Goal: Task Accomplishment & Management: Use online tool/utility

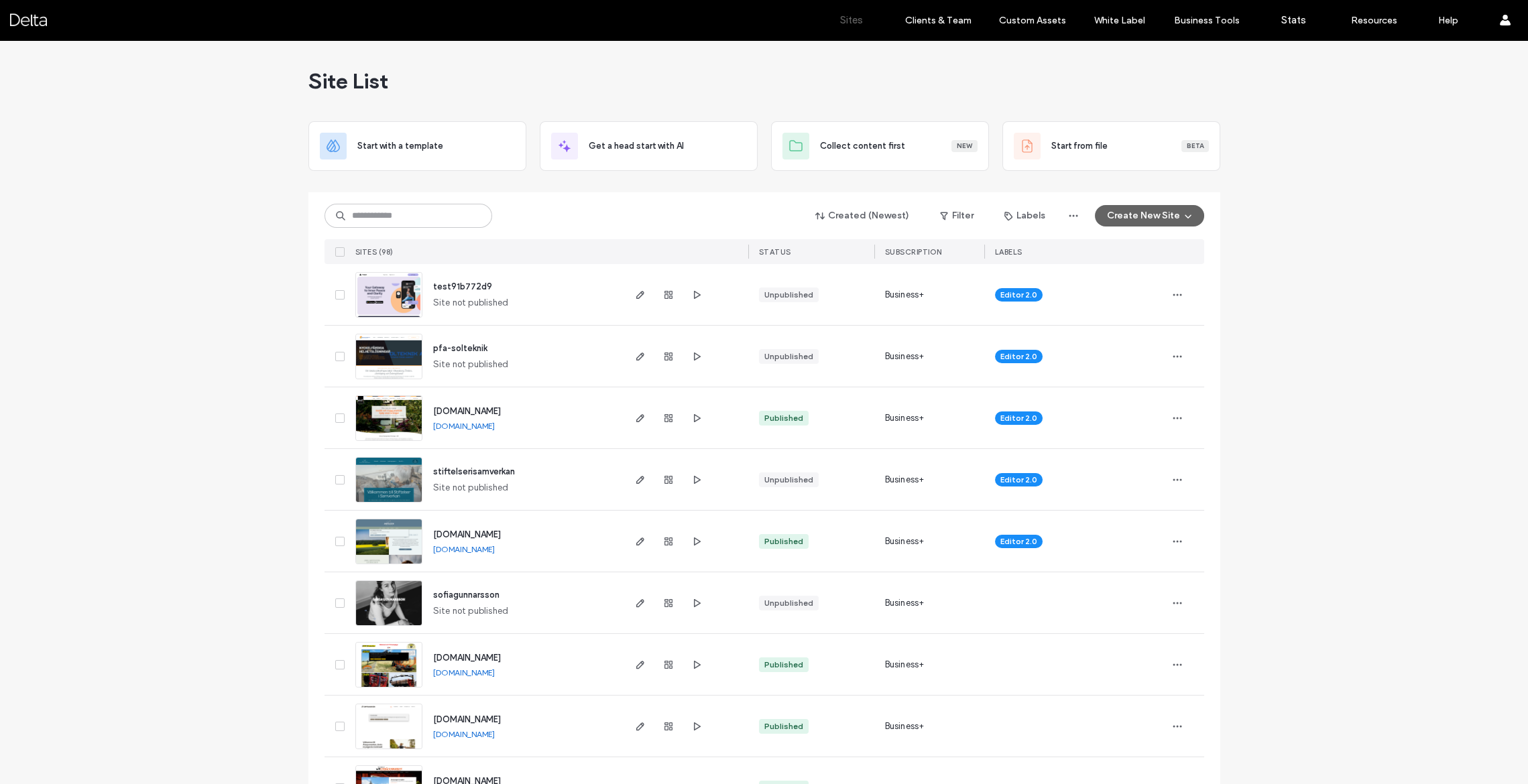
click at [401, 352] on img at bounding box center [389, 380] width 65 height 91
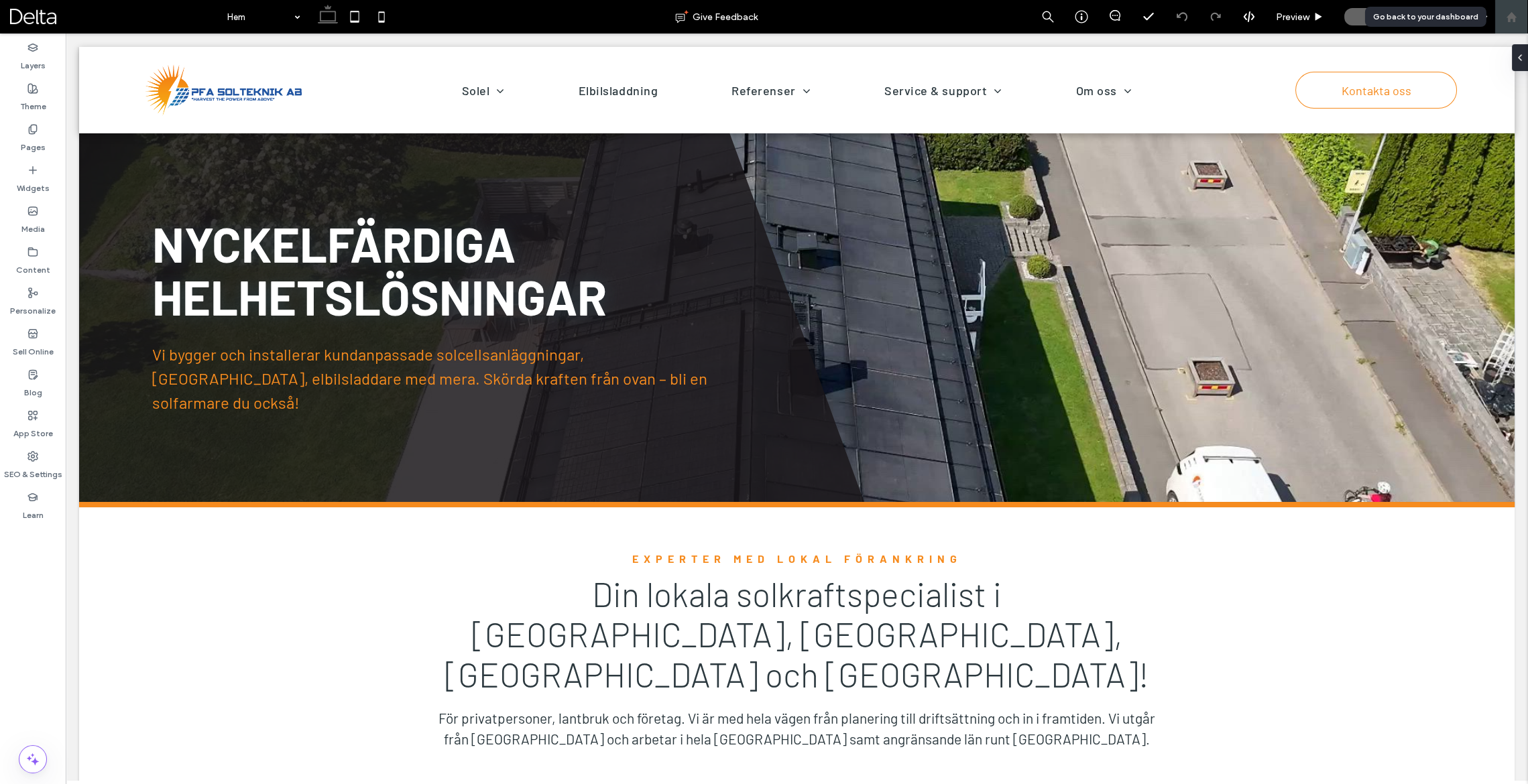
click at [1512, 21] on use at bounding box center [1510, 16] width 10 height 10
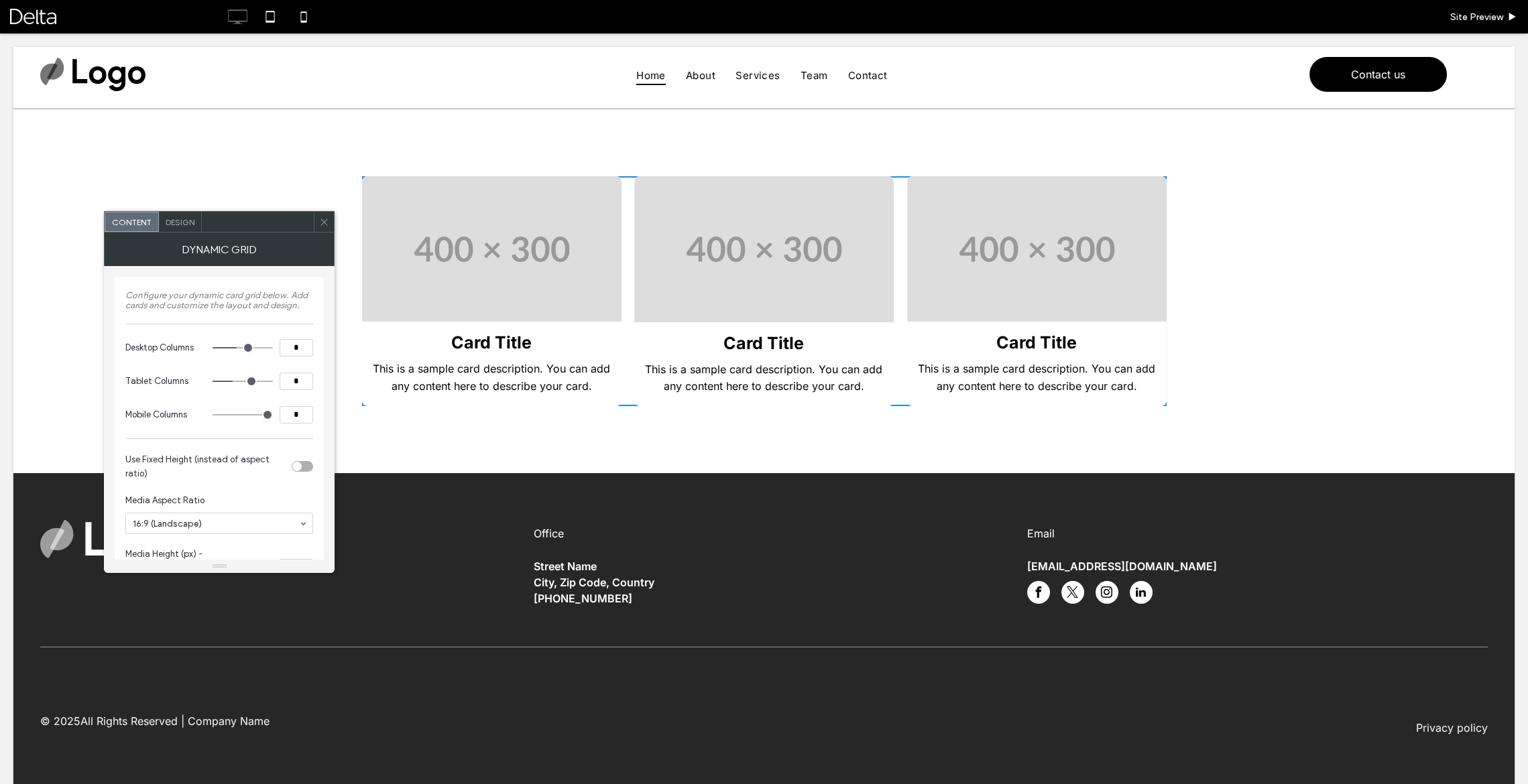
type input "*"
click at [248, 347] on input "range" at bounding box center [243, 348] width 61 height 2
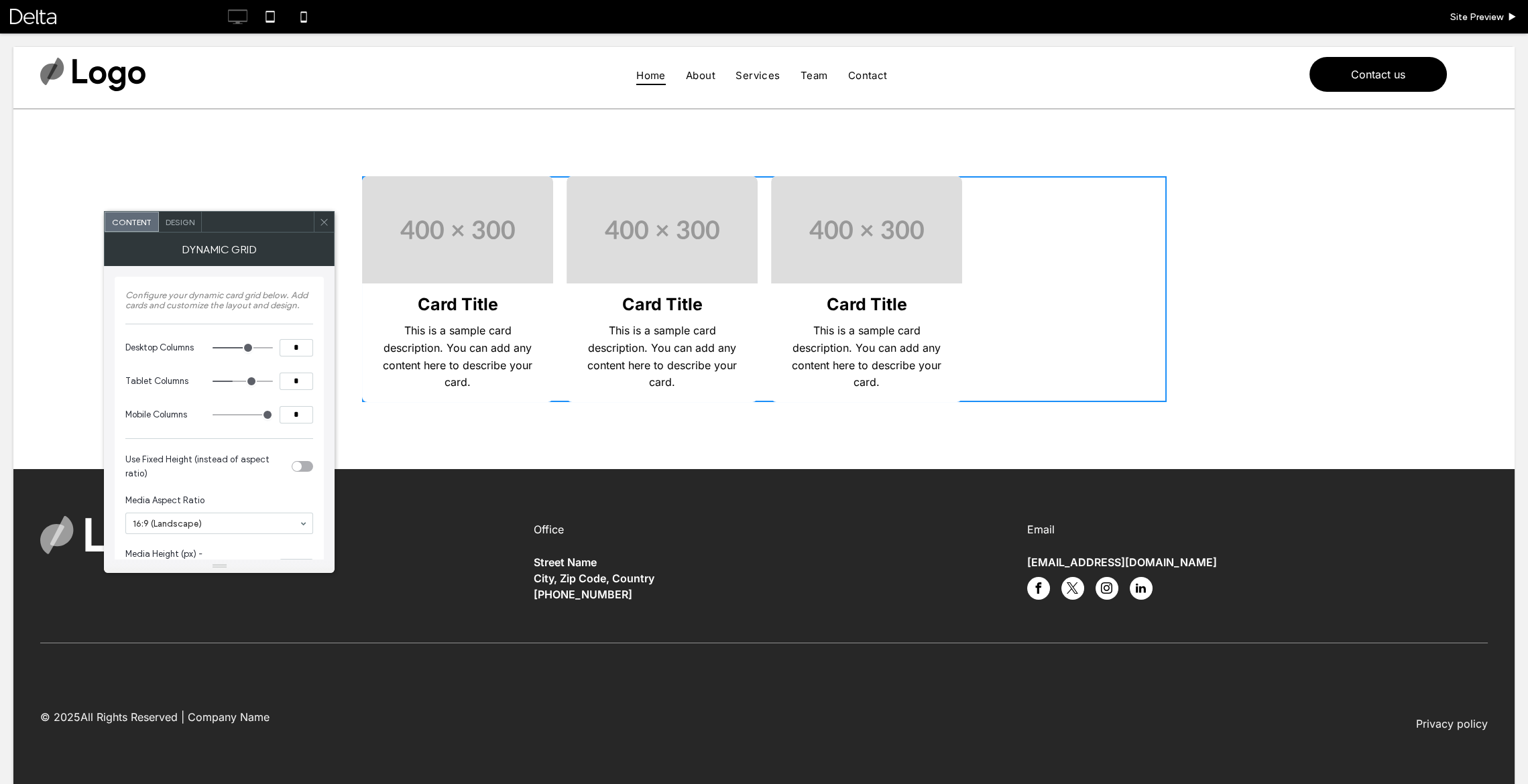
type input "*"
click at [239, 347] on input "range" at bounding box center [243, 348] width 61 height 2
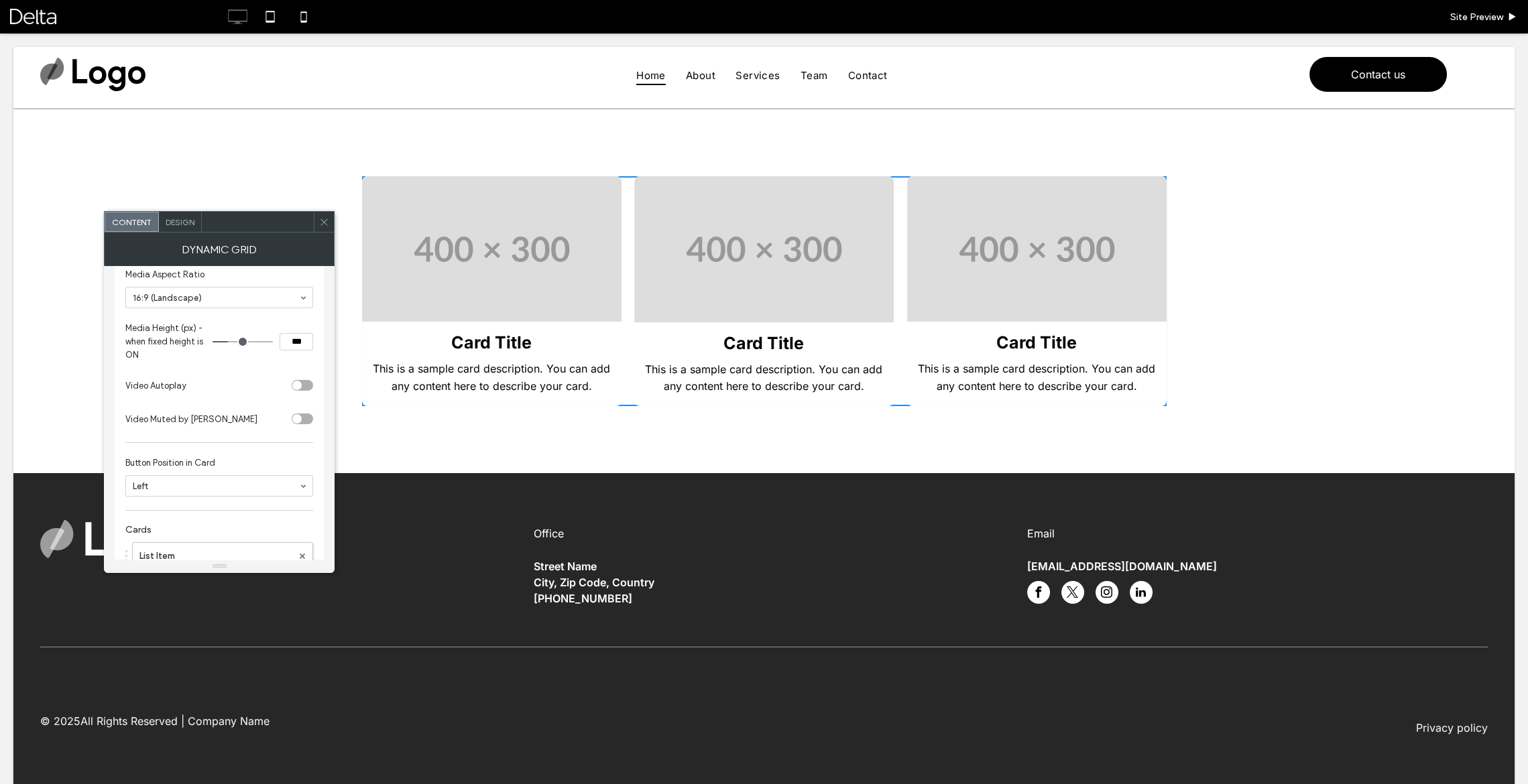
scroll to position [352, 0]
click at [322, 220] on icon at bounding box center [324, 222] width 10 height 10
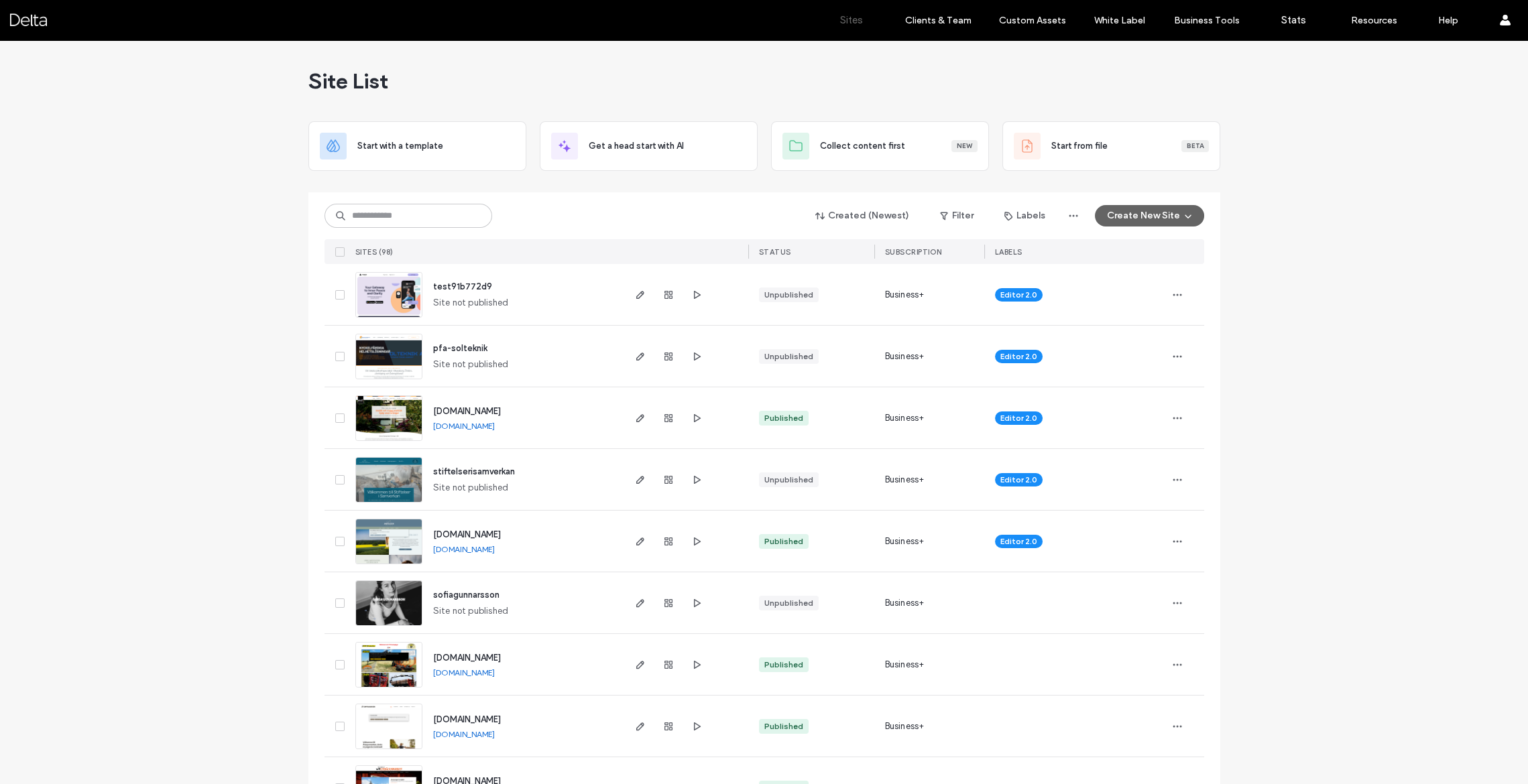
click at [397, 357] on img at bounding box center [389, 380] width 65 height 91
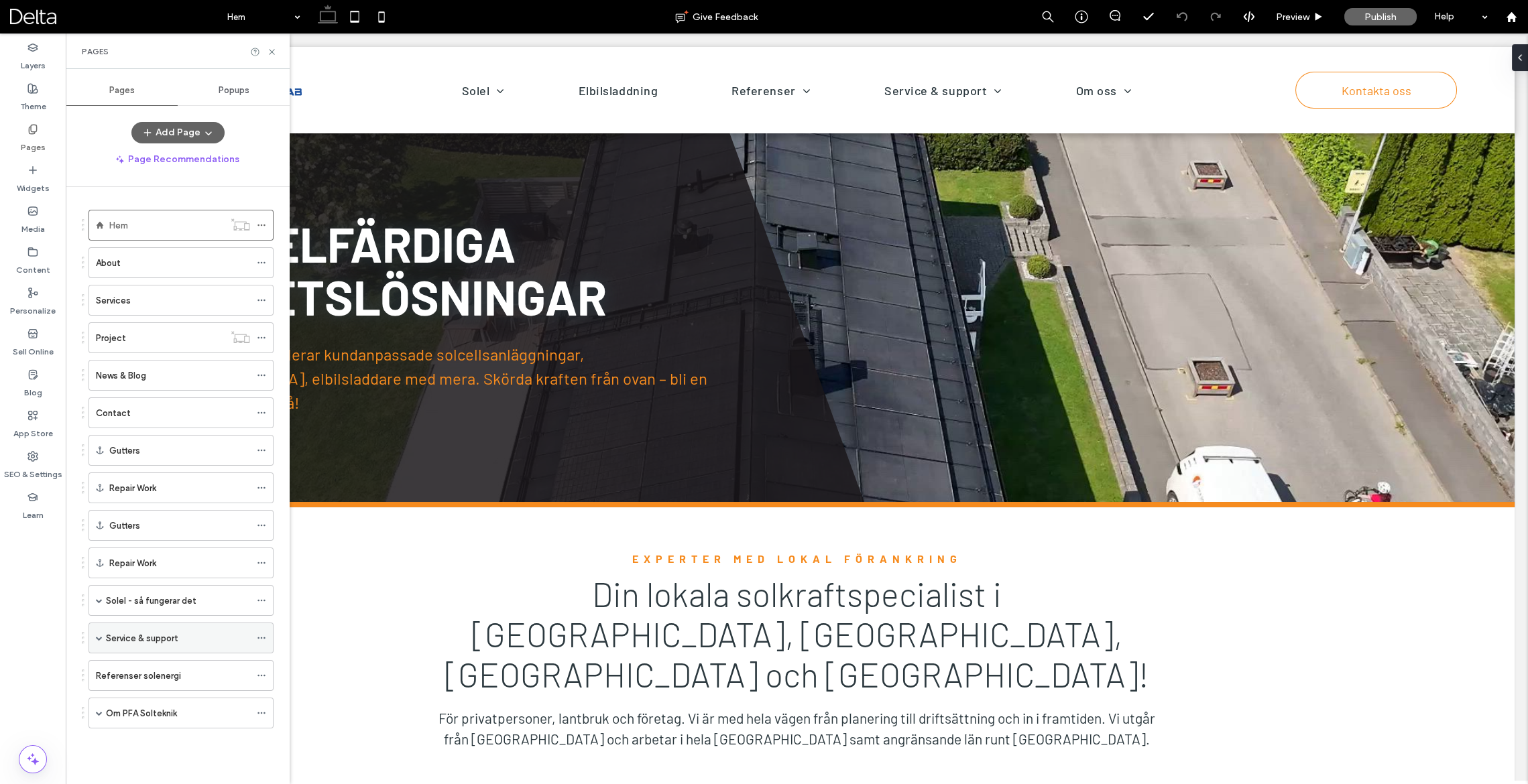
click at [100, 635] on span at bounding box center [99, 638] width 6 height 6
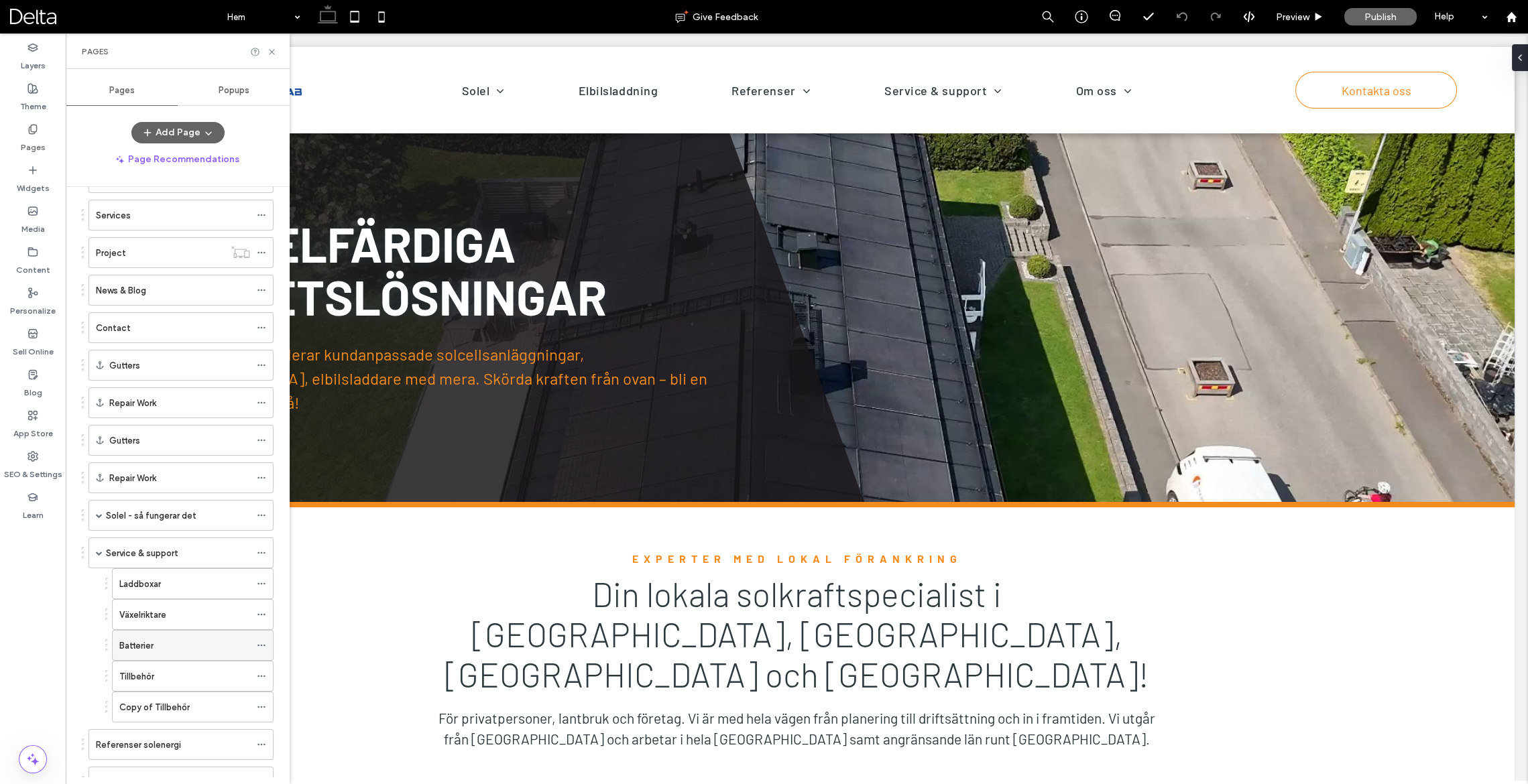
scroll to position [101, 0]
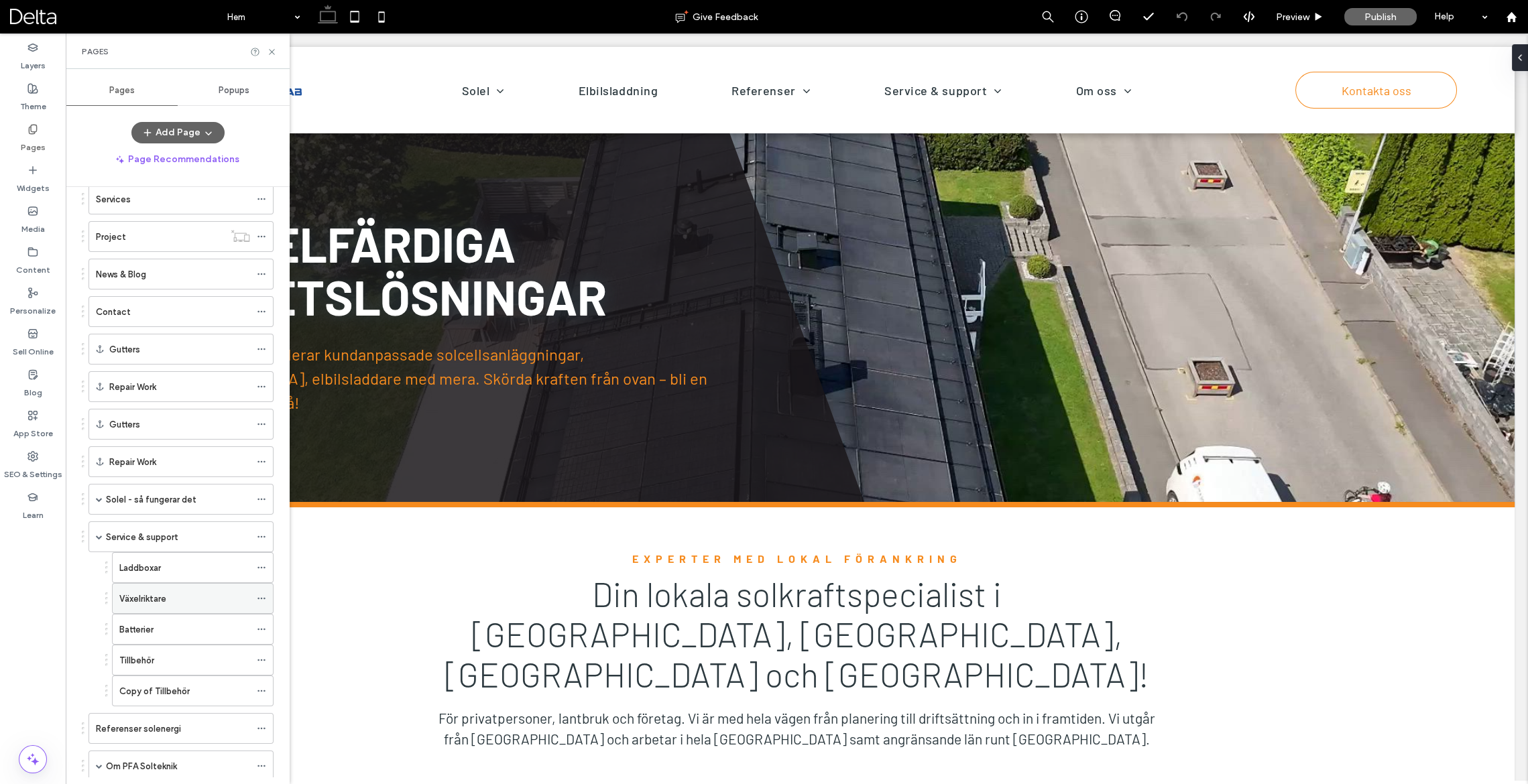
click at [153, 591] on label "Växelriktare" at bounding box center [143, 598] width 47 height 23
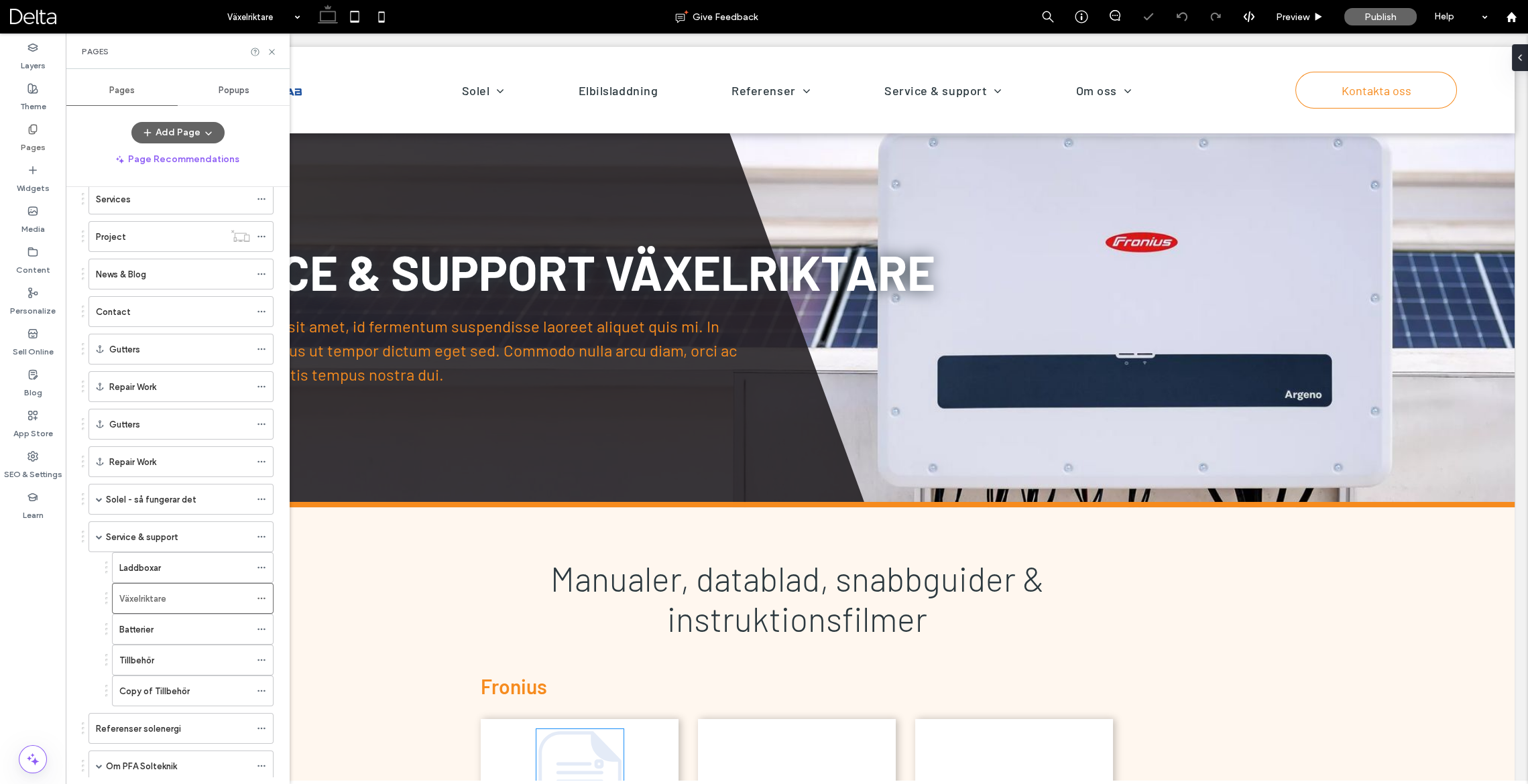
scroll to position [264, 0]
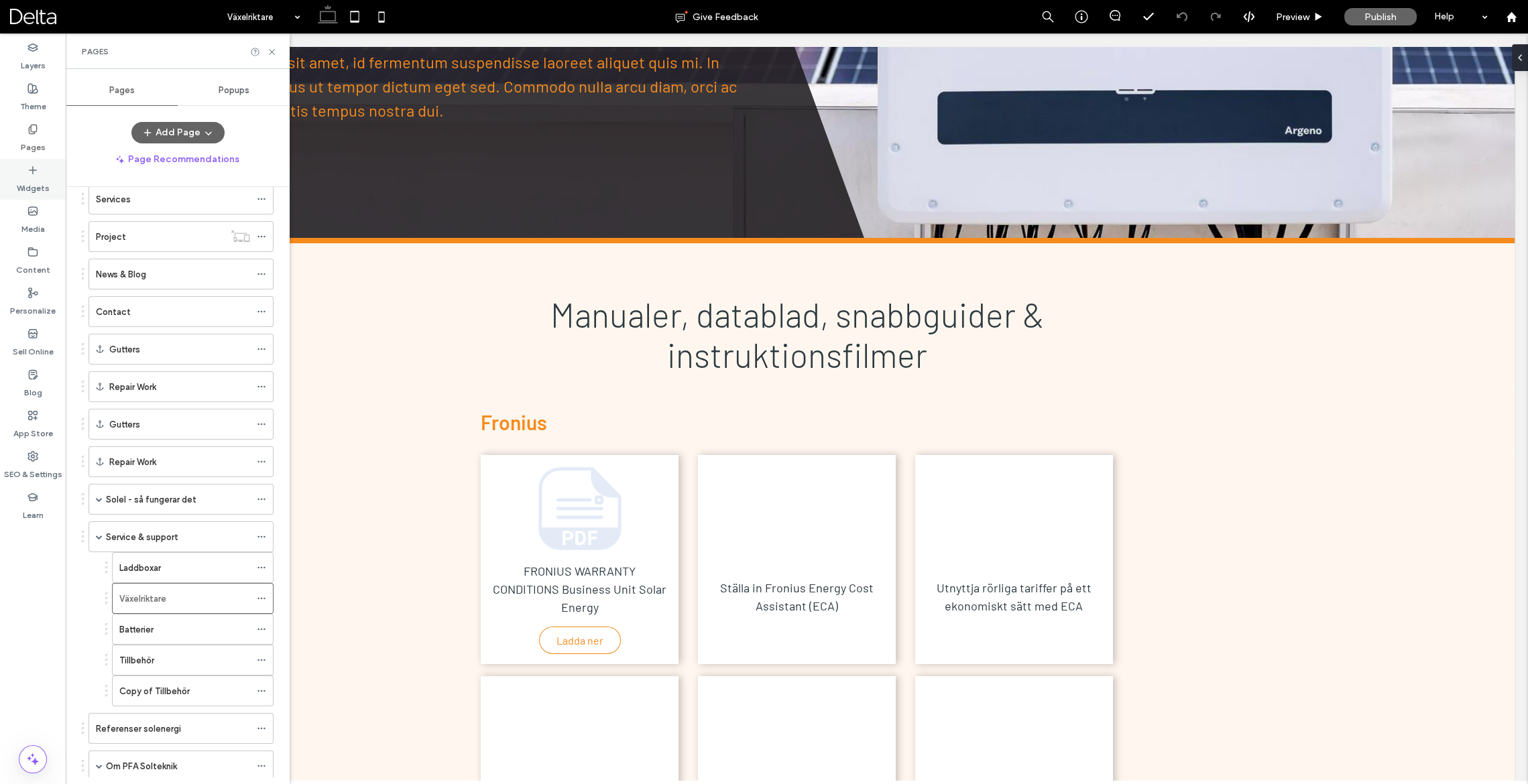
click at [33, 182] on label "Widgets" at bounding box center [33, 185] width 33 height 19
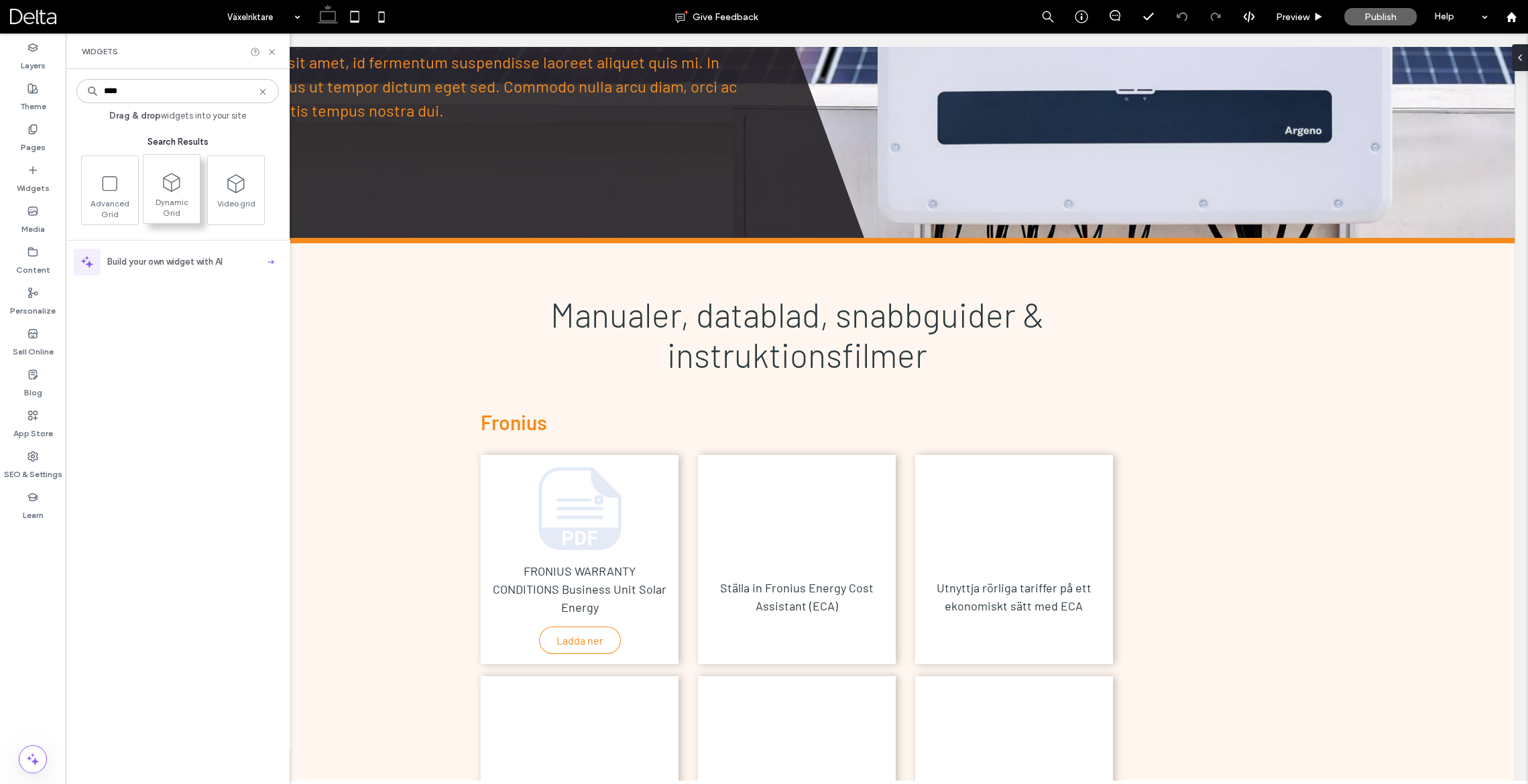
type input "****"
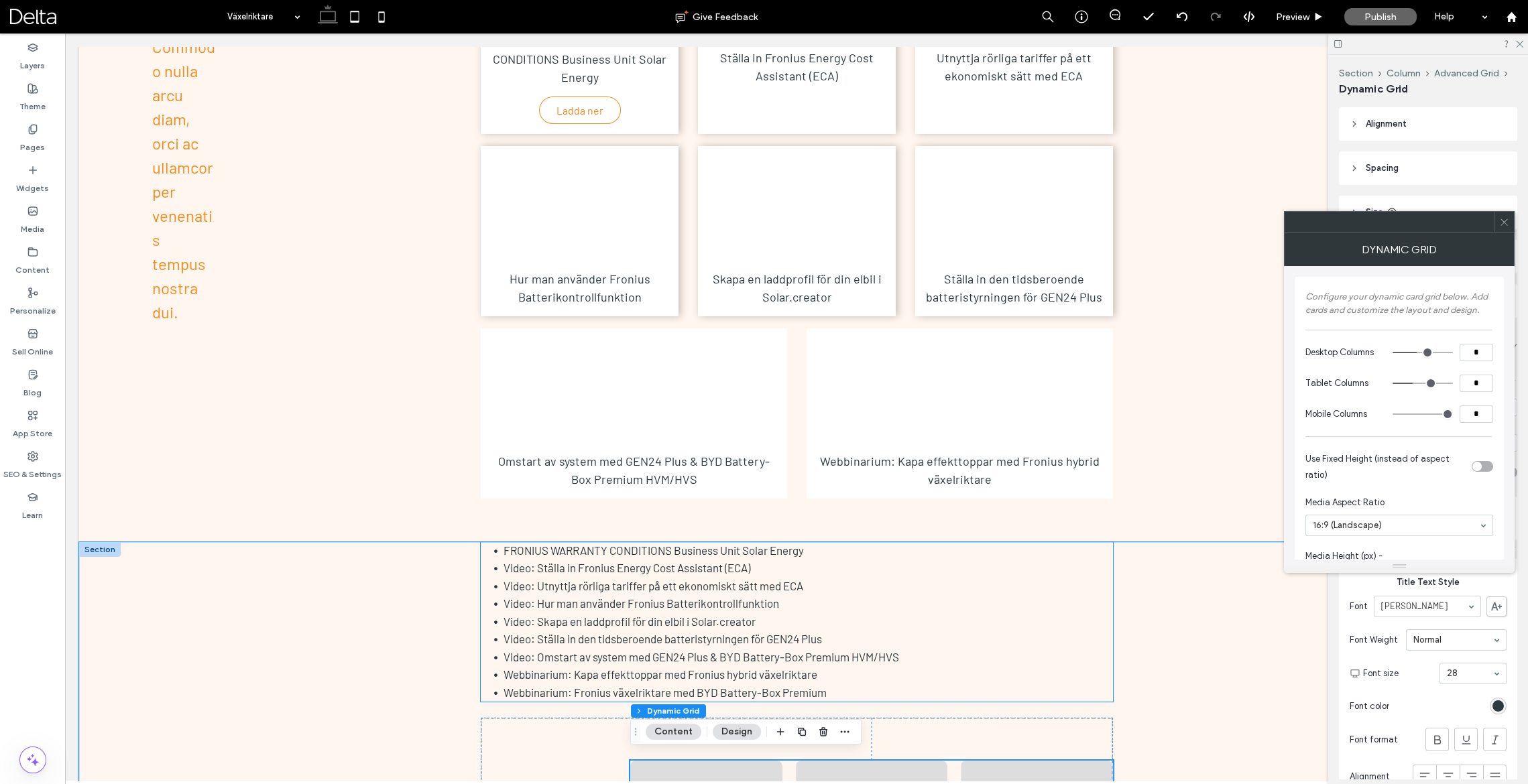
scroll to position [887, 0]
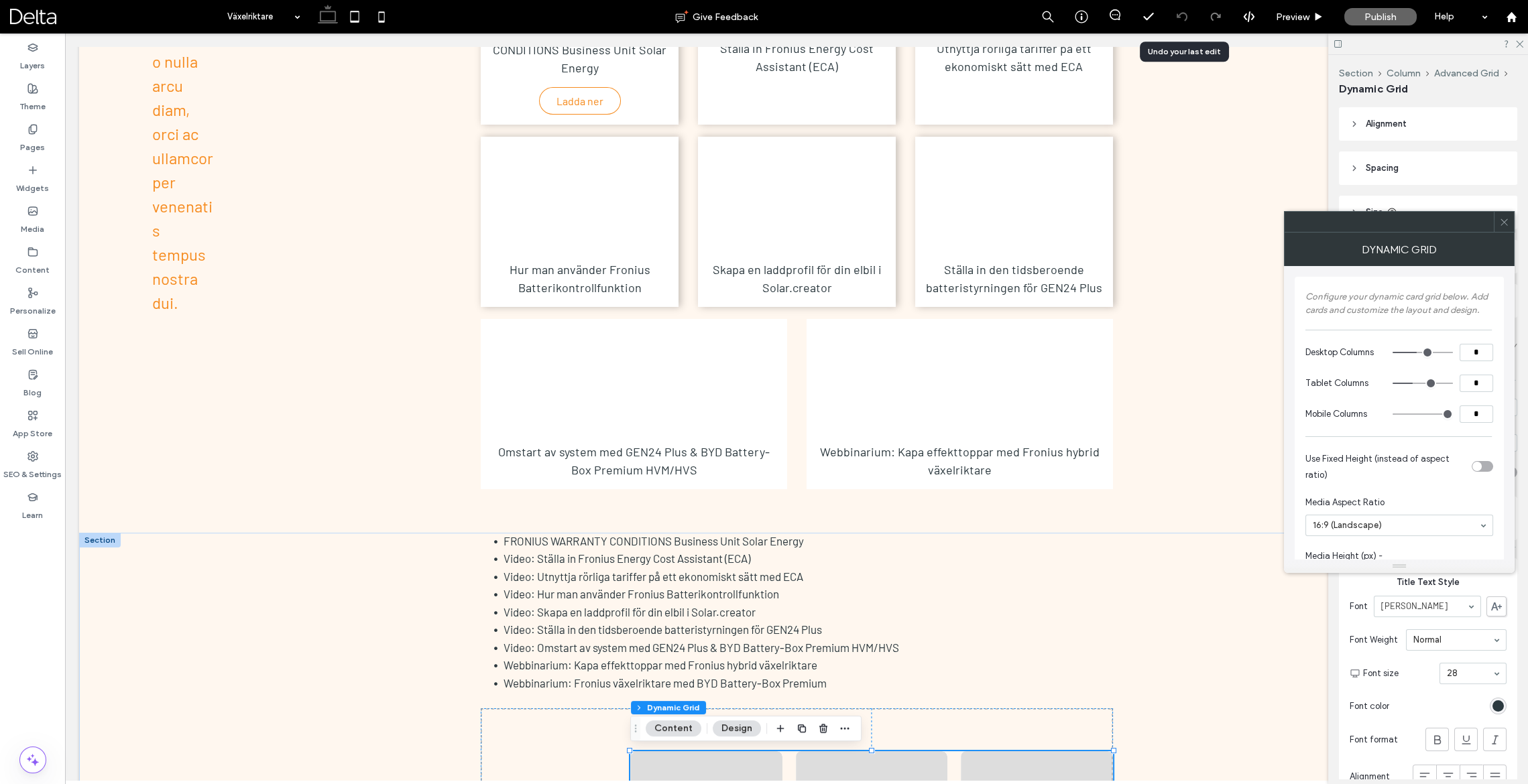
click at [1184, 18] on icon at bounding box center [1181, 16] width 10 height 10
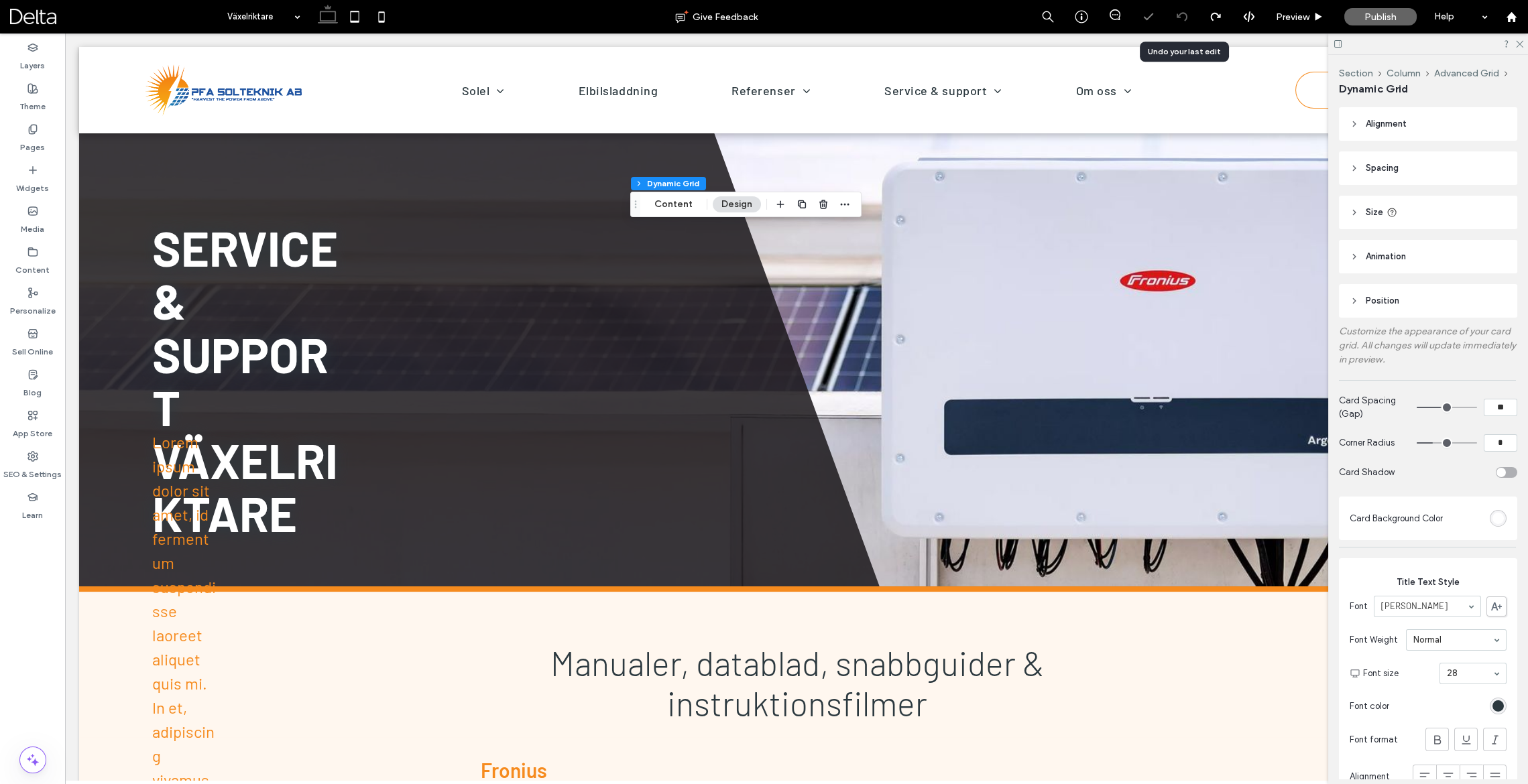
scroll to position [1413, 0]
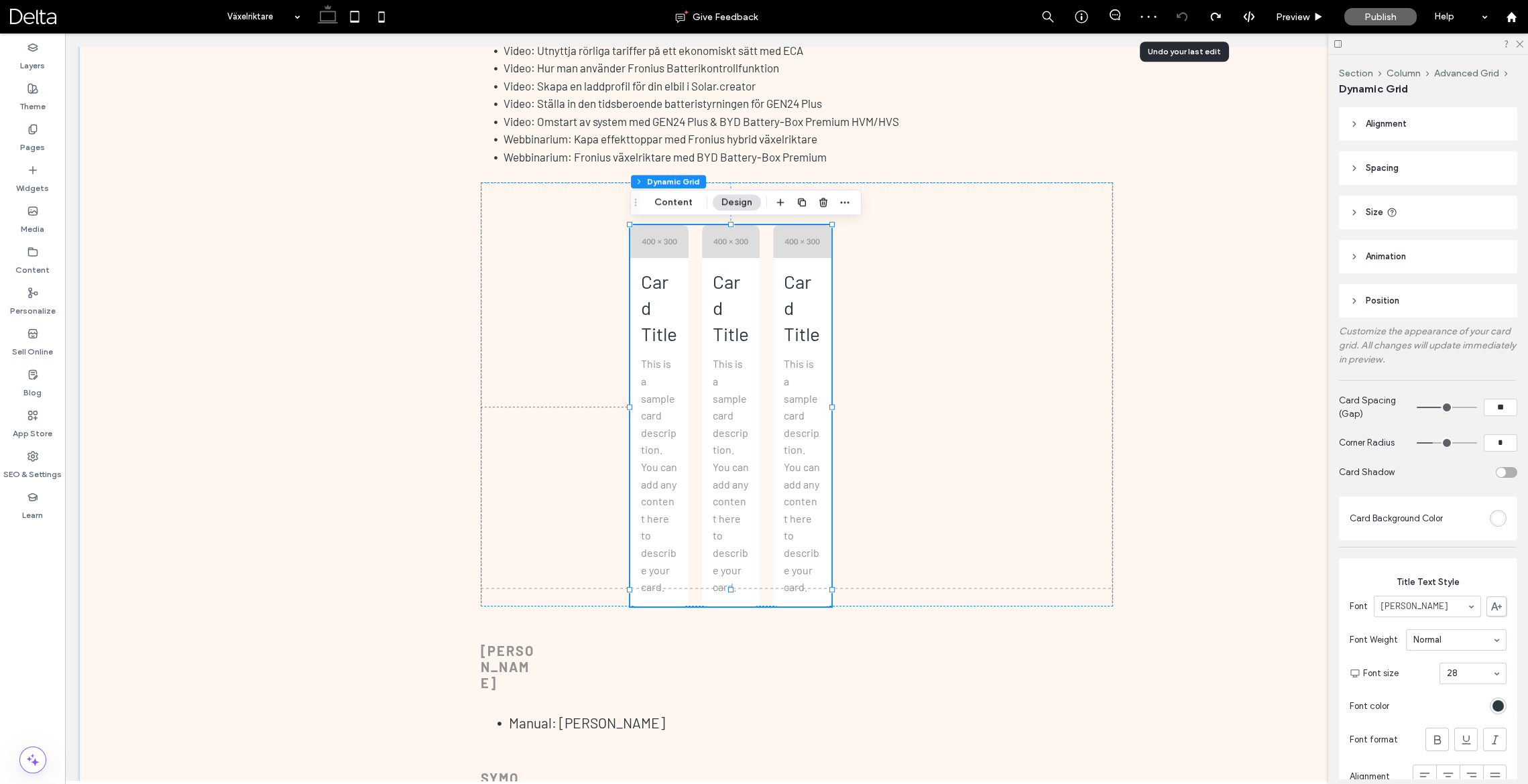
click at [1184, 18] on icon at bounding box center [1181, 16] width 10 height 10
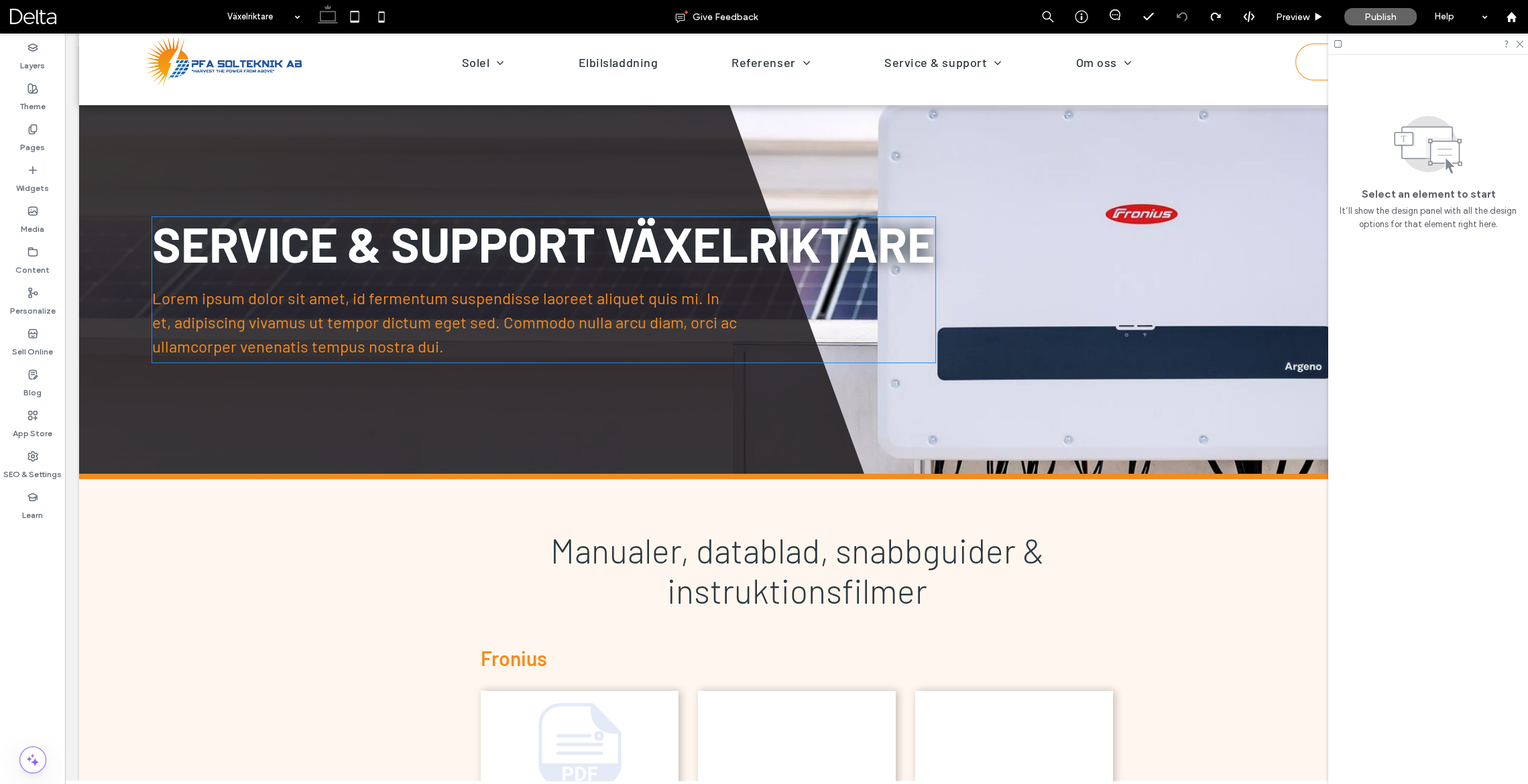
scroll to position [0, 0]
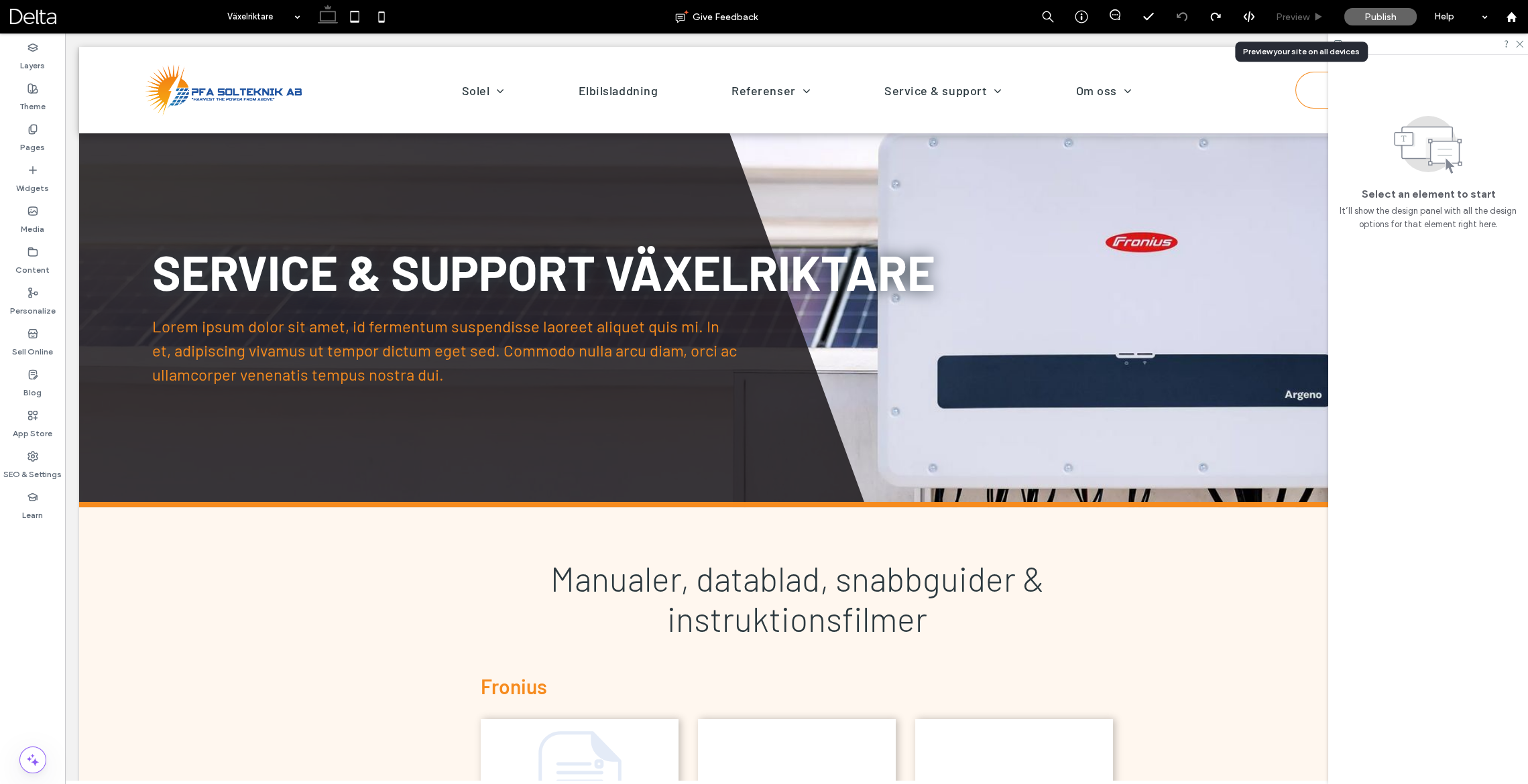
click at [1303, 21] on span "Preview" at bounding box center [1293, 18] width 34 height 14
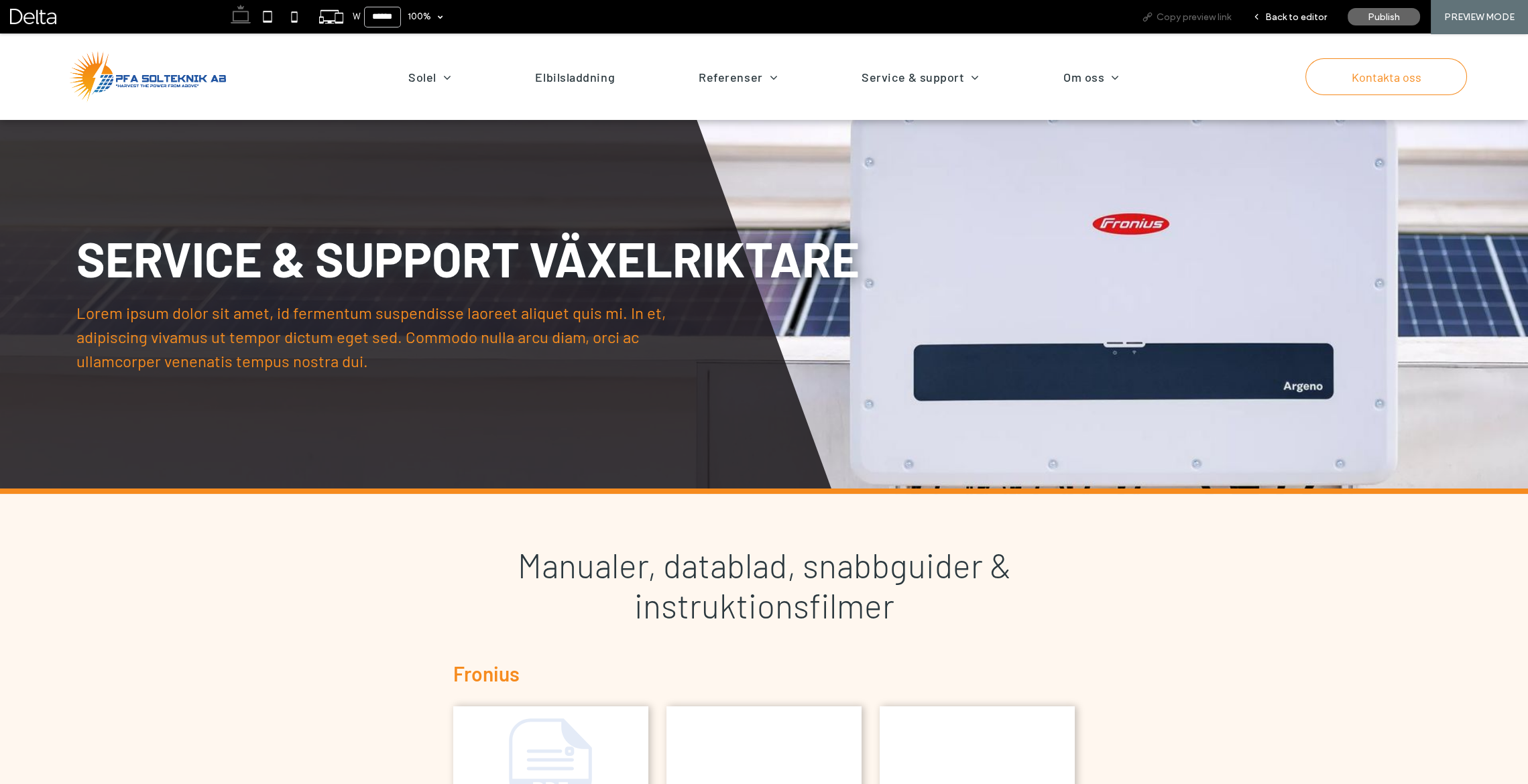
click at [1217, 22] on span "Copy preview link" at bounding box center [1193, 18] width 74 height 14
click at [1263, 23] on div "Back to editor" at bounding box center [1289, 18] width 95 height 14
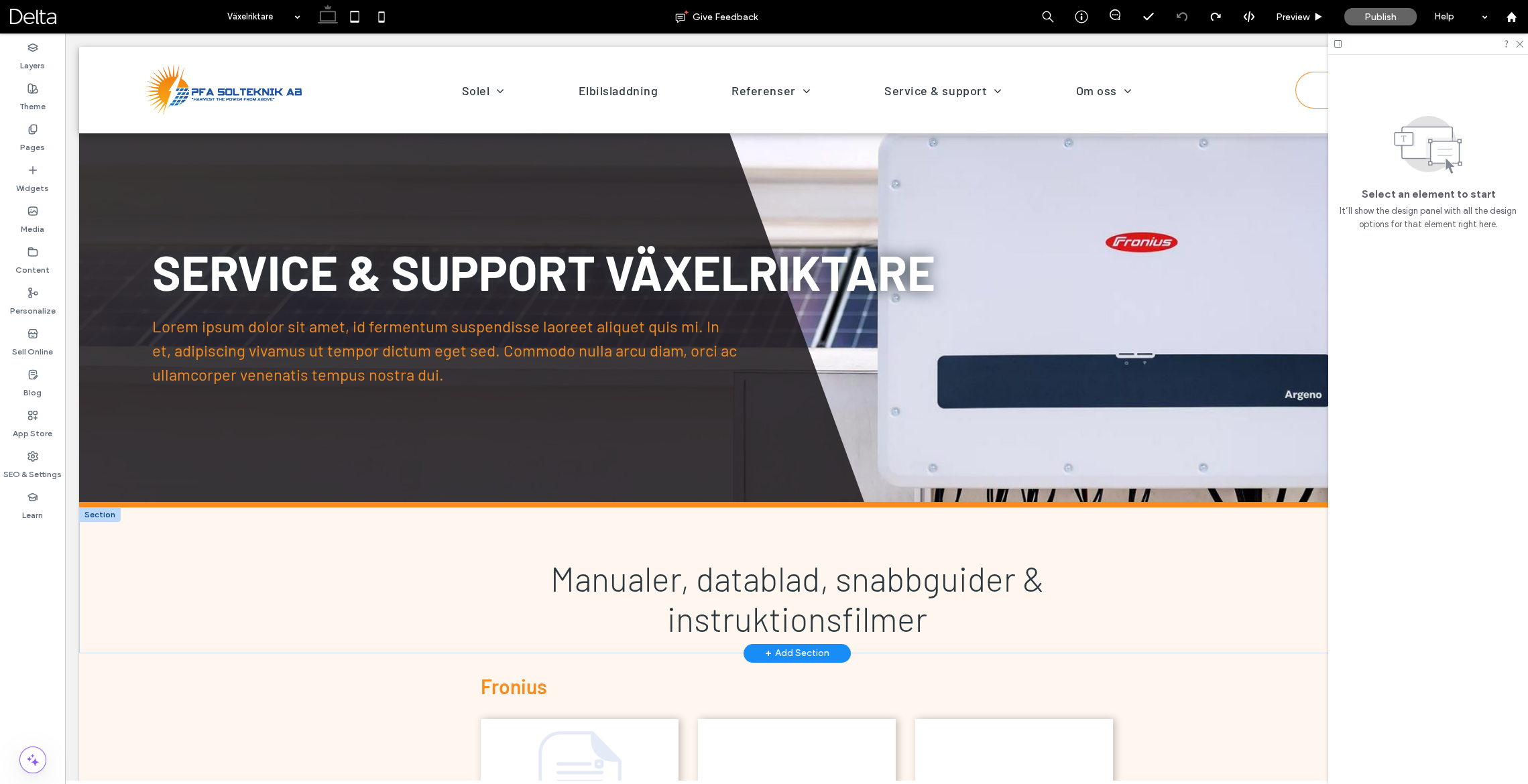
click at [807, 655] on div "+ Add Section" at bounding box center [797, 653] width 65 height 14
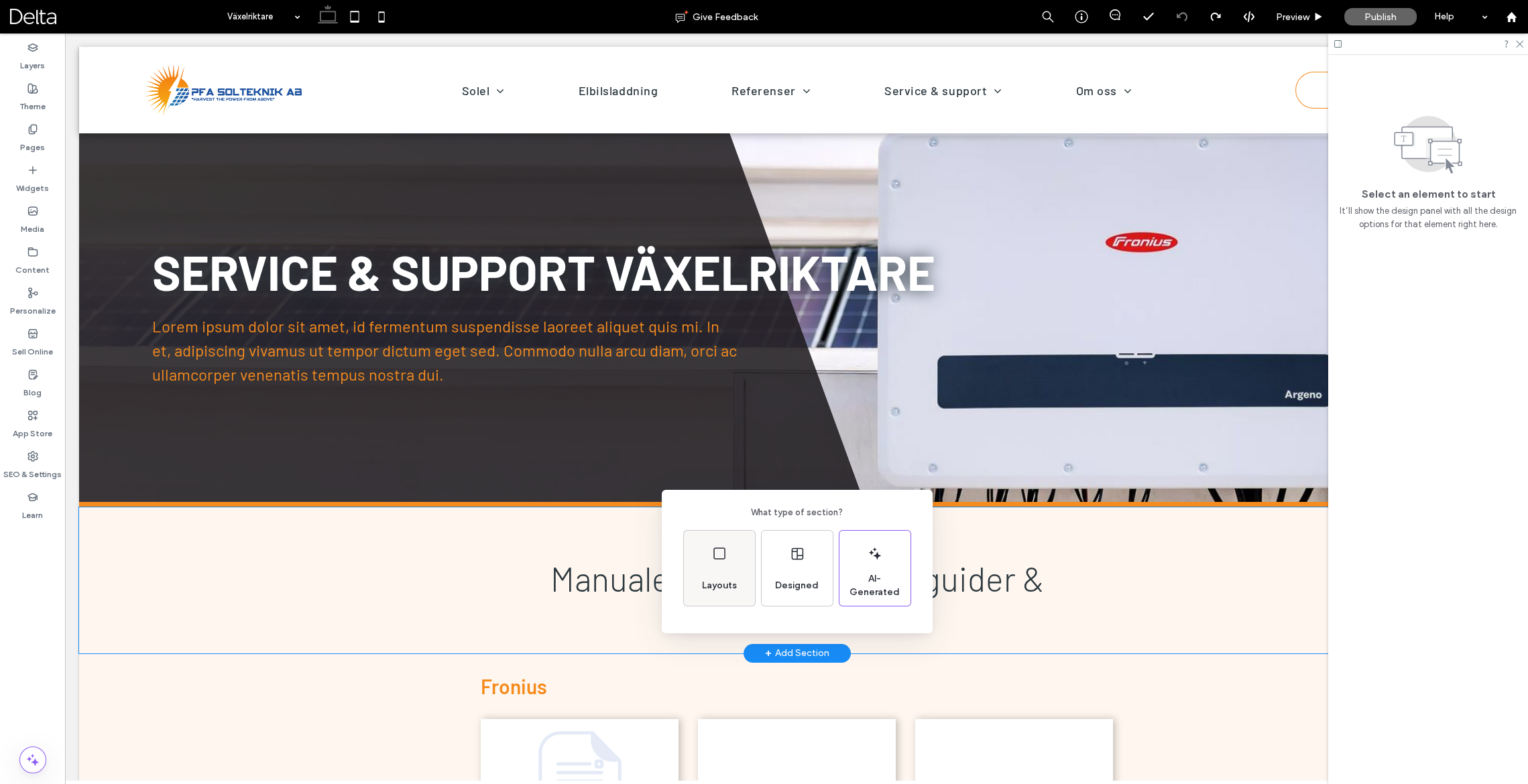
click at [706, 566] on div "Layouts" at bounding box center [719, 568] width 71 height 75
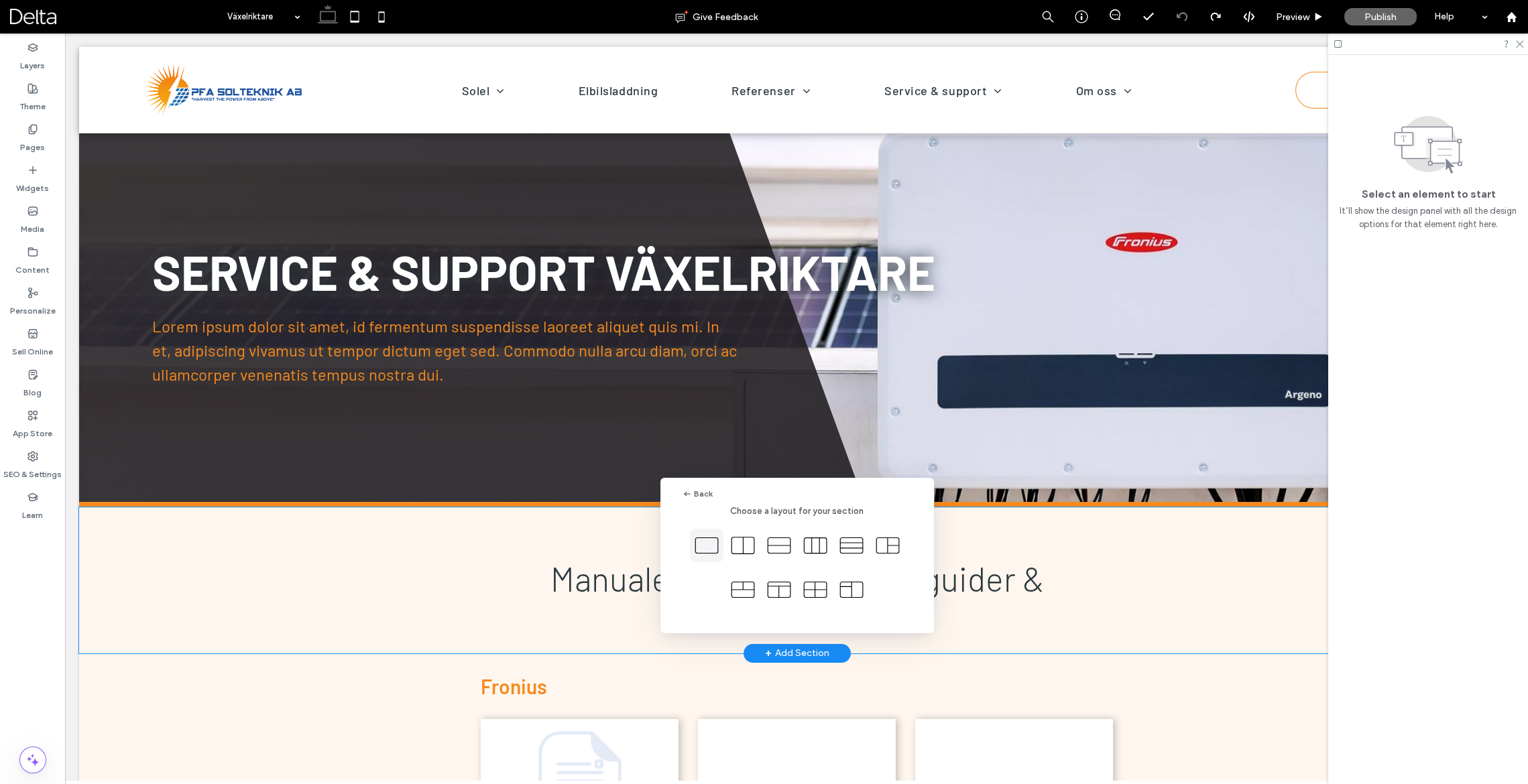
drag, startPoint x: 706, startPoint y: 550, endPoint x: 641, endPoint y: 516, distance: 73.4
click at [706, 550] on icon at bounding box center [706, 546] width 26 height 33
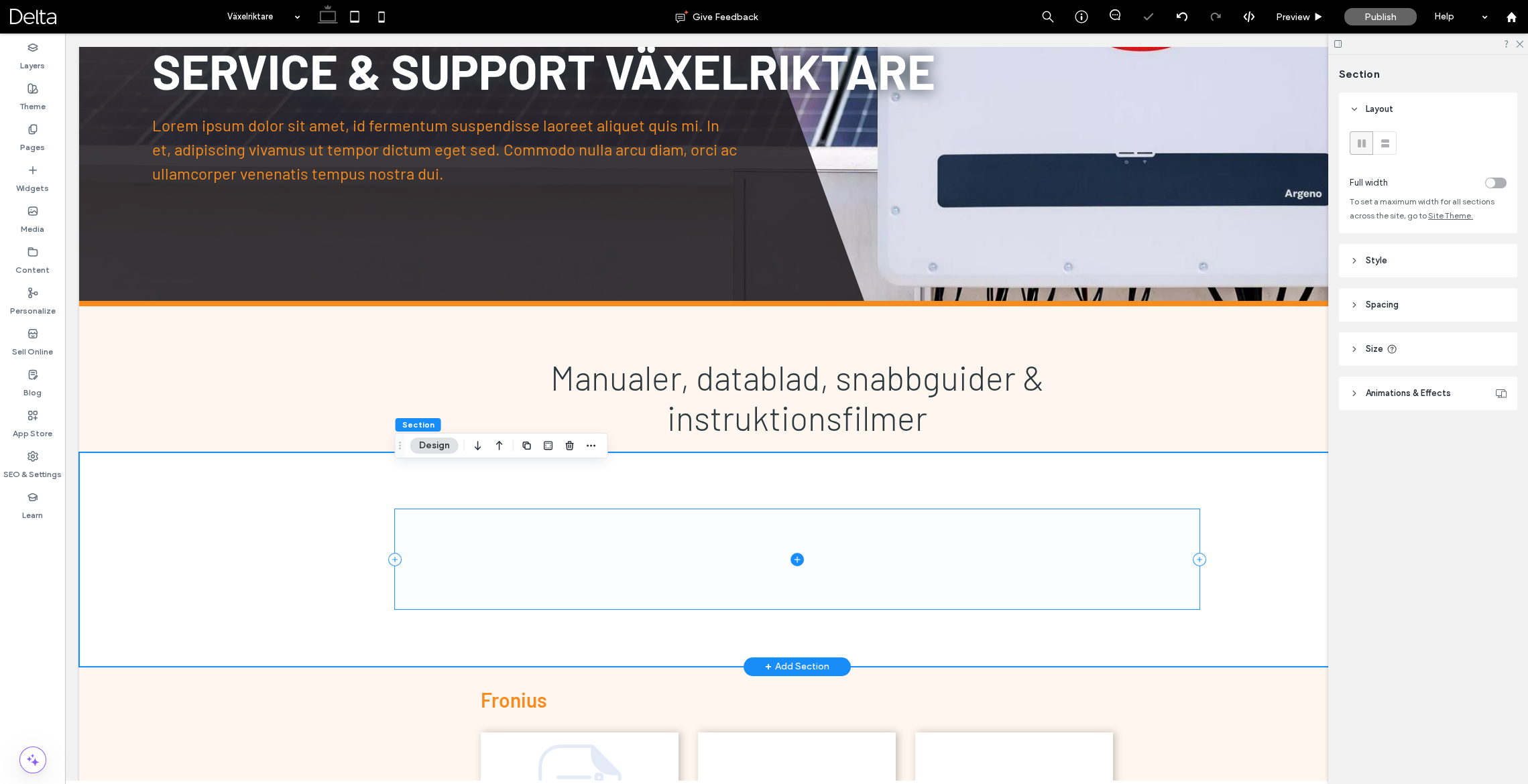
scroll to position [205, 0]
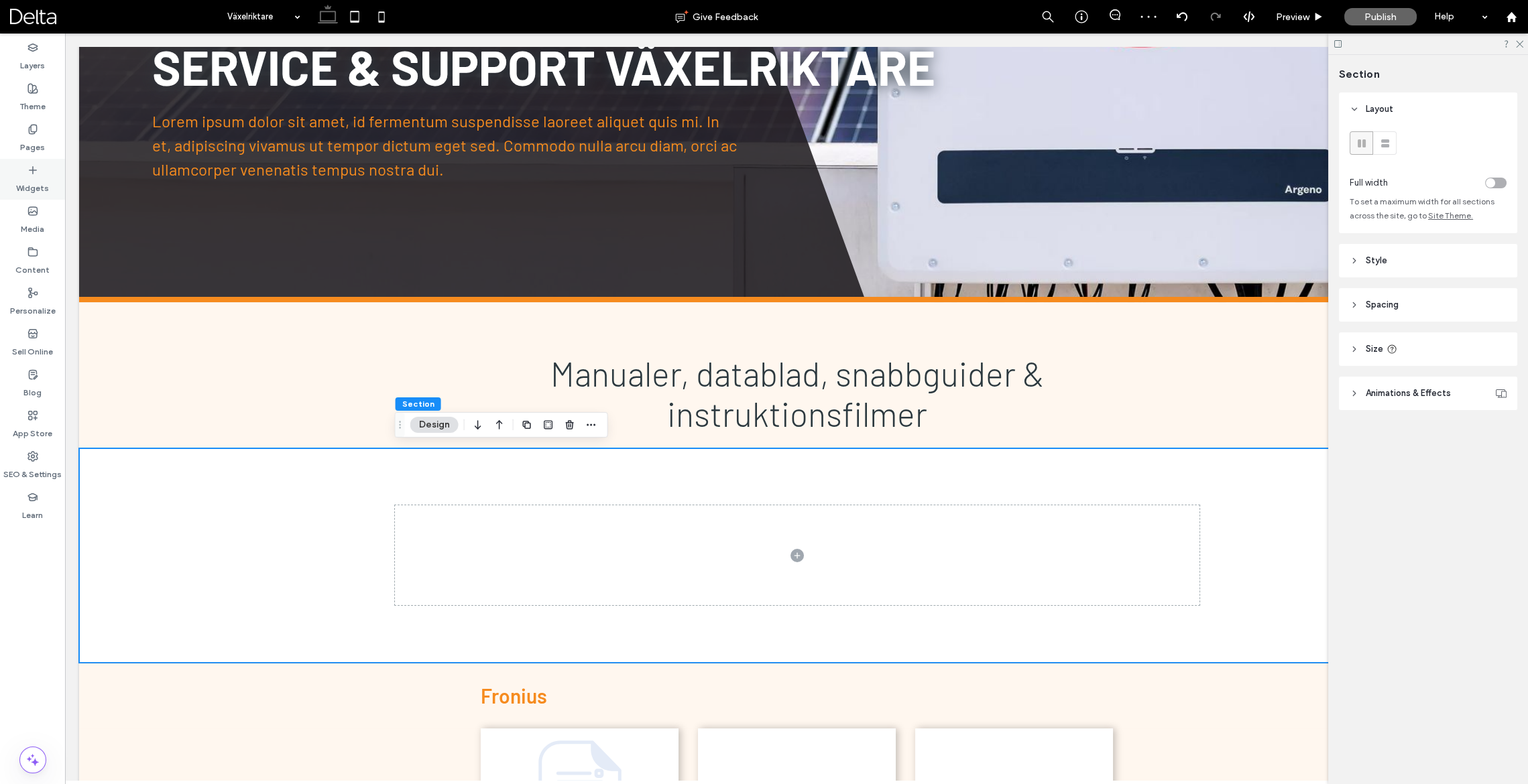
click at [29, 170] on use at bounding box center [32, 169] width 6 height 6
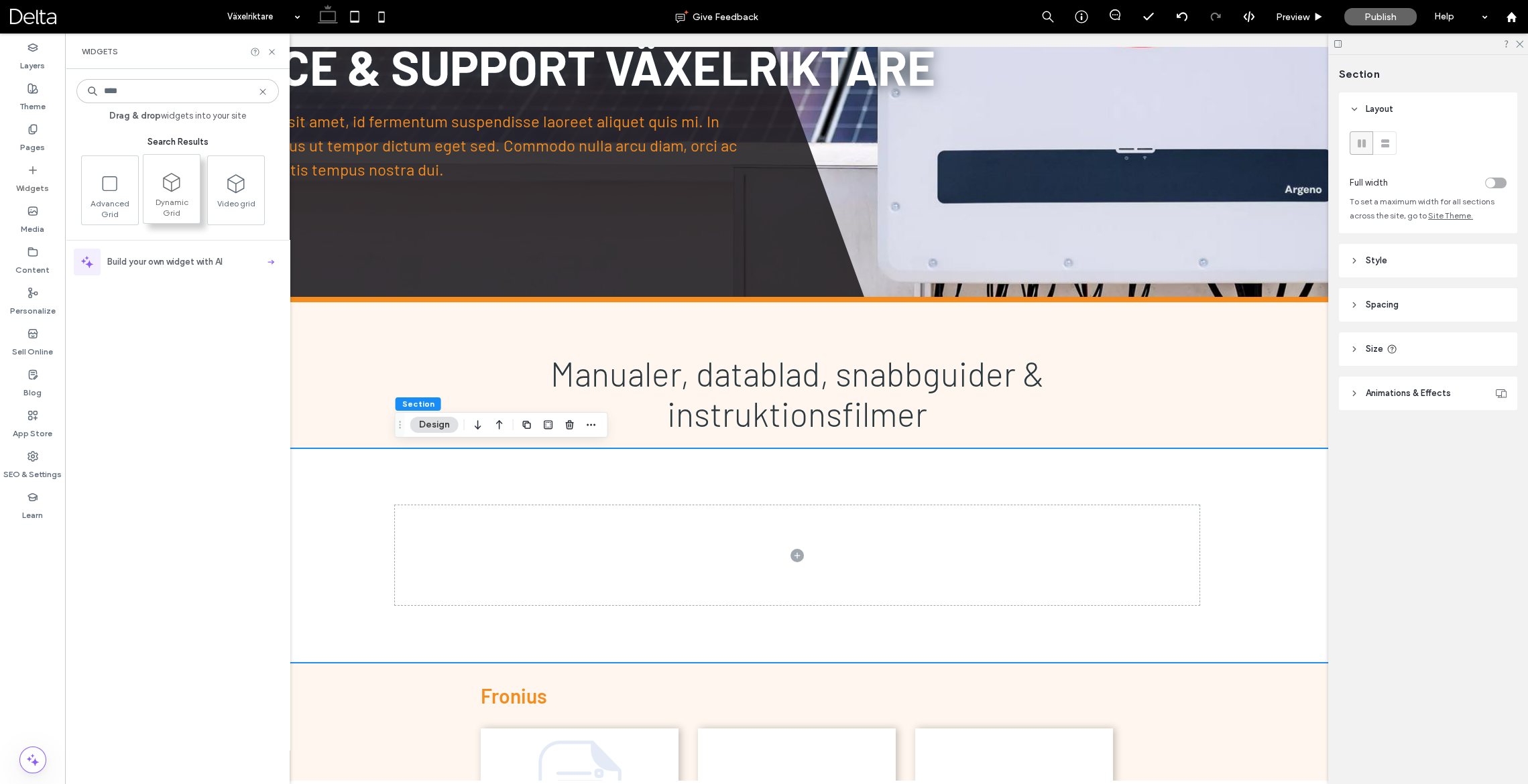
type input "****"
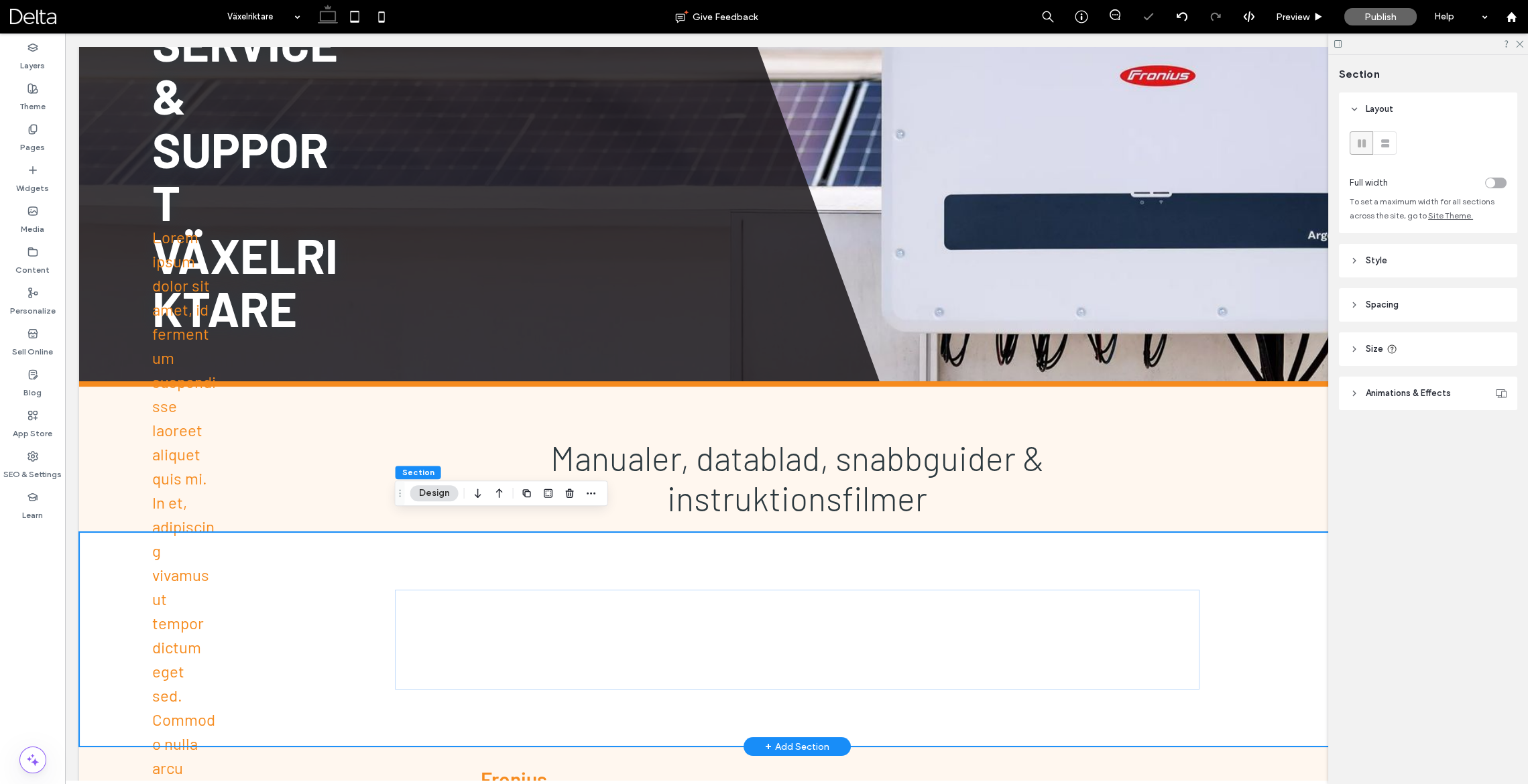
scroll to position [221, 0]
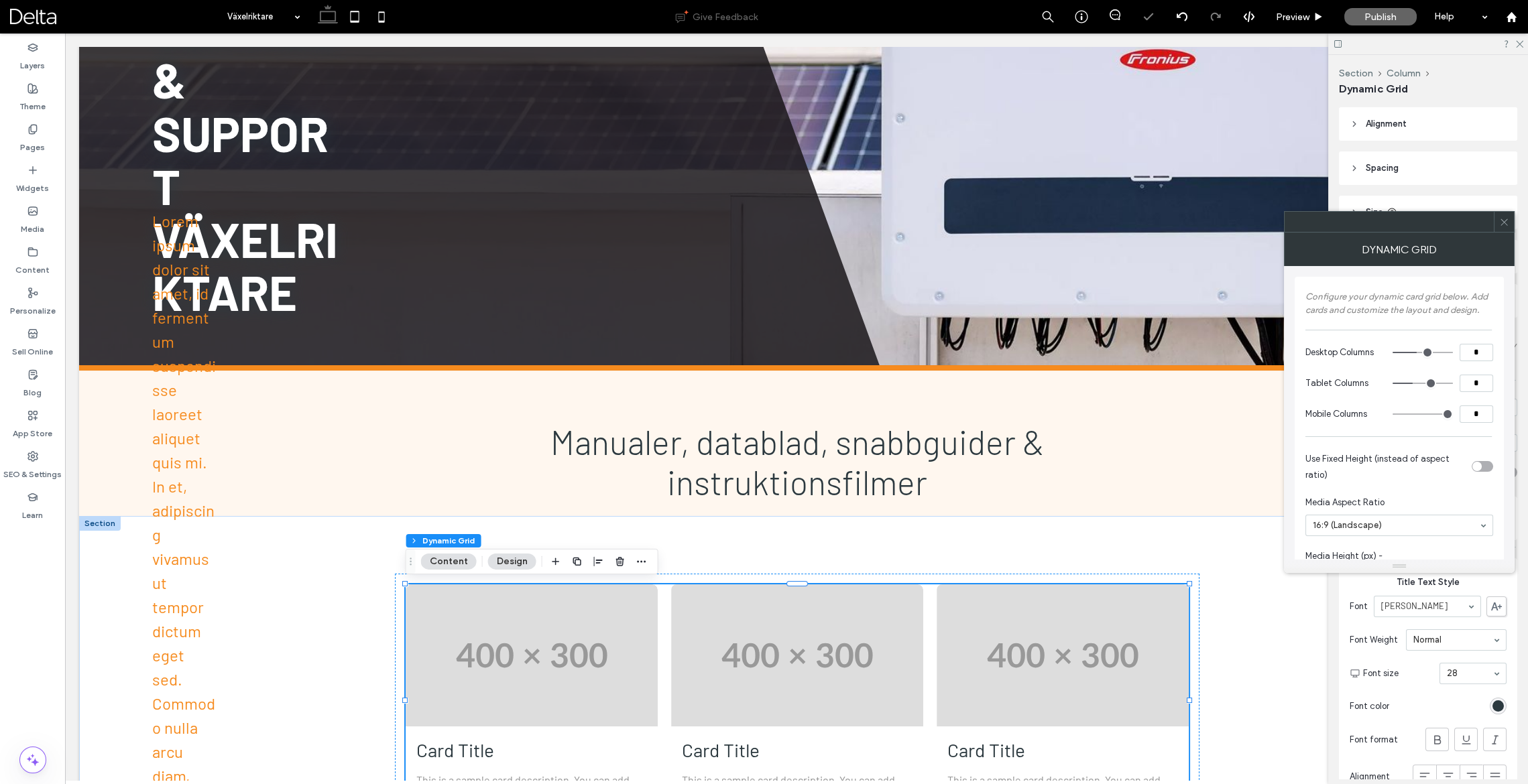
drag, startPoint x: 161, startPoint y: 183, endPoint x: 875, endPoint y: 2, distance: 736.6
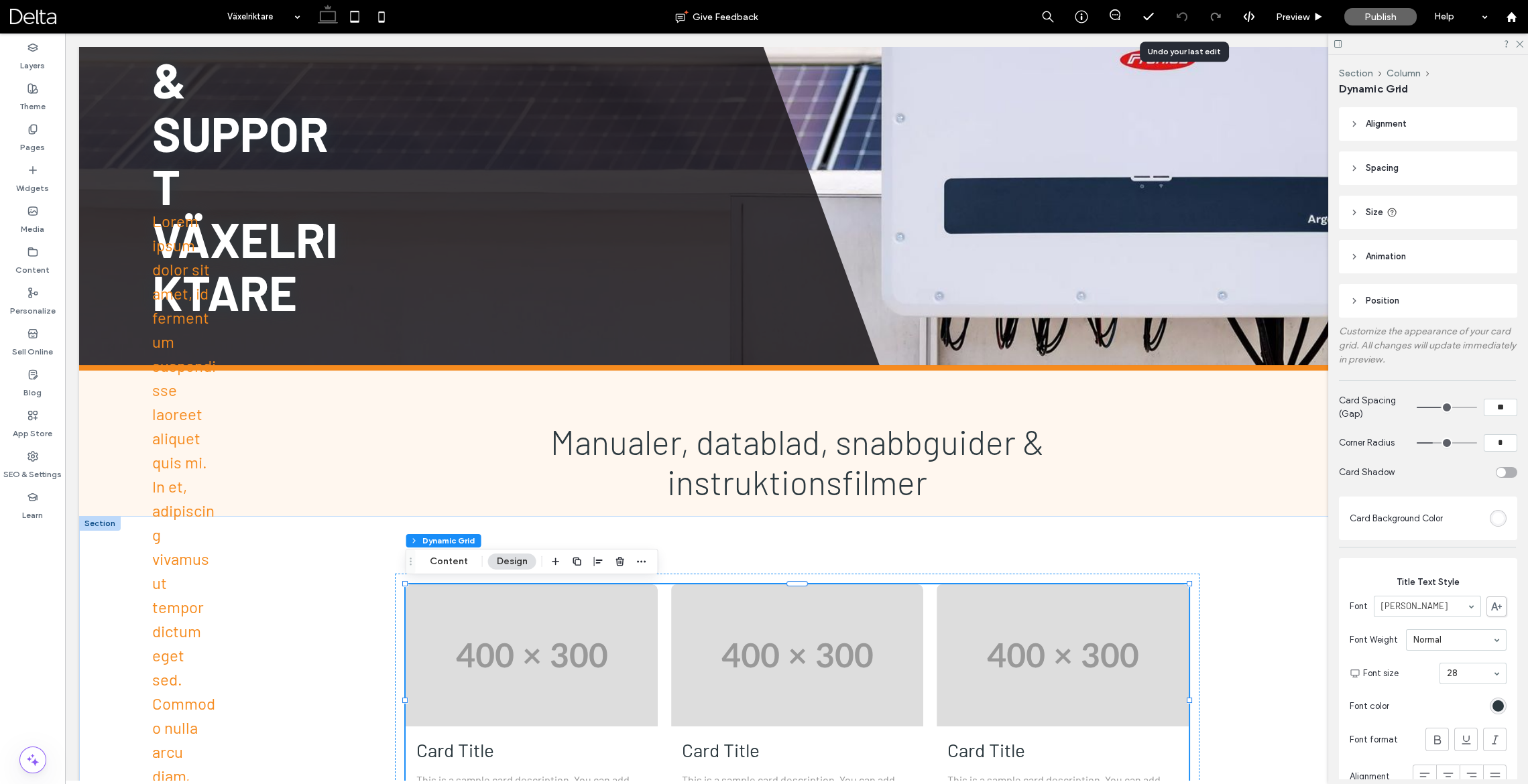
click at [1179, 19] on icon at bounding box center [1181, 16] width 10 height 10
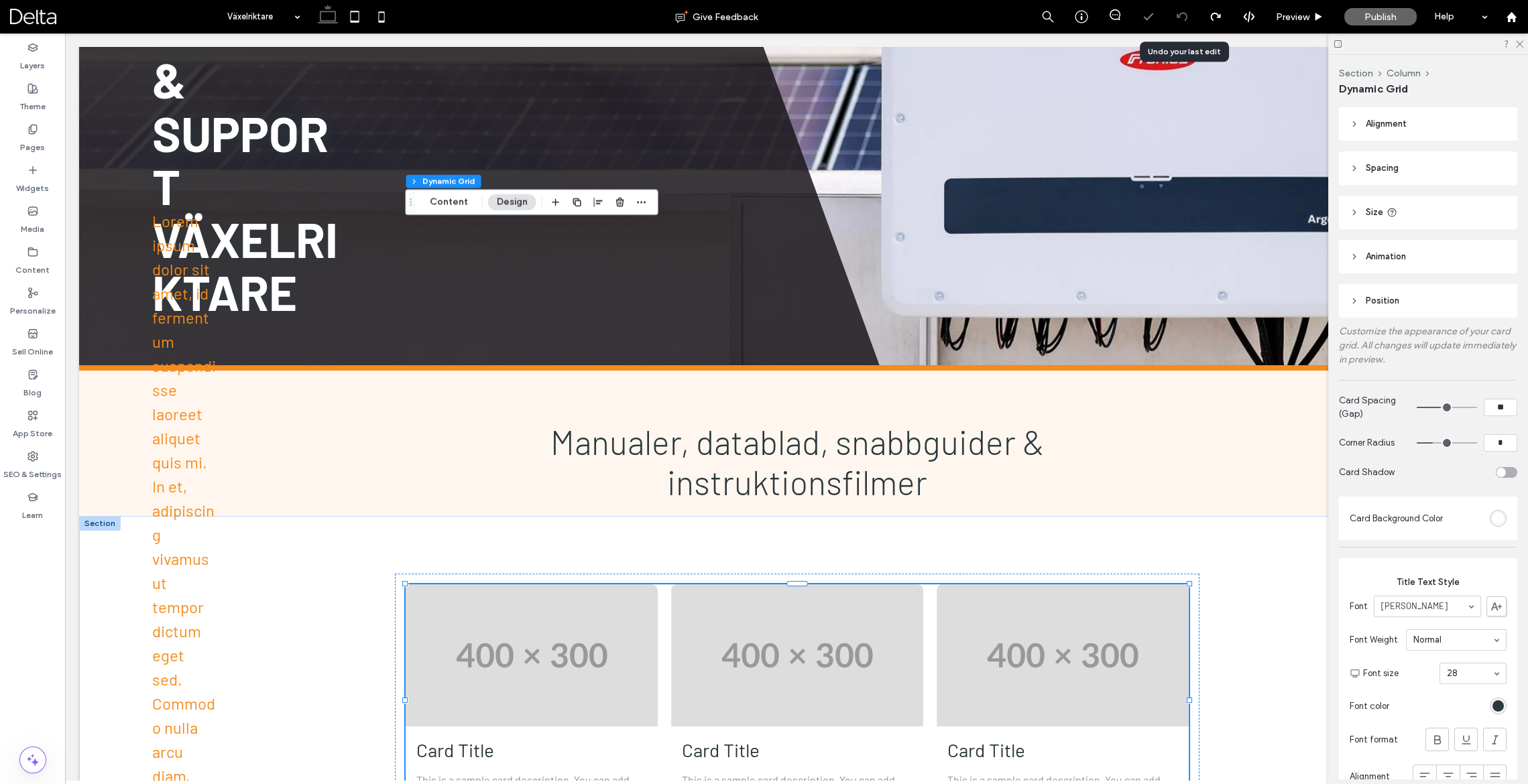
click at [1179, 19] on icon at bounding box center [1181, 16] width 10 height 10
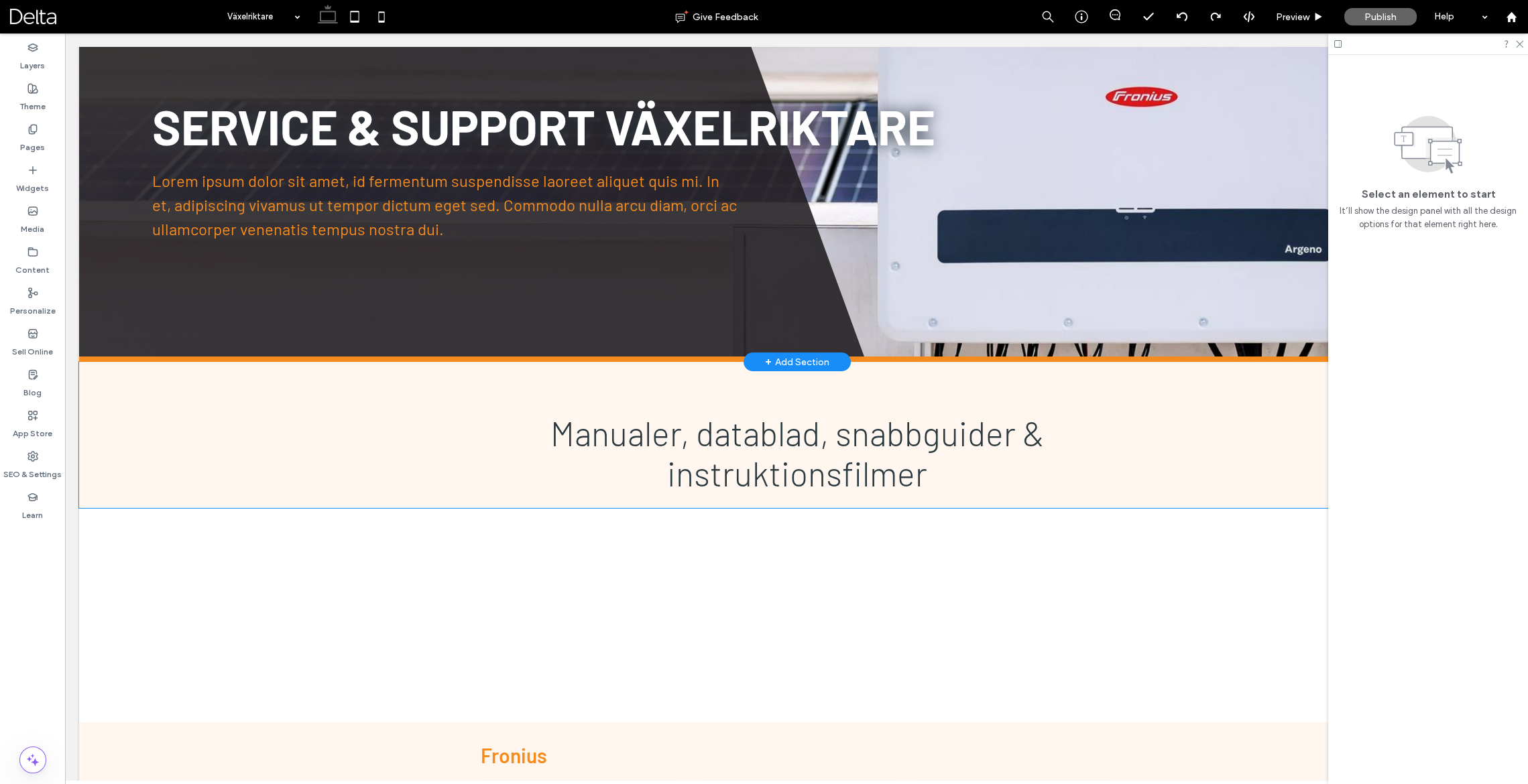
scroll to position [152, 0]
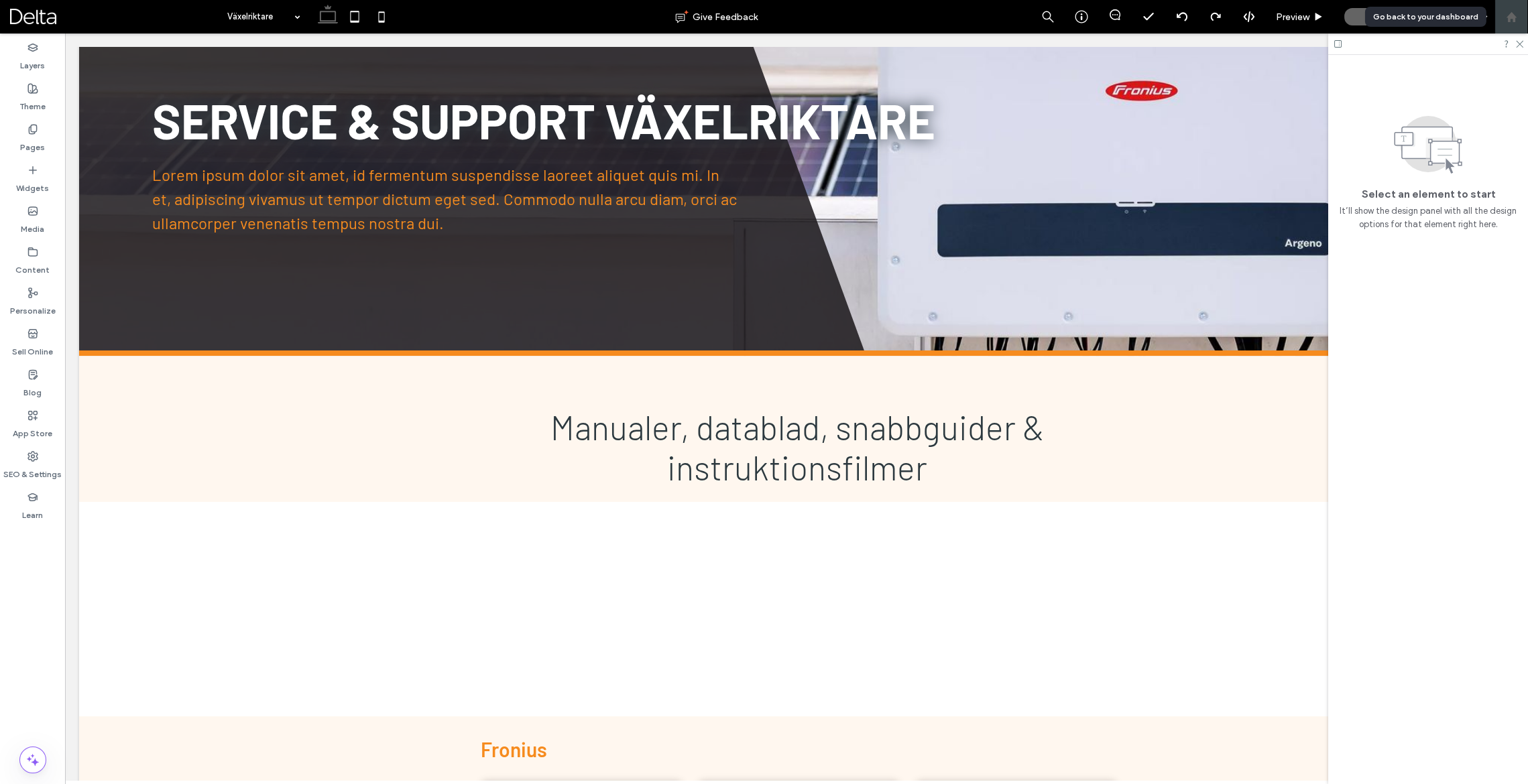
click at [1515, 20] on icon at bounding box center [1511, 17] width 11 height 11
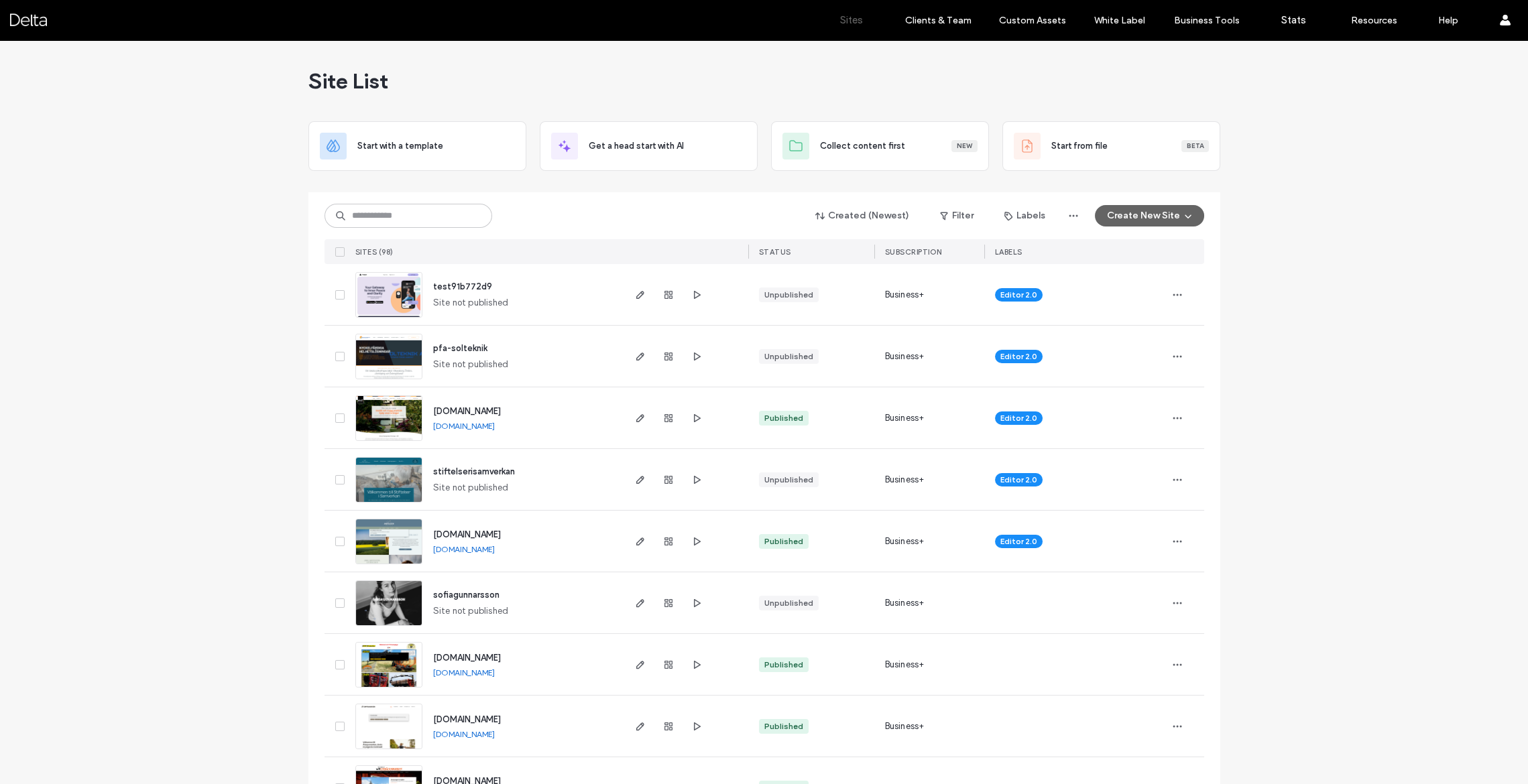
click at [399, 358] on img at bounding box center [389, 380] width 65 height 91
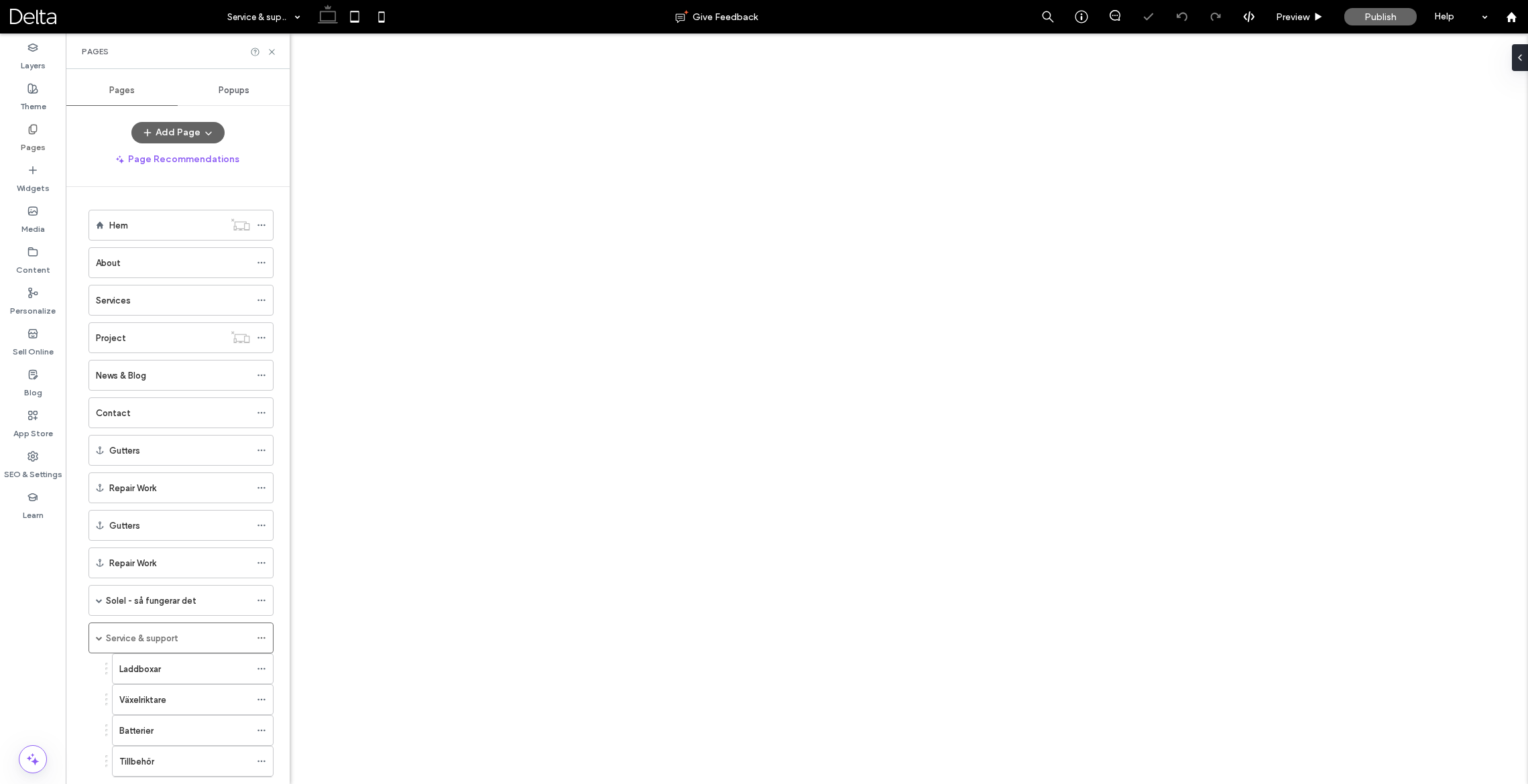
click at [155, 693] on label "Växelriktare" at bounding box center [143, 699] width 47 height 23
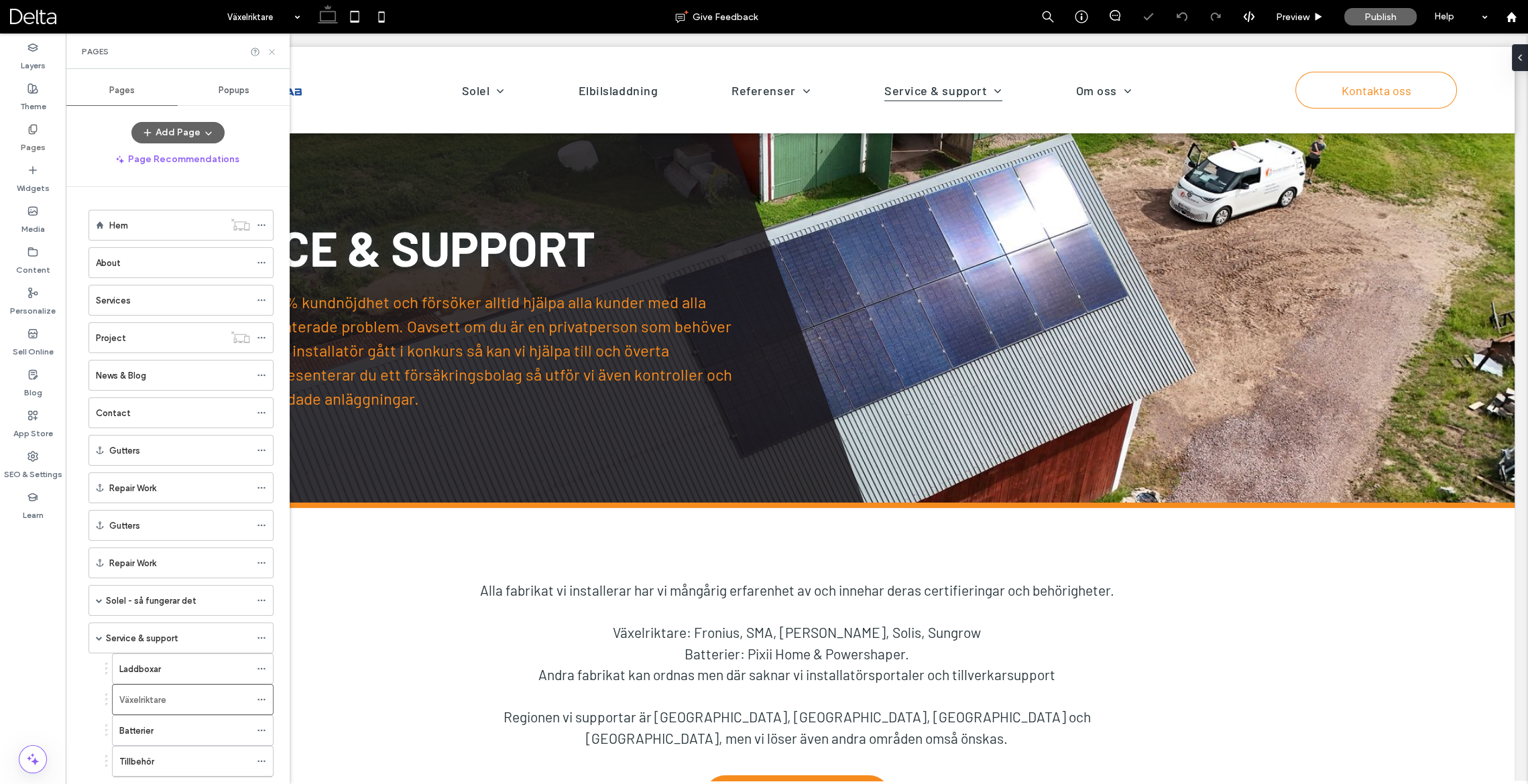
click at [274, 53] on icon at bounding box center [271, 52] width 10 height 10
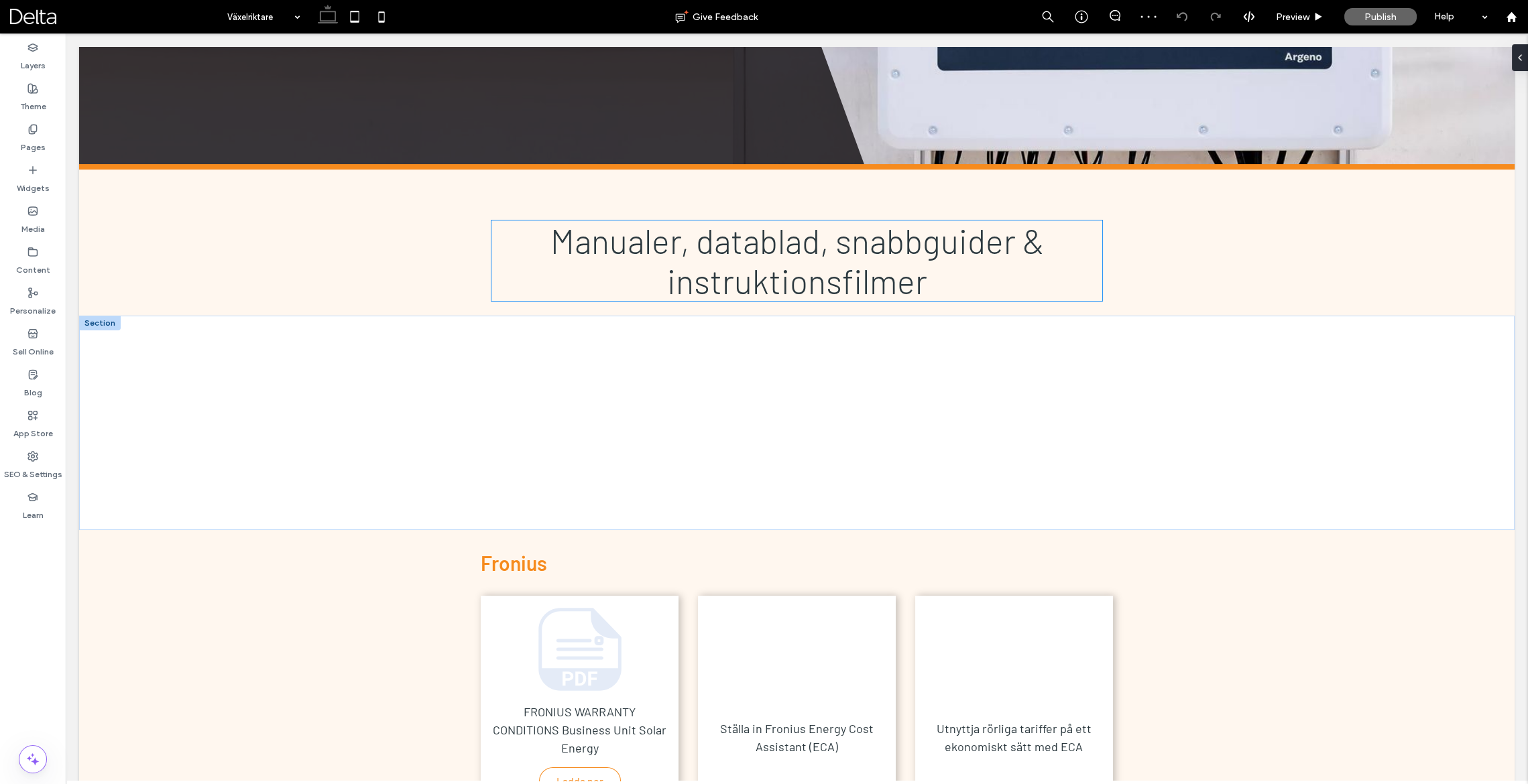
scroll to position [345, 0]
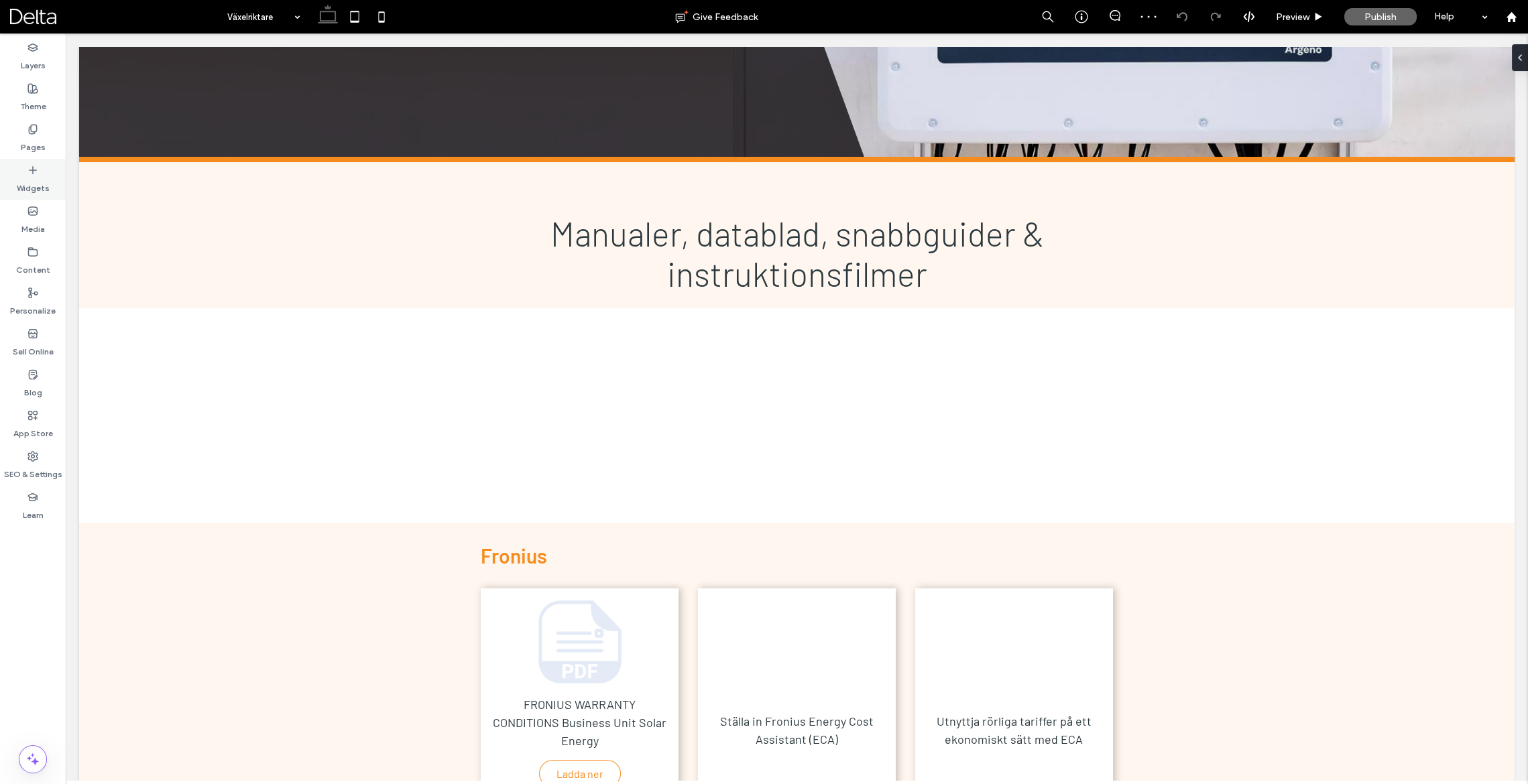
click at [33, 183] on label "Widgets" at bounding box center [33, 185] width 33 height 19
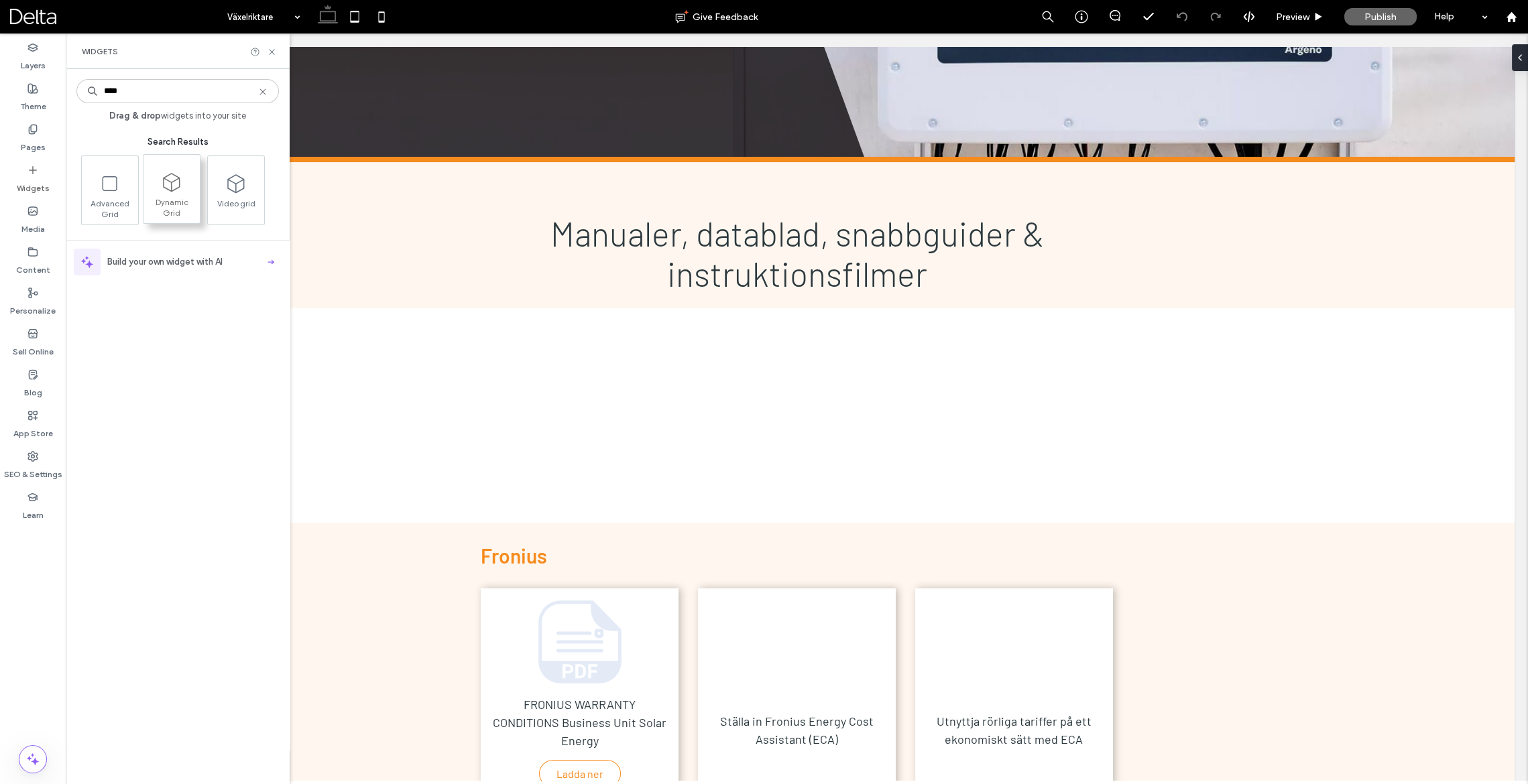
type input "****"
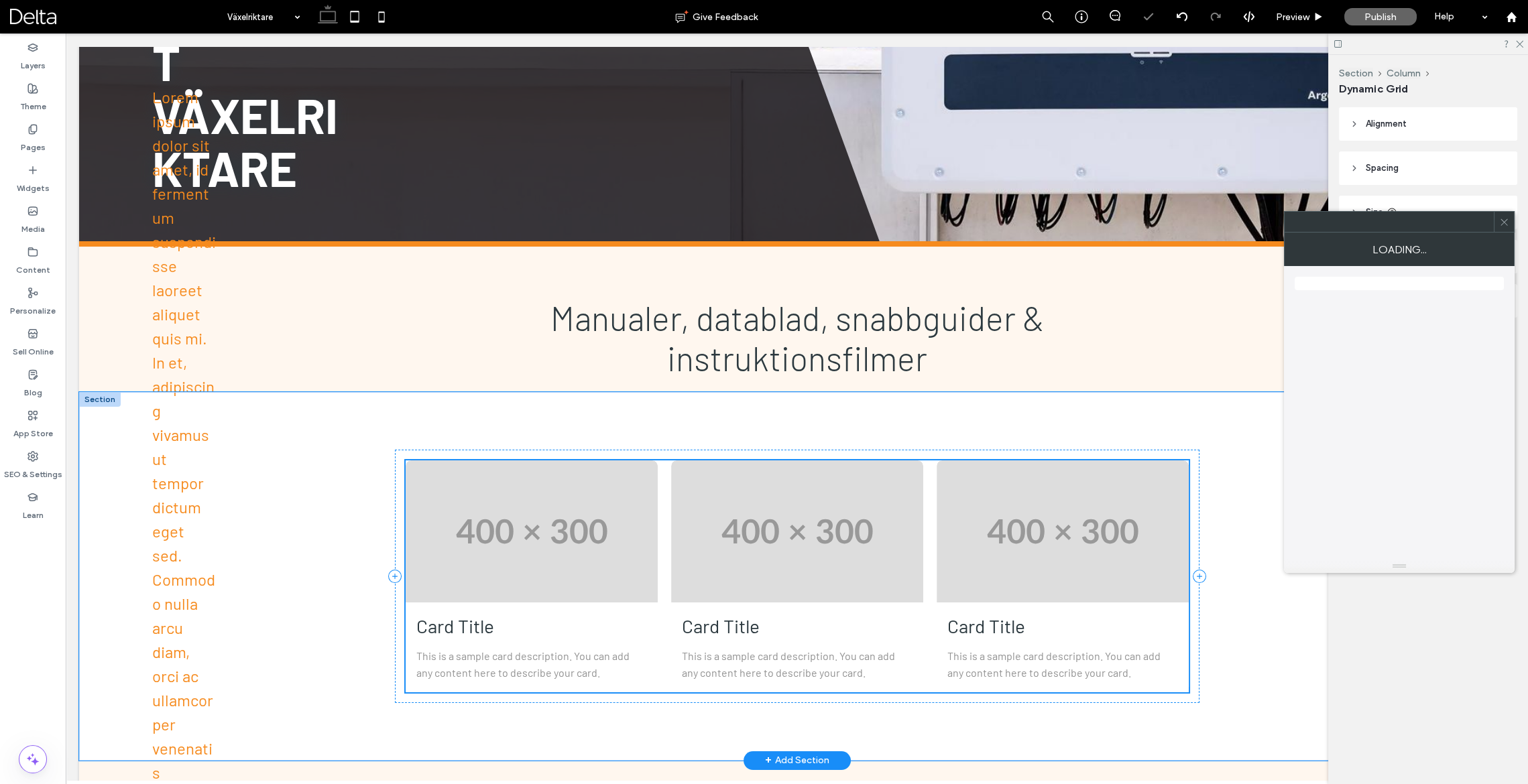
scroll to position [461, 0]
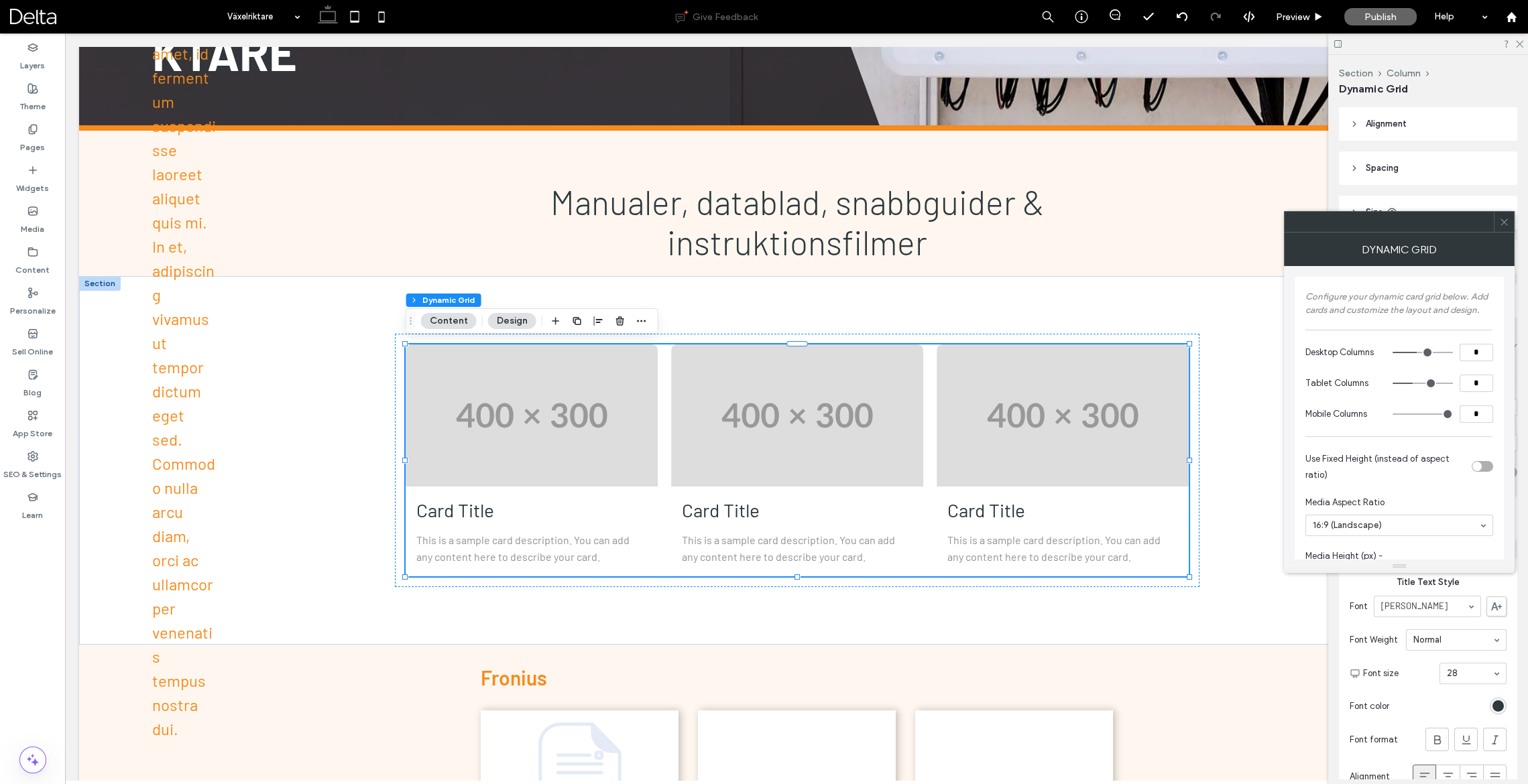
drag, startPoint x: 176, startPoint y: 192, endPoint x: 875, endPoint y: 4, distance: 723.8
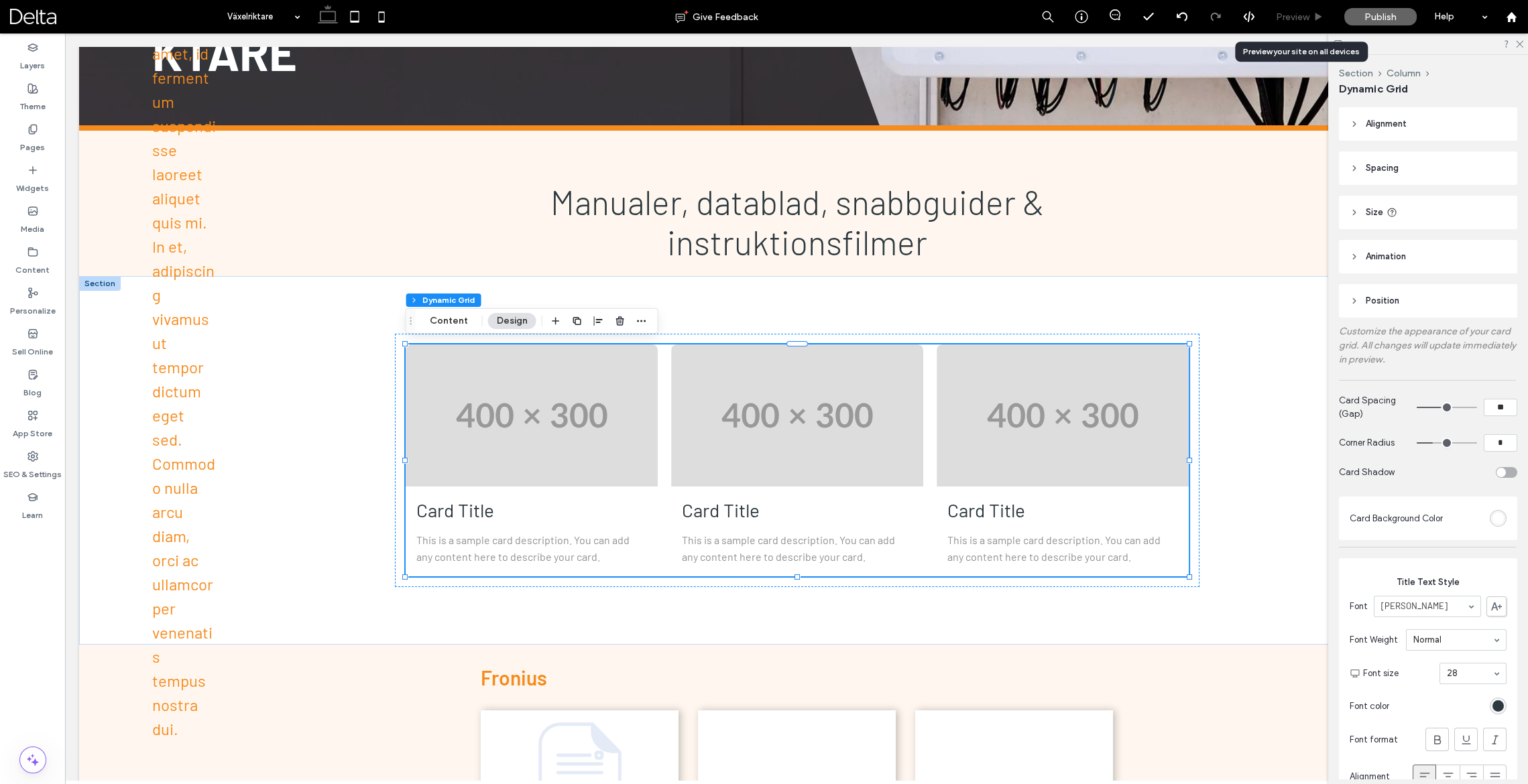
click at [1307, 18] on span "Preview" at bounding box center [1293, 18] width 34 height 14
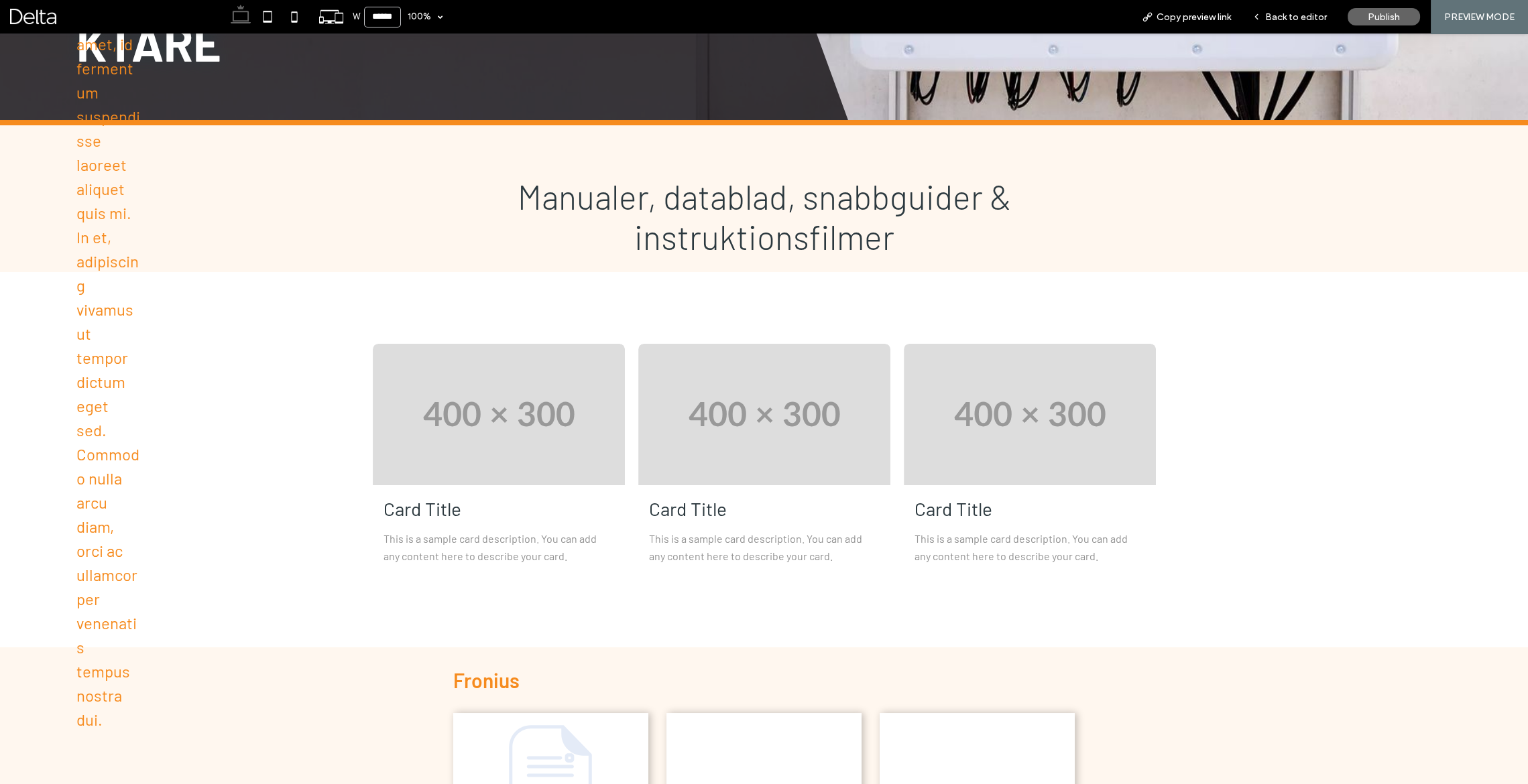
scroll to position [447, 0]
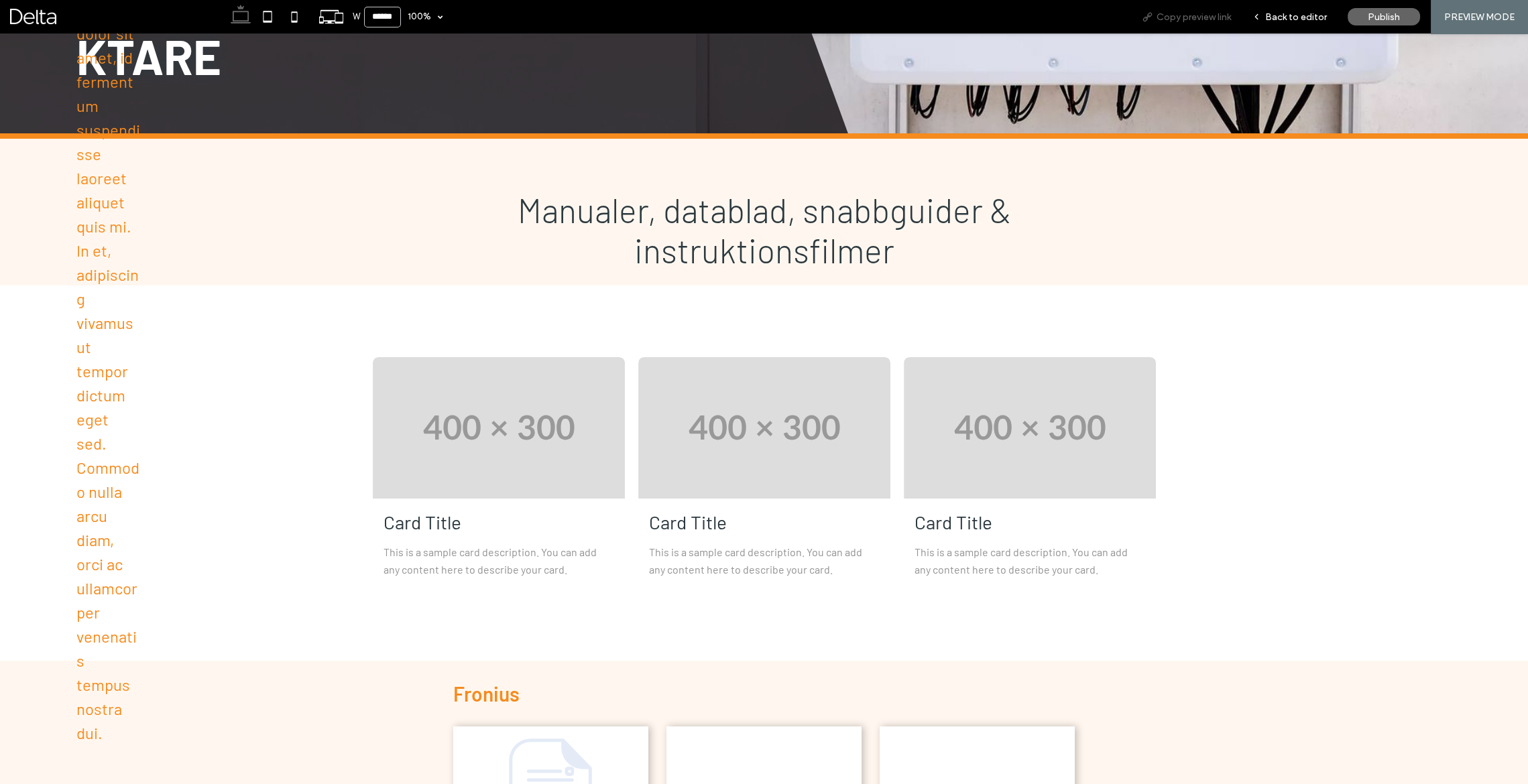
click at [1205, 18] on span "Copy preview link" at bounding box center [1193, 18] width 74 height 14
click at [1276, 19] on span "Back to editor" at bounding box center [1295, 18] width 61 height 14
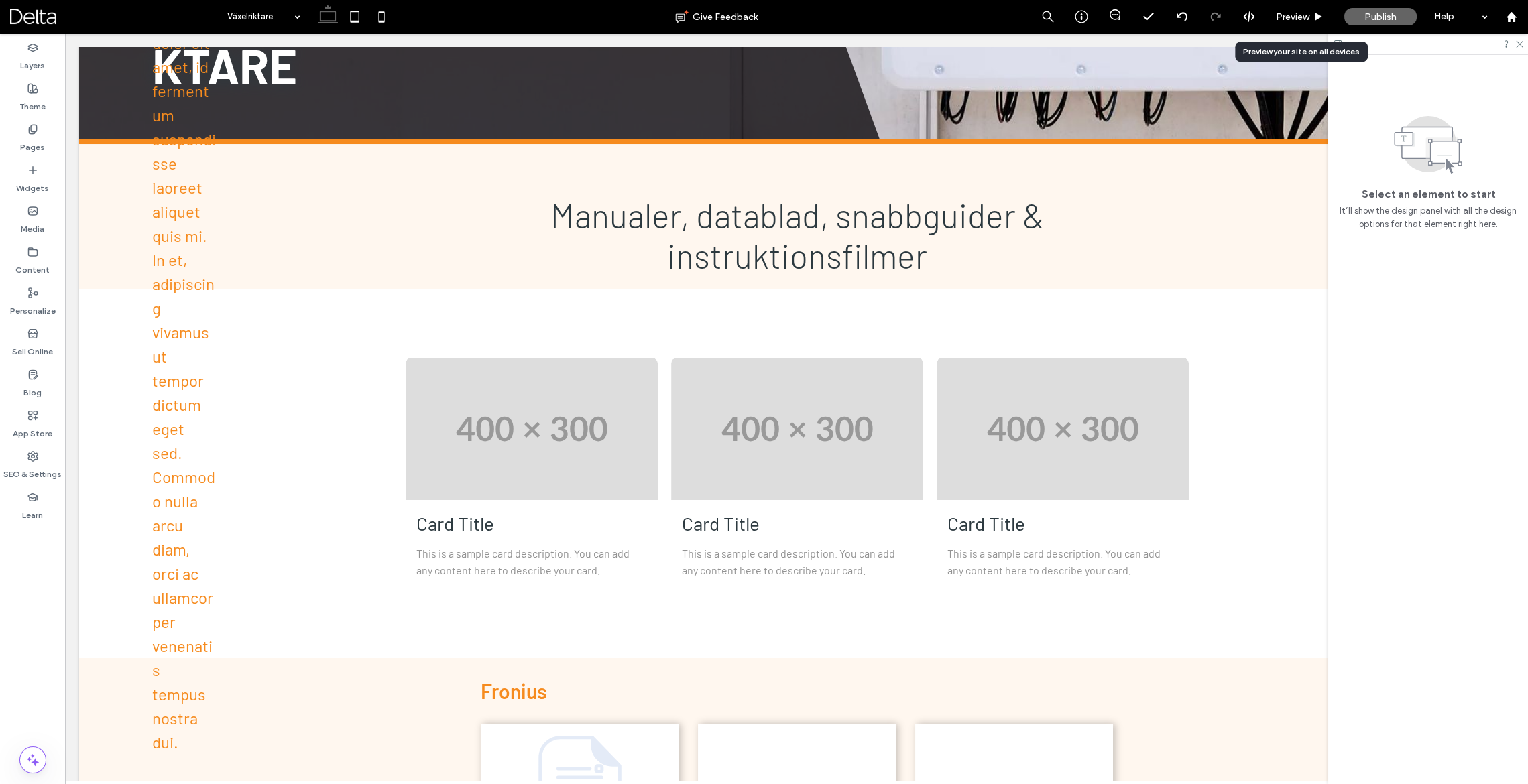
scroll to position [461, 0]
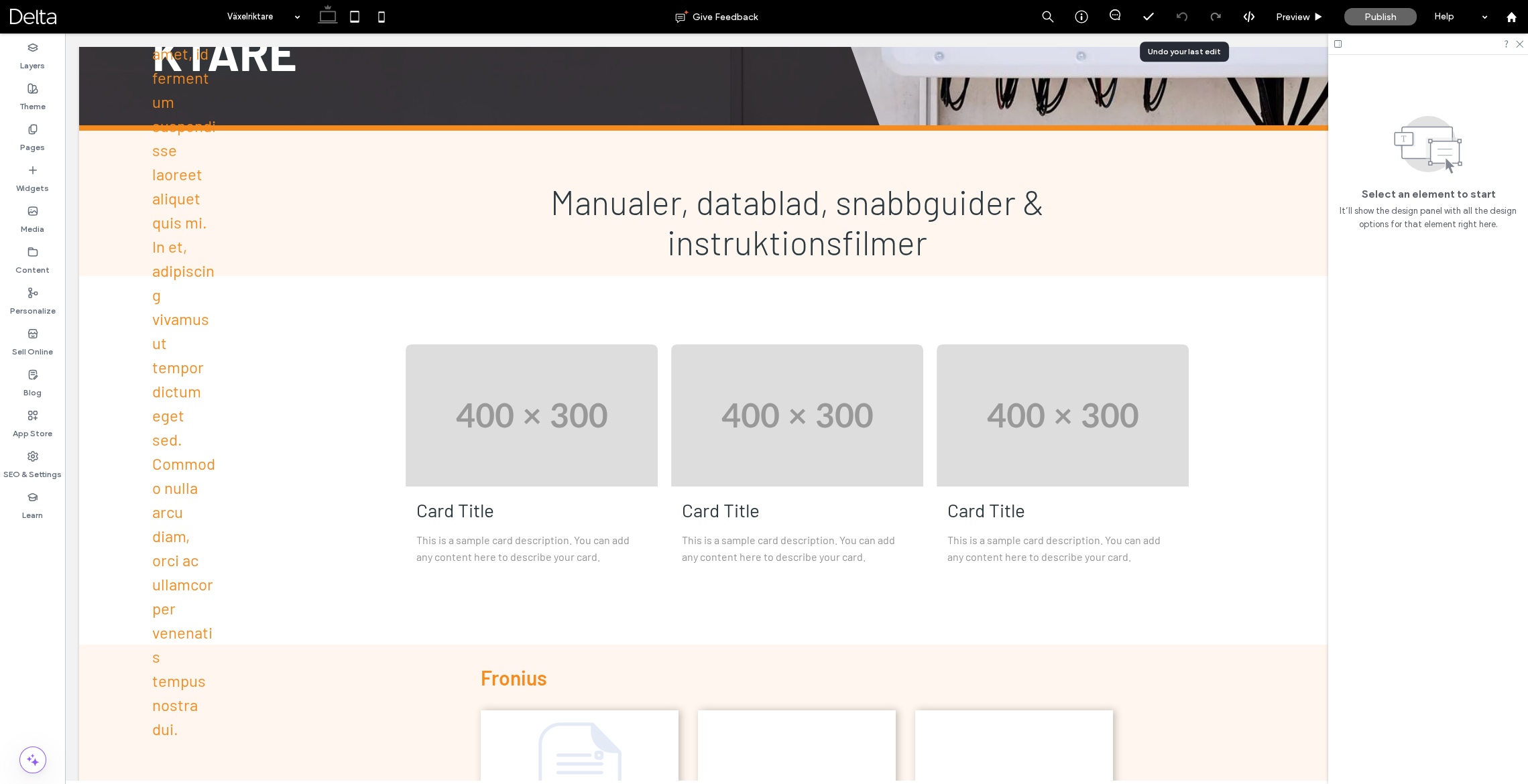
click at [1179, 19] on icon at bounding box center [1181, 16] width 10 height 10
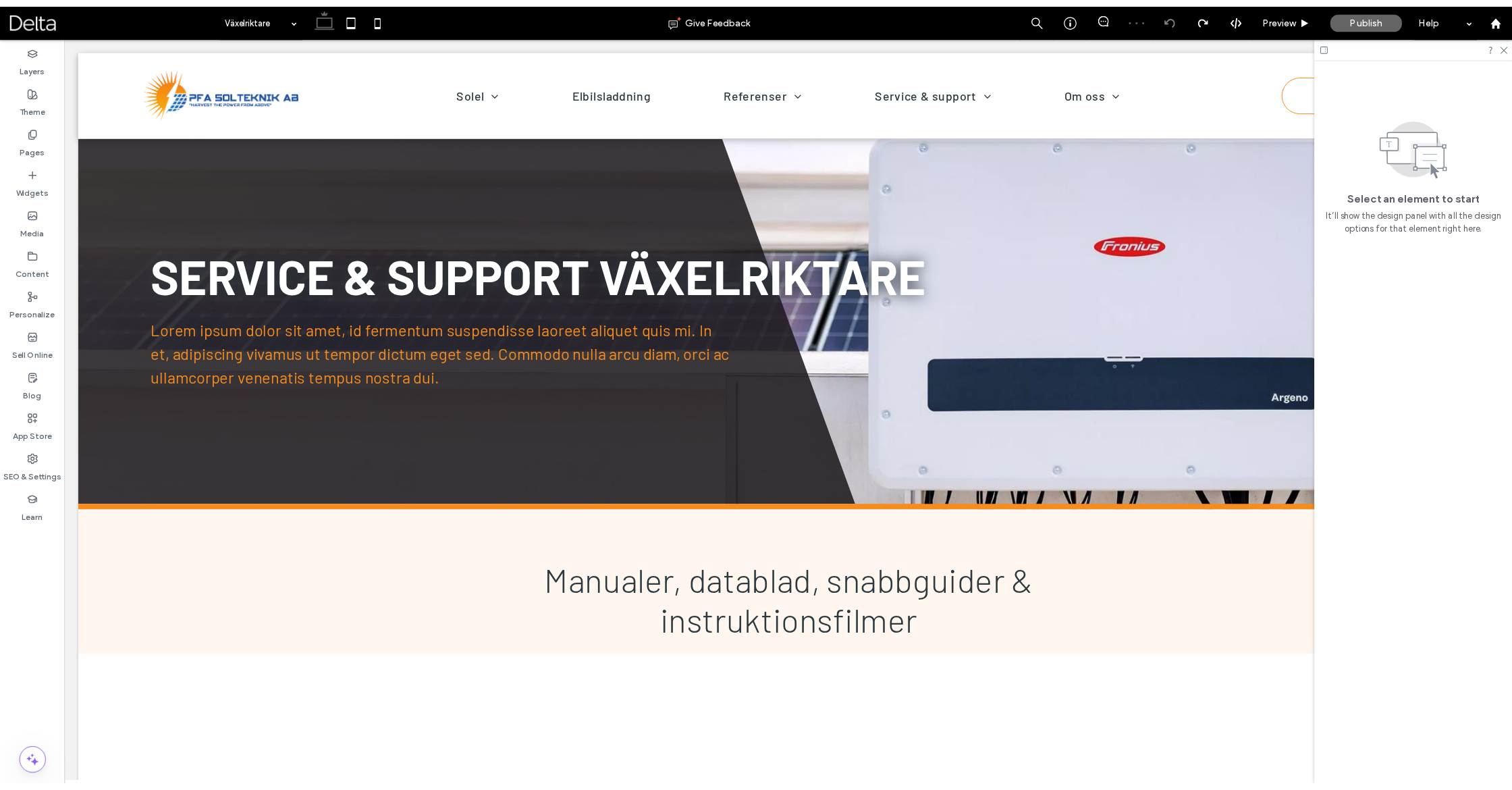
scroll to position [0, 0]
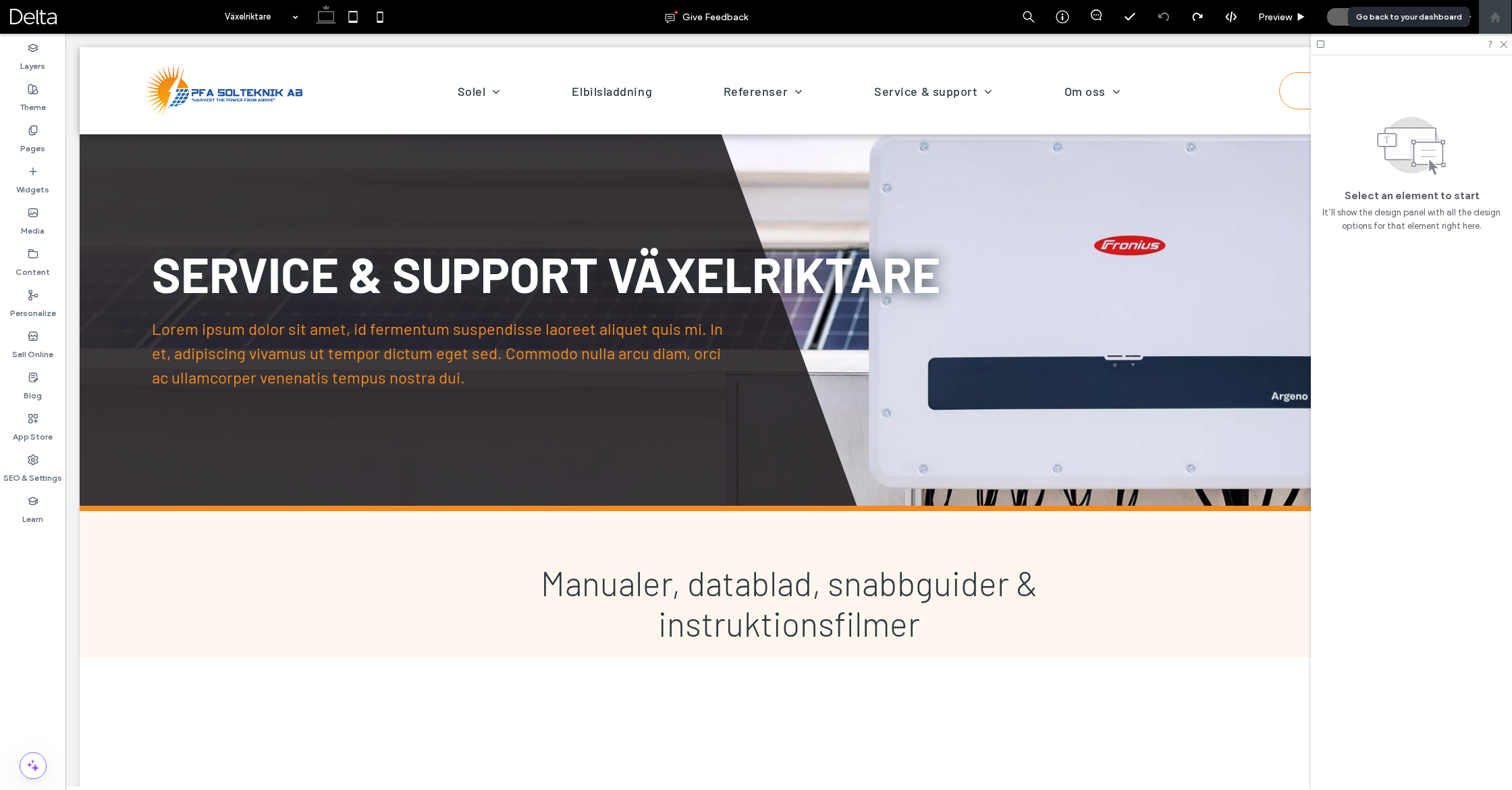
click at [1496, 23] on icon at bounding box center [1495, 17] width 11 height 11
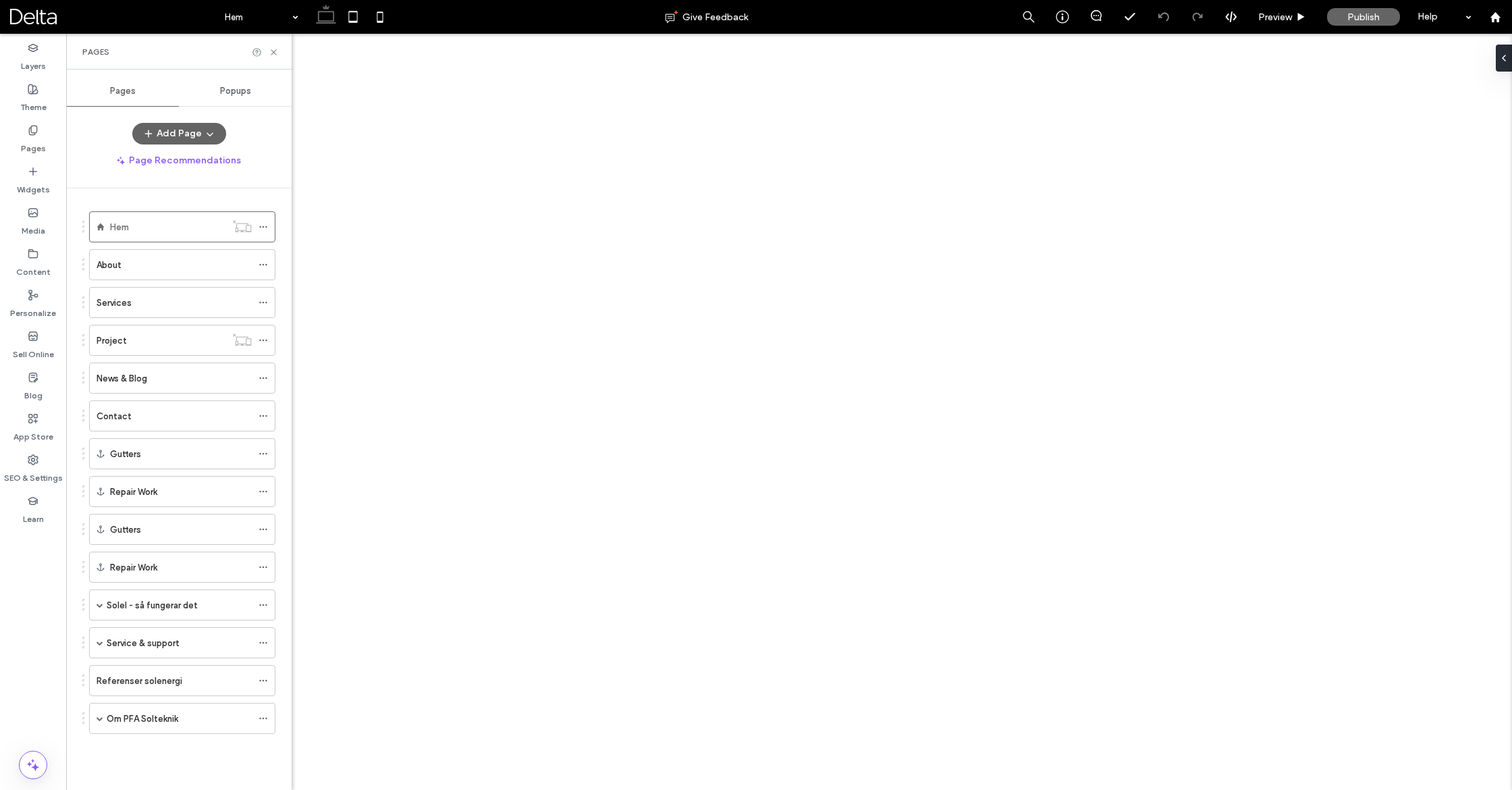
click at [114, 631] on label "Service & support" at bounding box center [143, 642] width 72 height 23
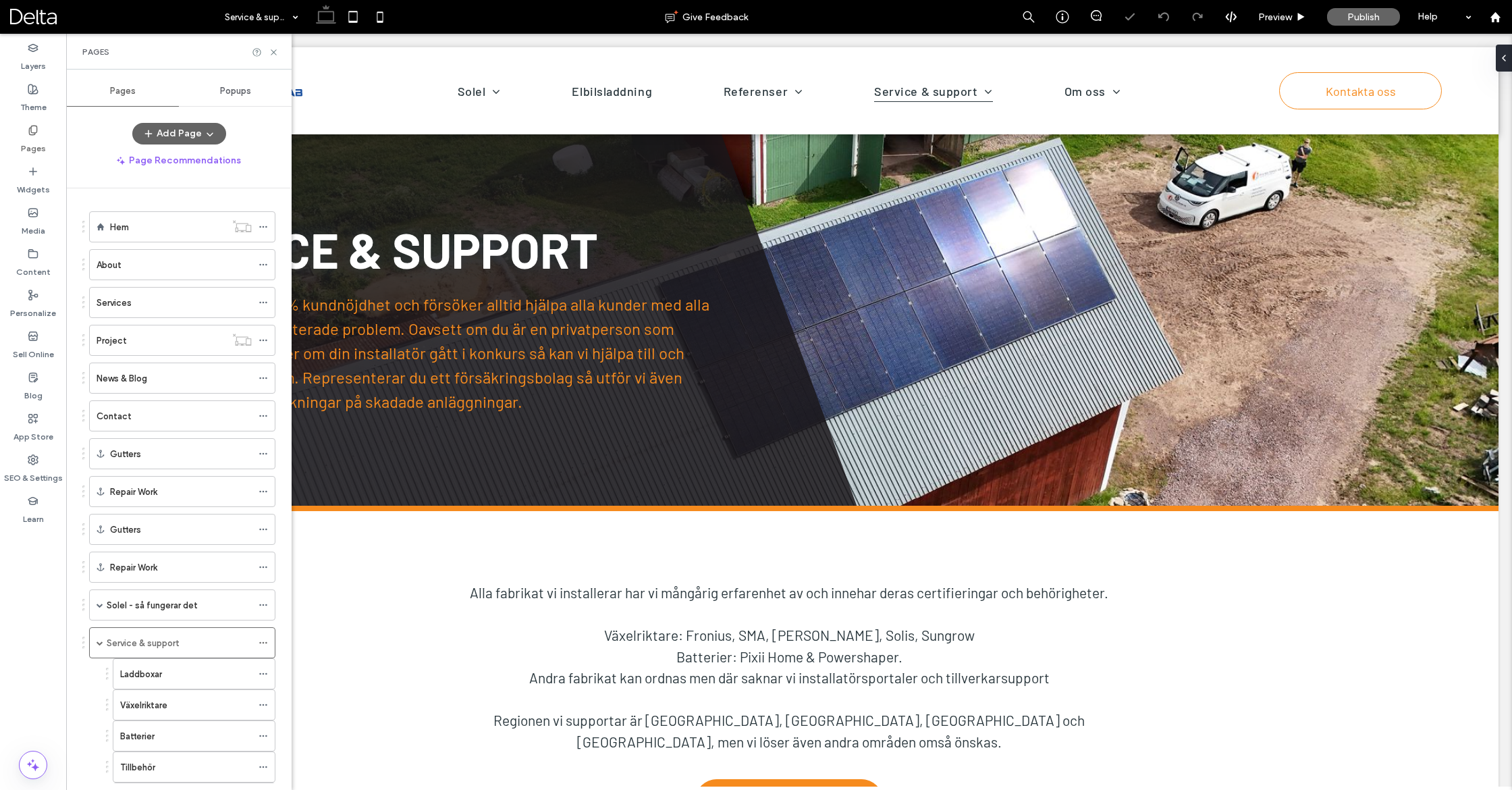
click at [148, 700] on label "Växelriktare" at bounding box center [144, 705] width 47 height 23
click at [272, 51] on icon at bounding box center [273, 52] width 10 height 10
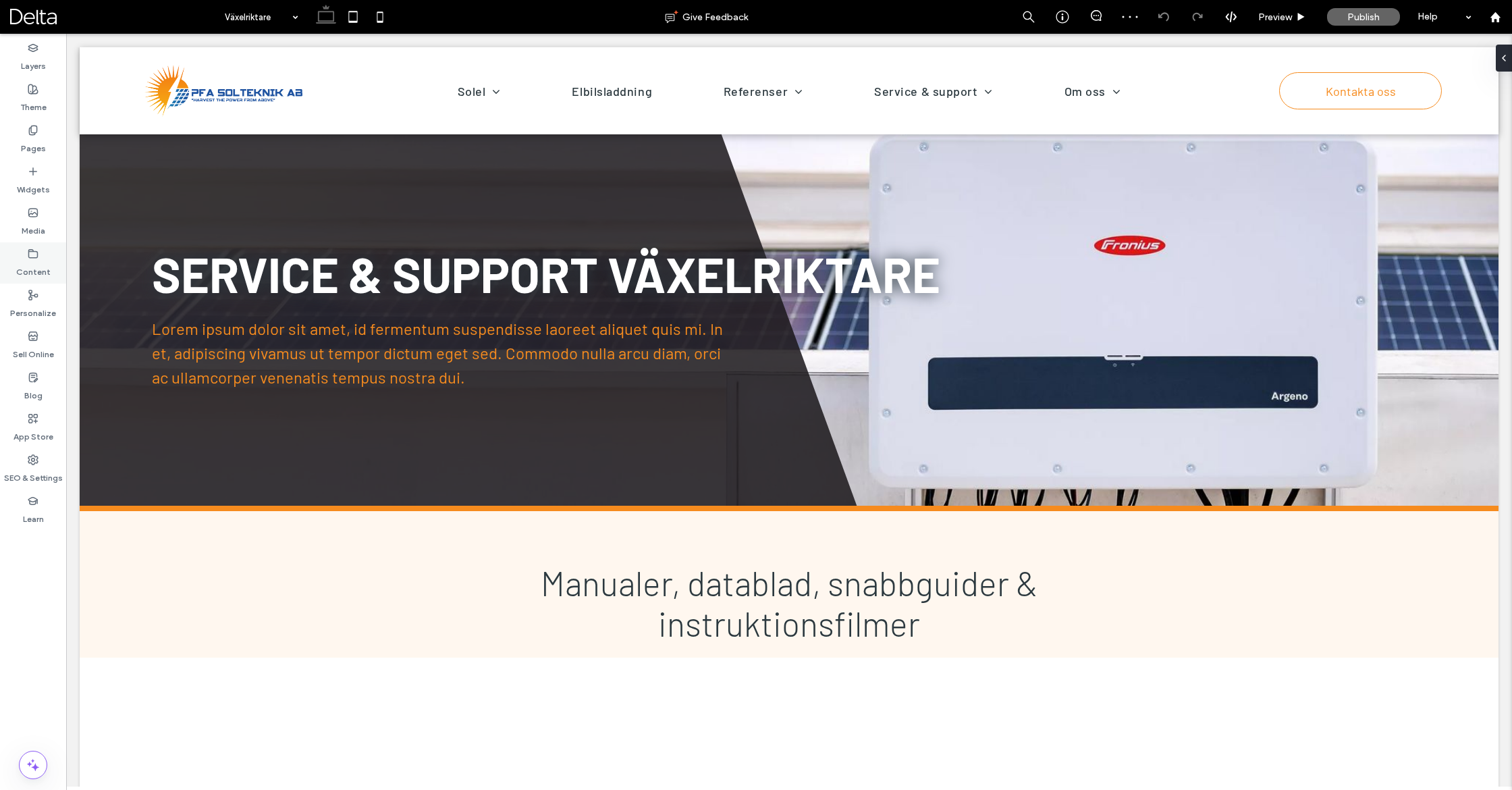
scroll to position [120, 0]
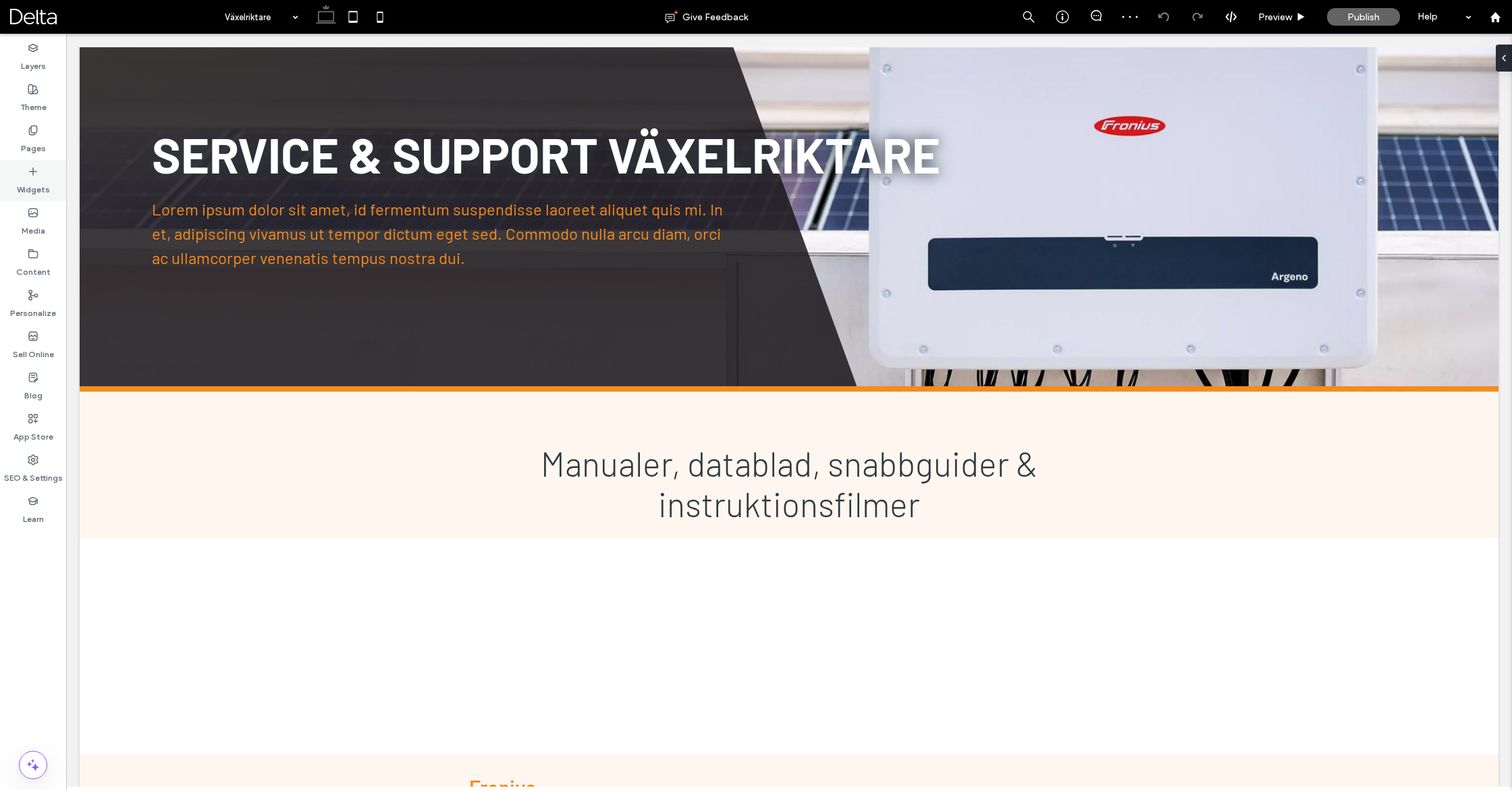
click at [44, 190] on label "Widgets" at bounding box center [33, 186] width 33 height 19
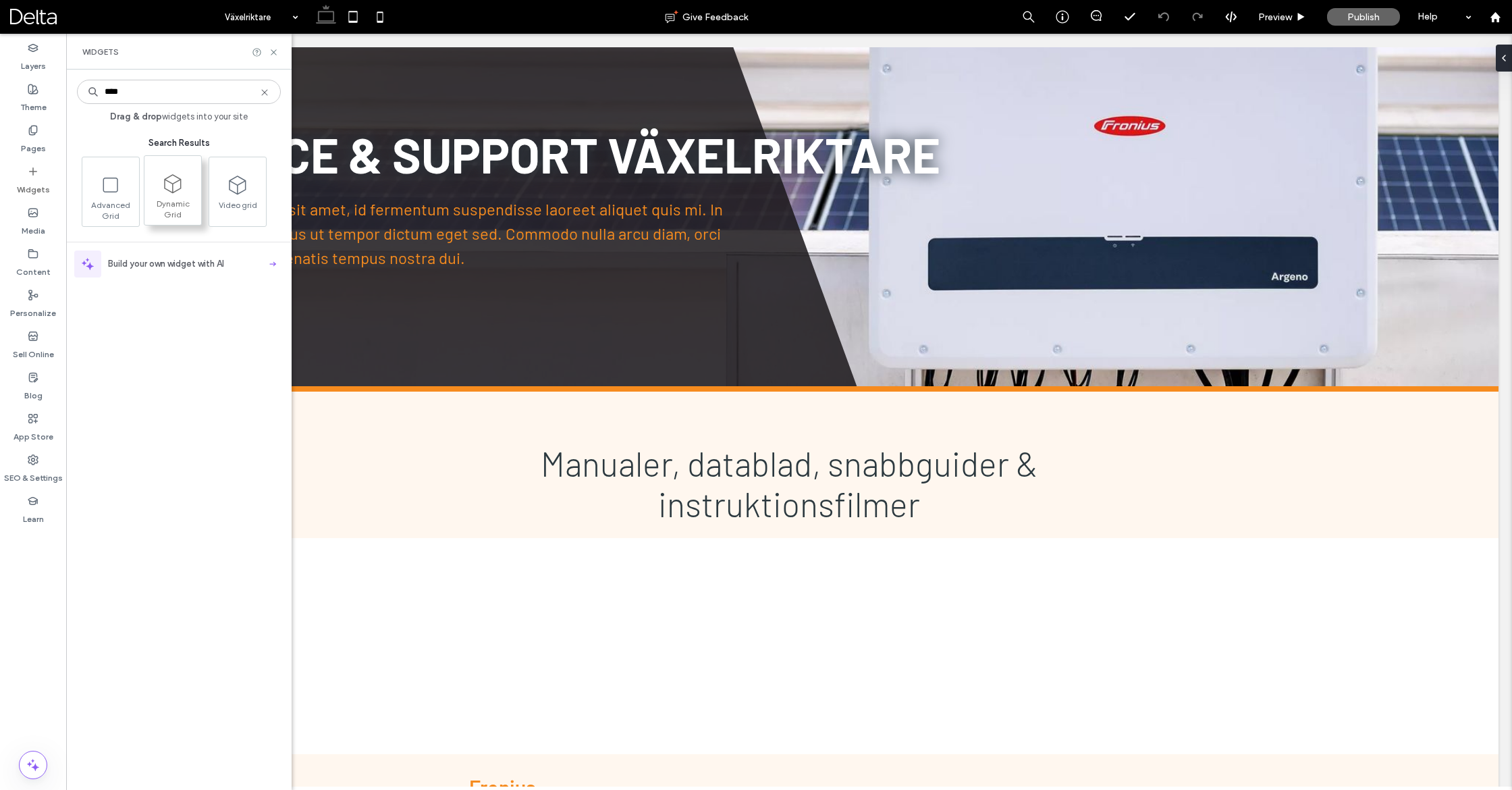
type input "****"
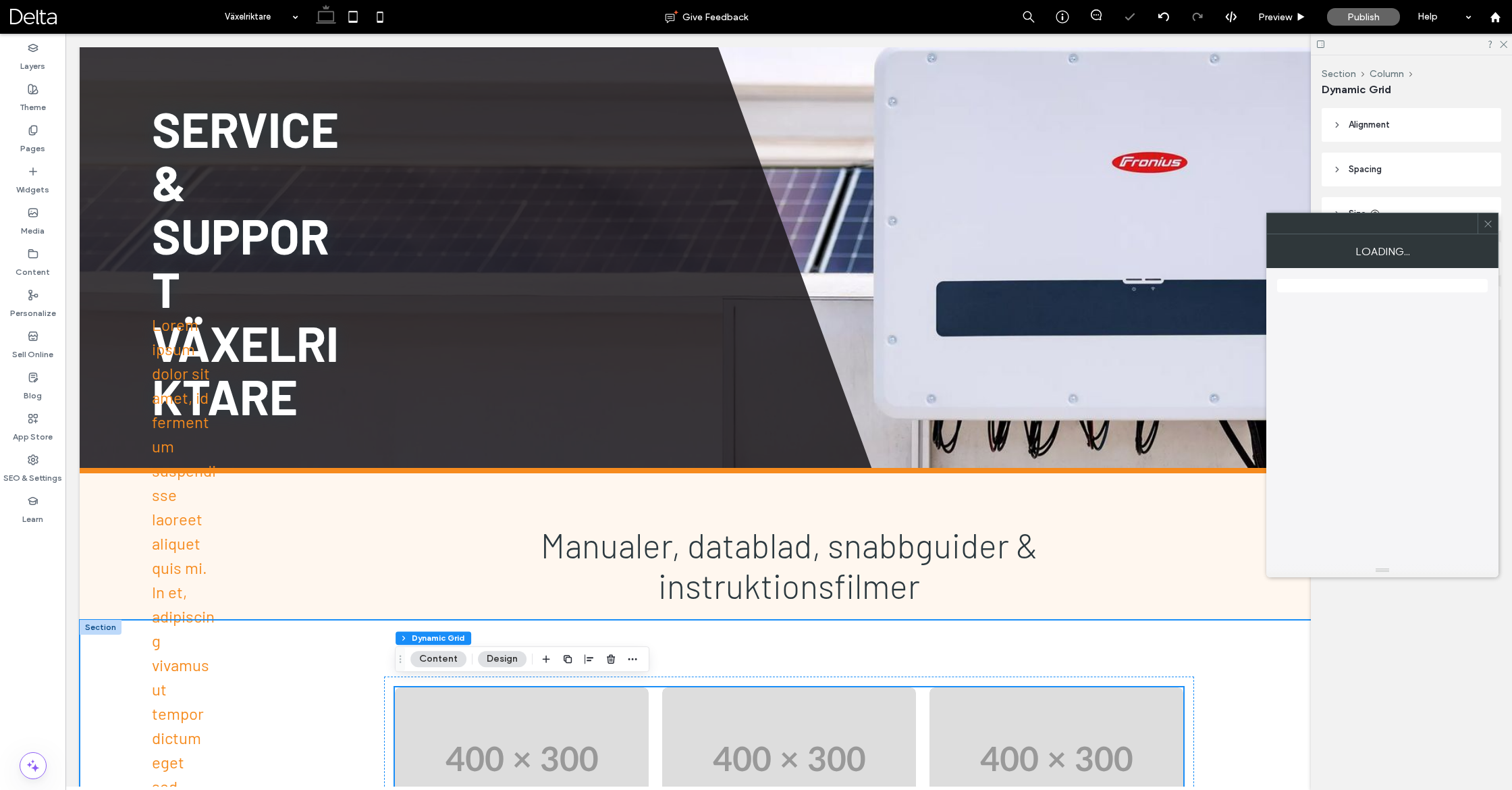
scroll to position [125, 0]
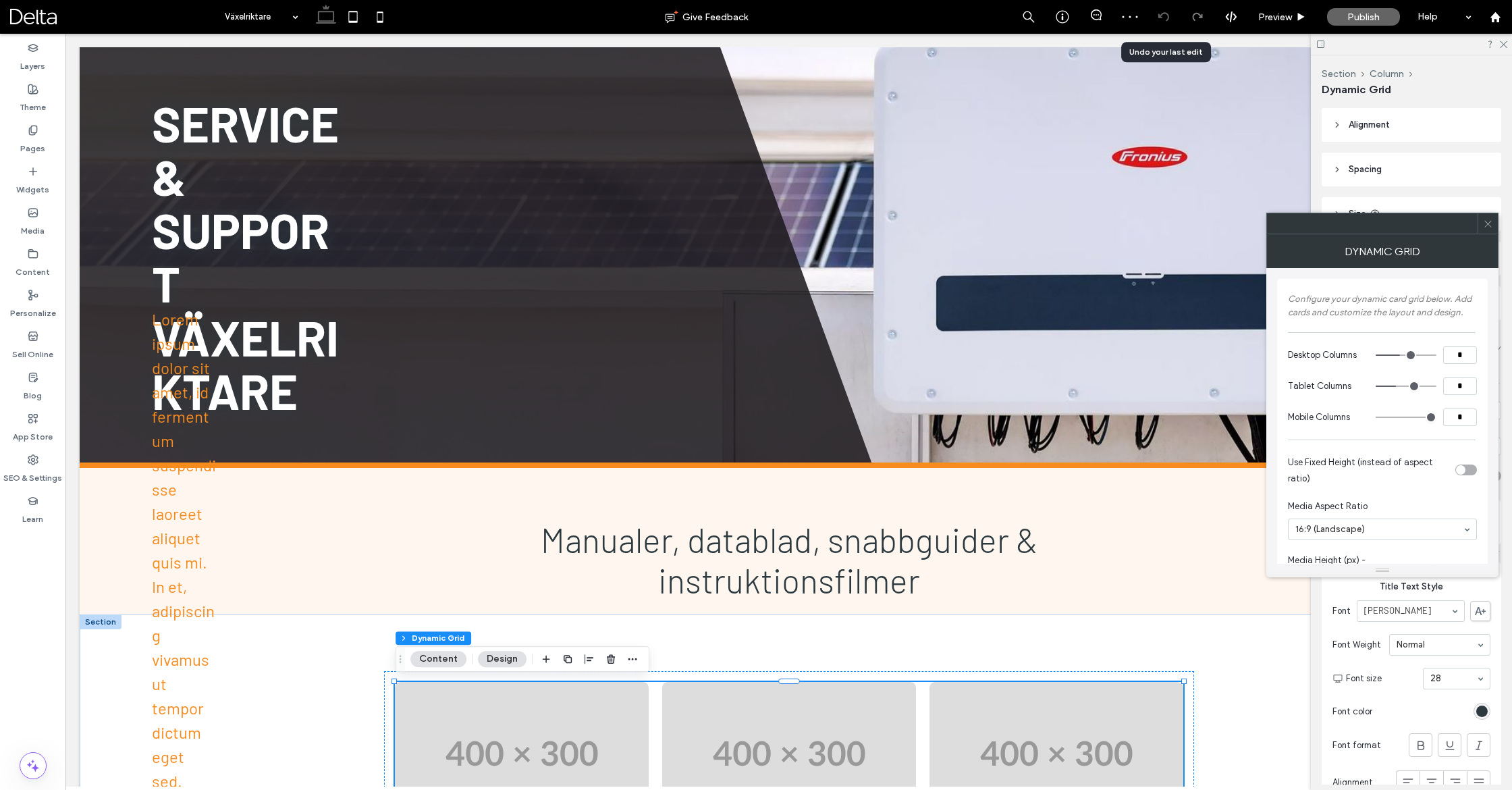
click at [1159, 20] on icon at bounding box center [1163, 16] width 10 height 10
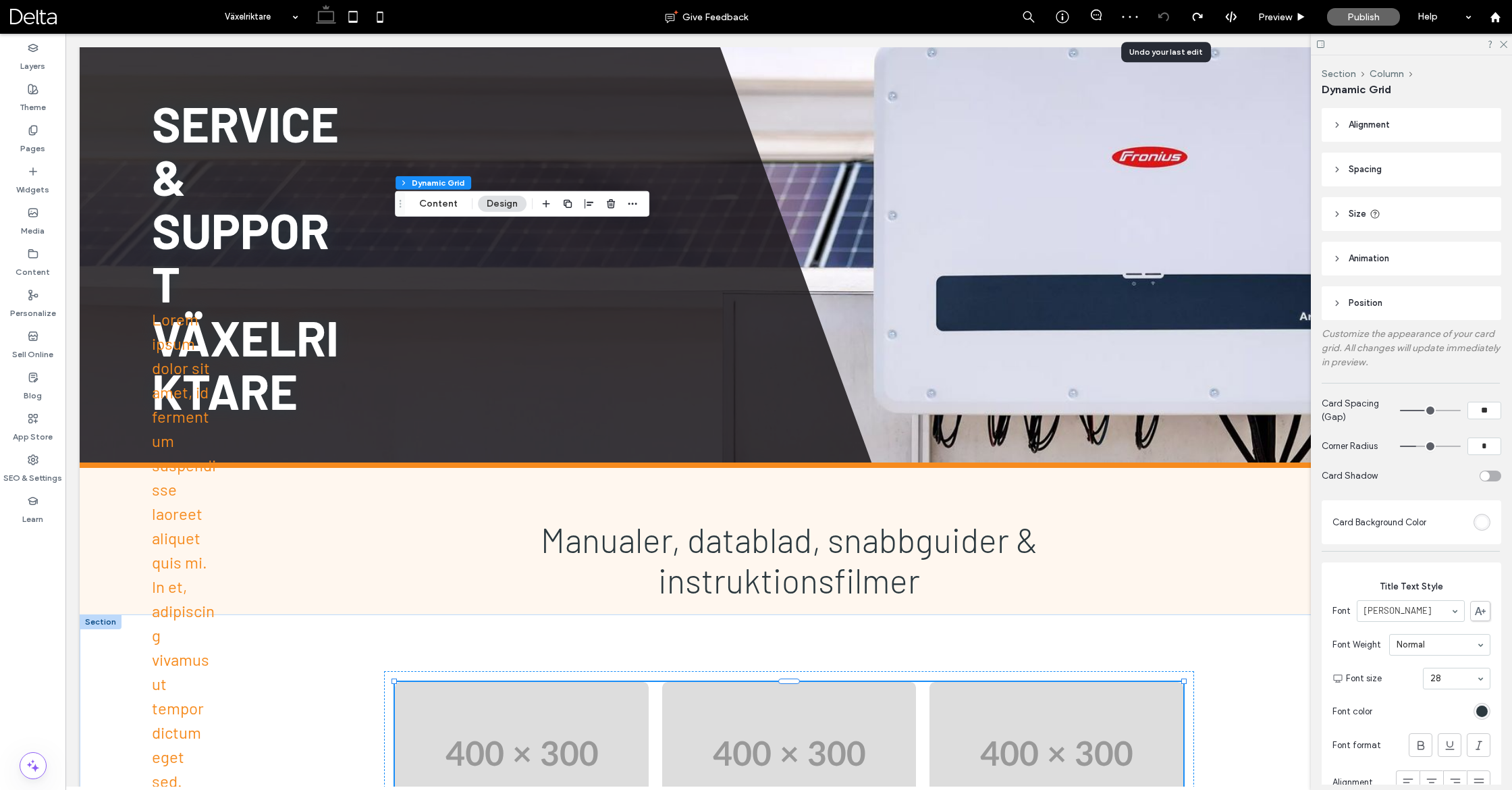
click at [1159, 19] on icon at bounding box center [1163, 16] width 10 height 10
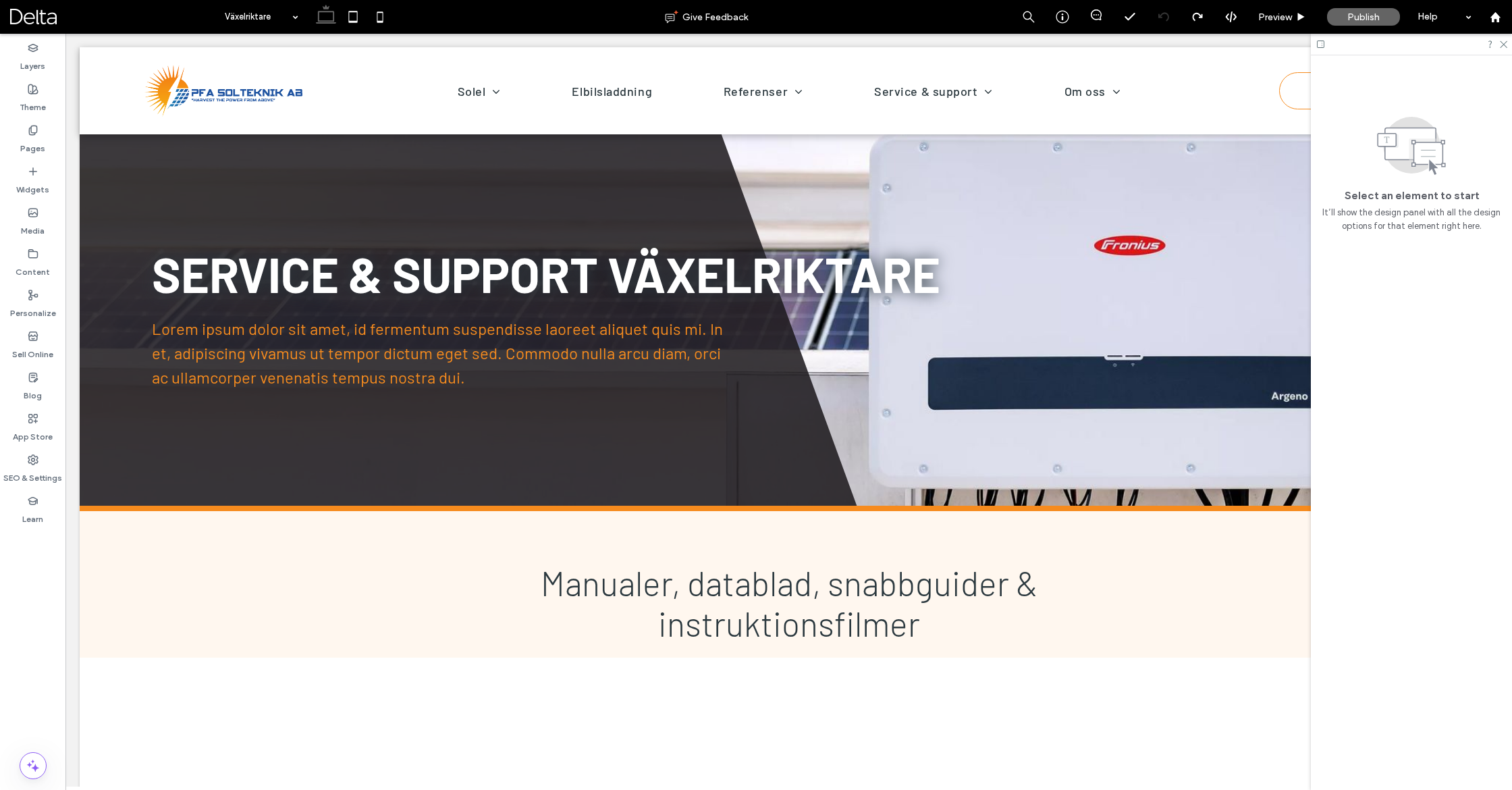
scroll to position [0, 0]
click at [1488, 11] on div at bounding box center [1495, 17] width 32 height 11
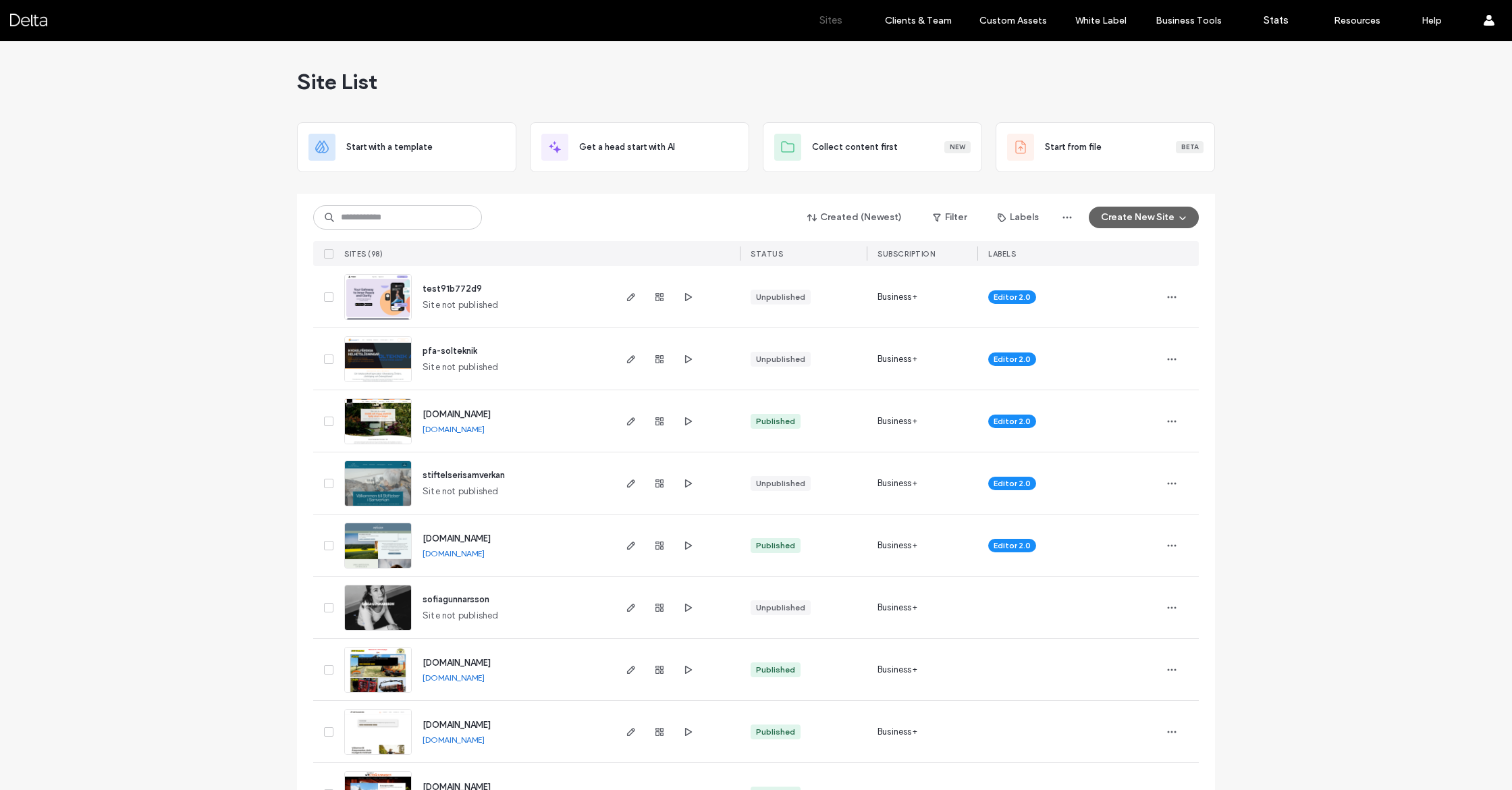
click at [381, 365] on img at bounding box center [378, 383] width 66 height 92
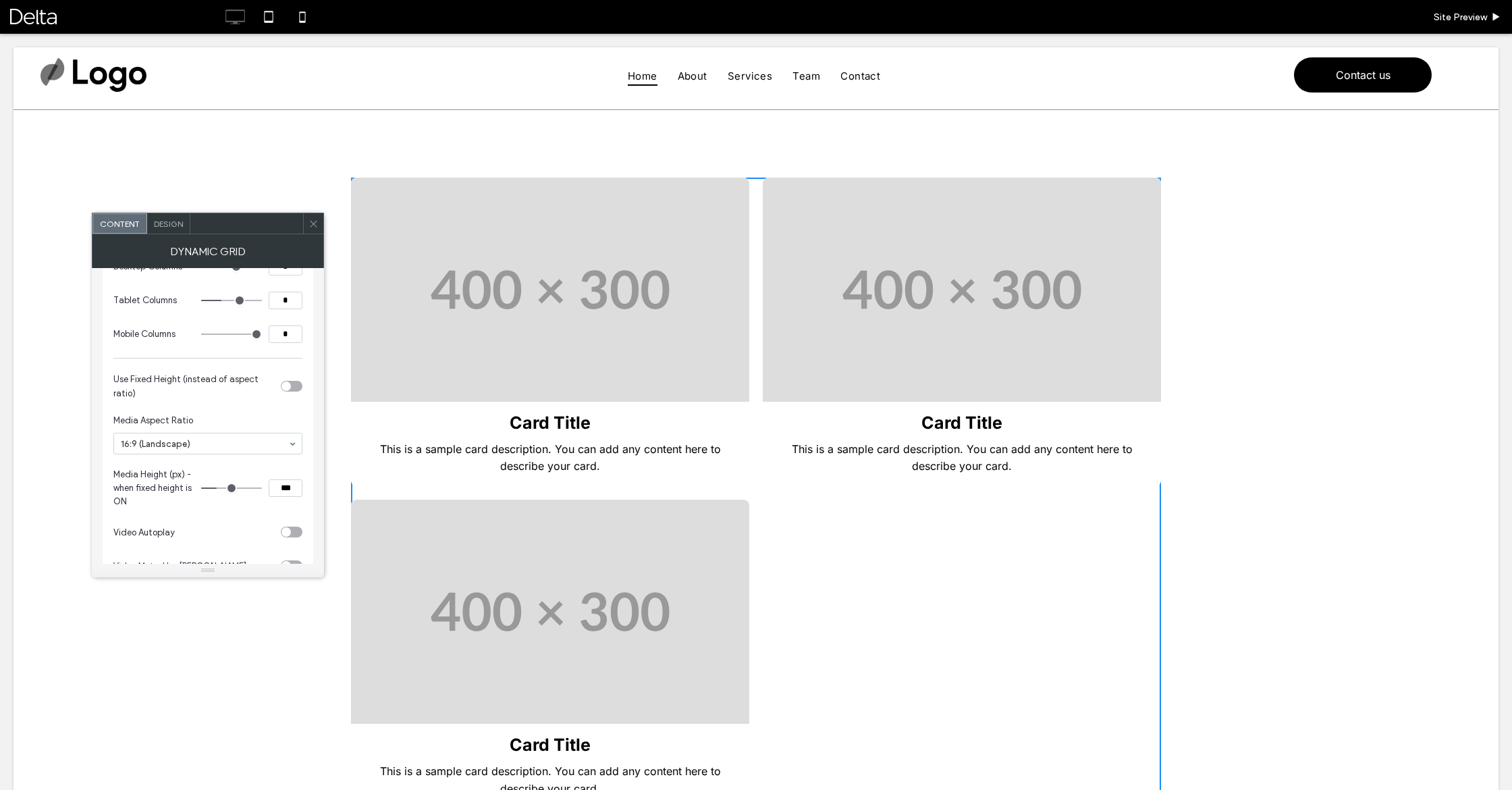
scroll to position [110, 0]
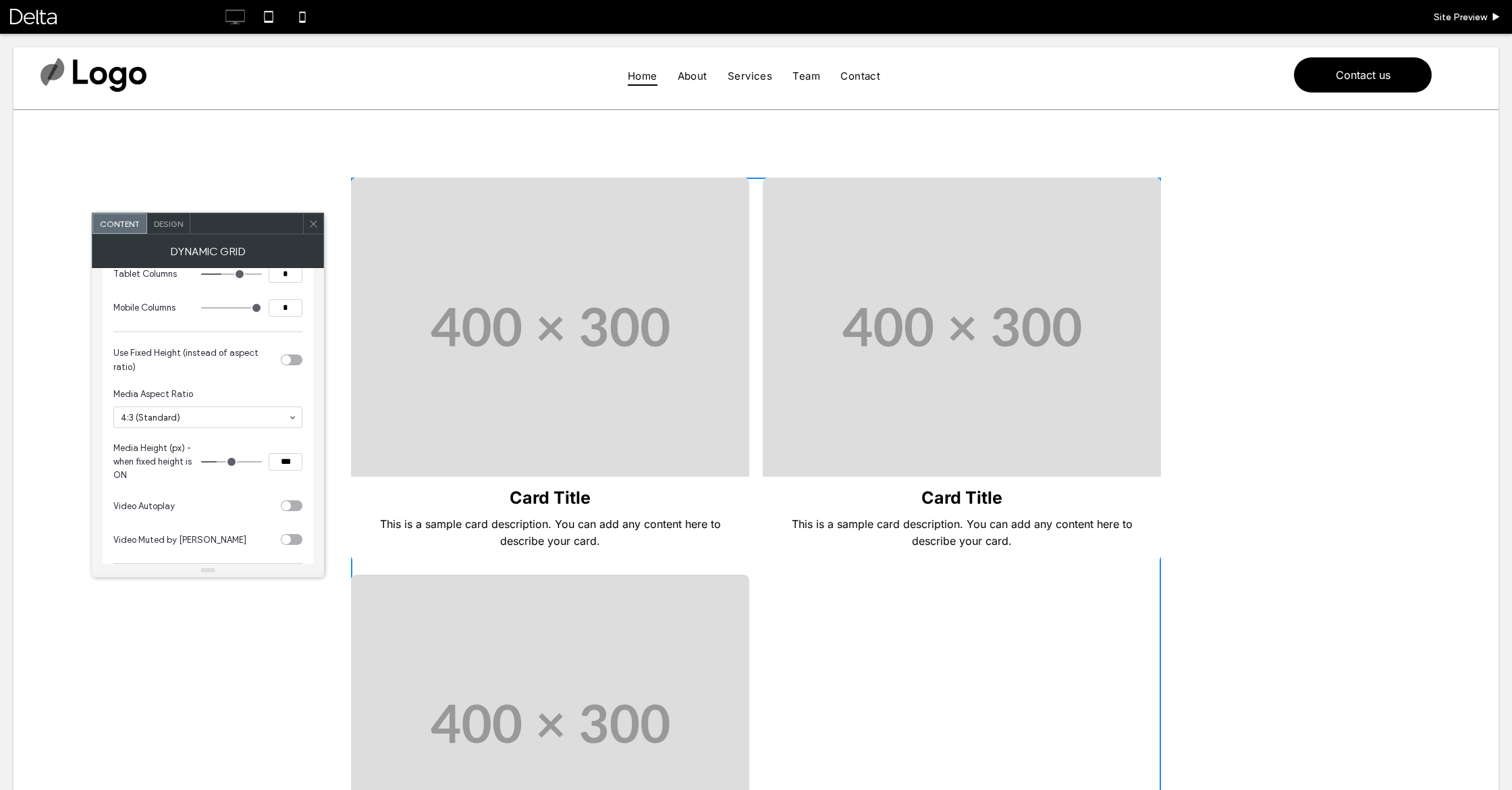
click at [310, 222] on icon at bounding box center [313, 223] width 10 height 10
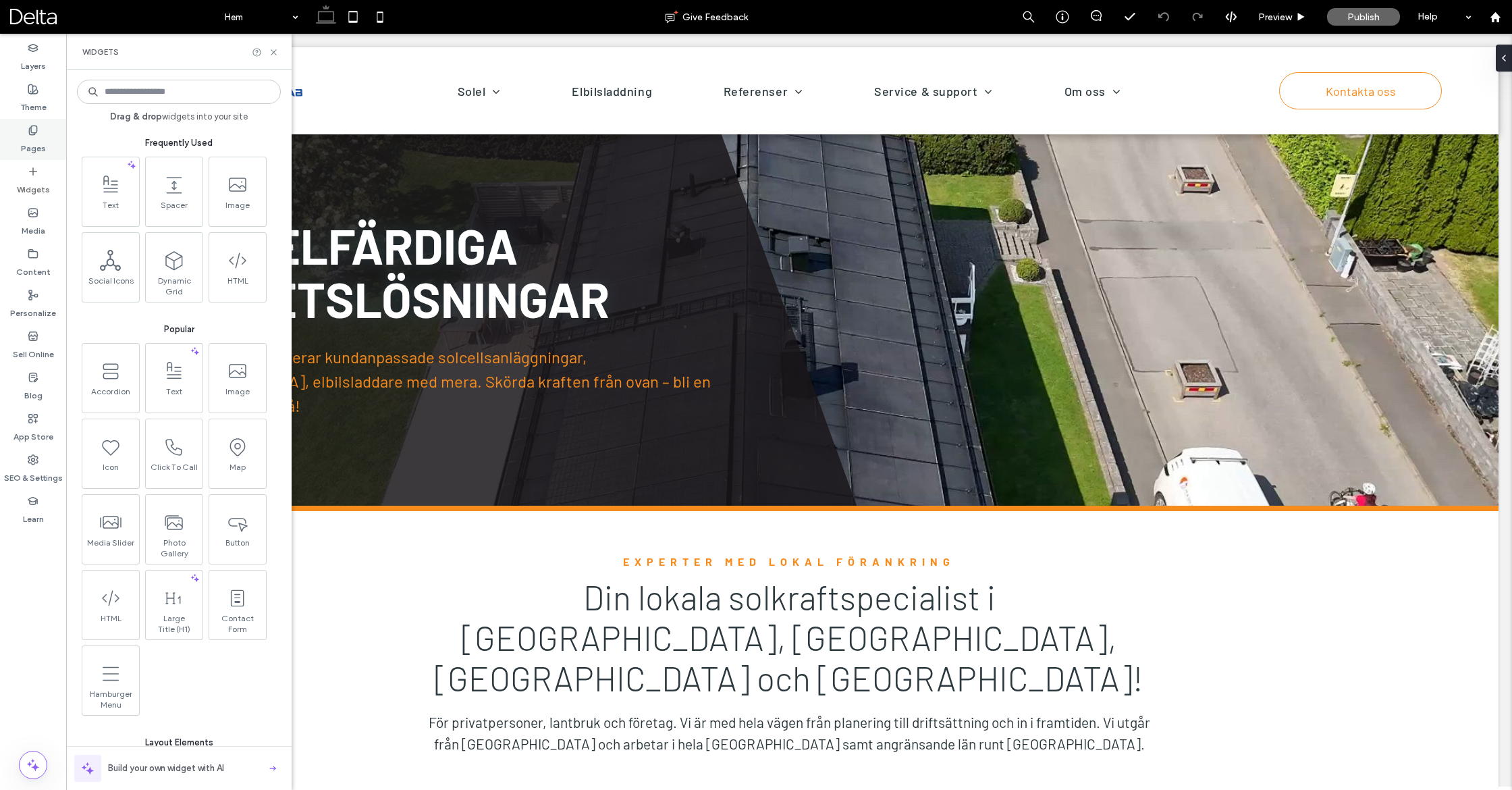
click at [43, 145] on label "Pages" at bounding box center [33, 145] width 25 height 19
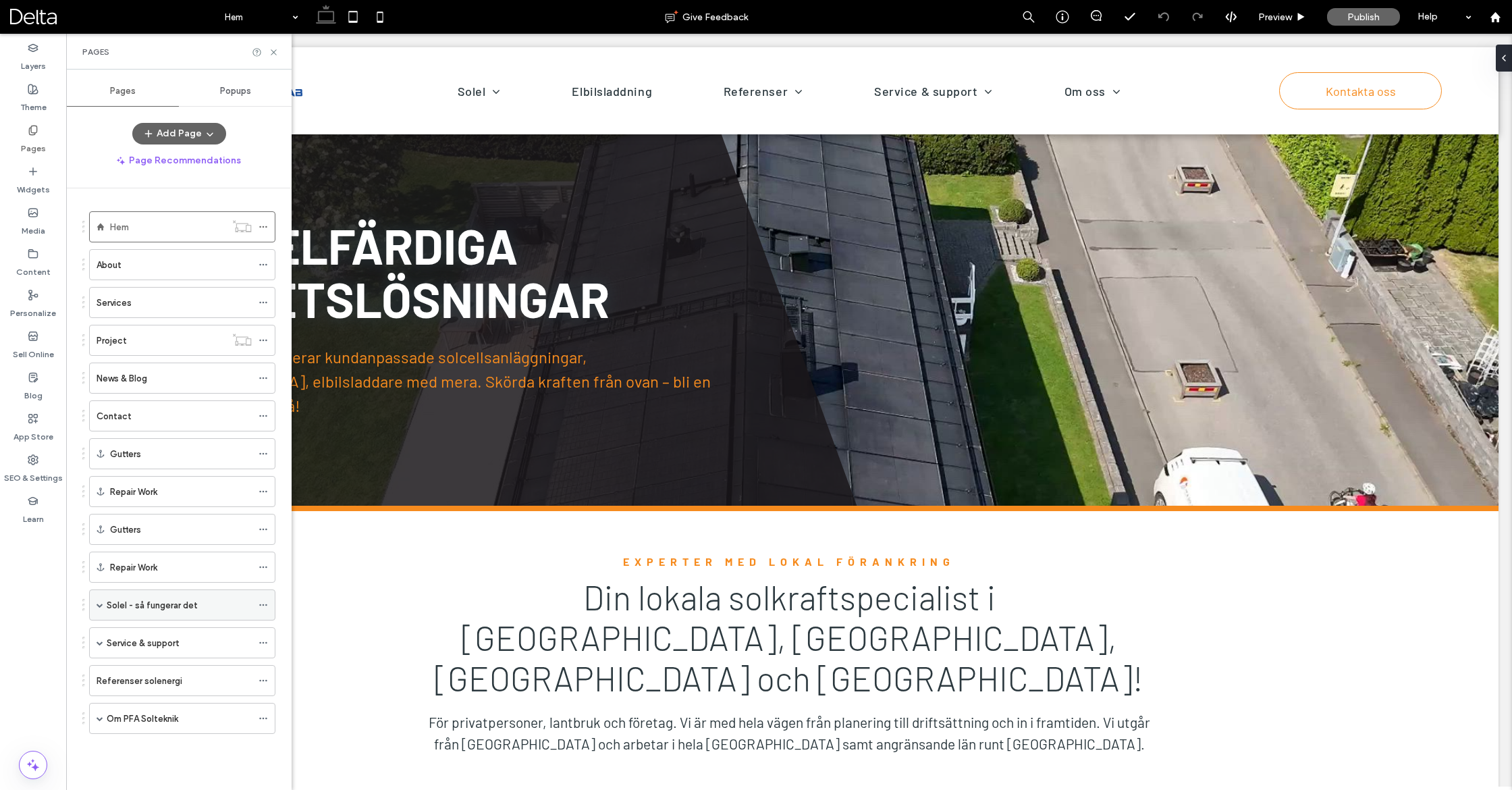
click at [104, 596] on div "Solel - så fungerar det" at bounding box center [182, 604] width 186 height 31
click at [98, 602] on span at bounding box center [100, 605] width 6 height 6
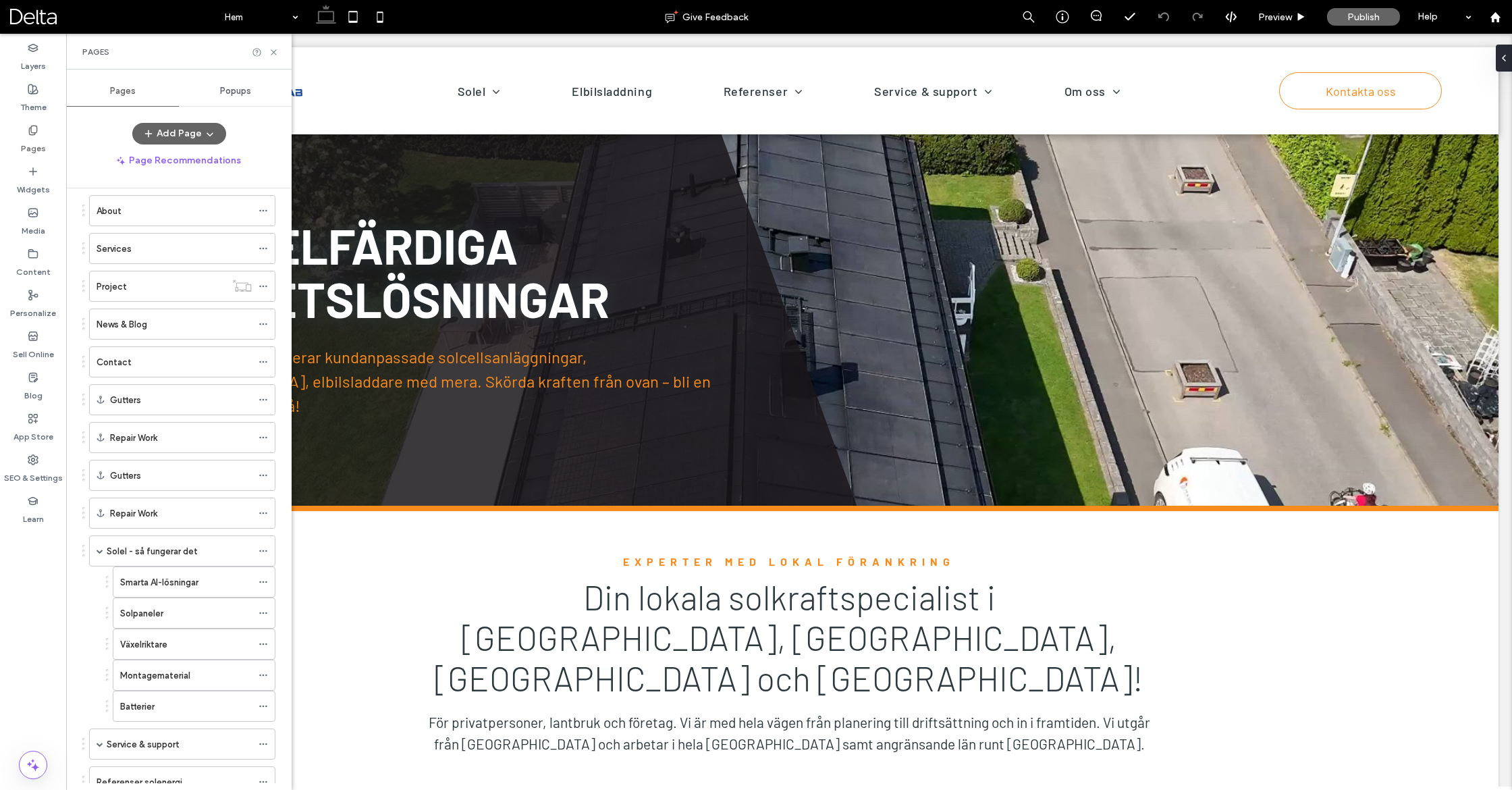
scroll to position [62, 0]
click at [149, 631] on label "Växelriktare" at bounding box center [144, 636] width 47 height 23
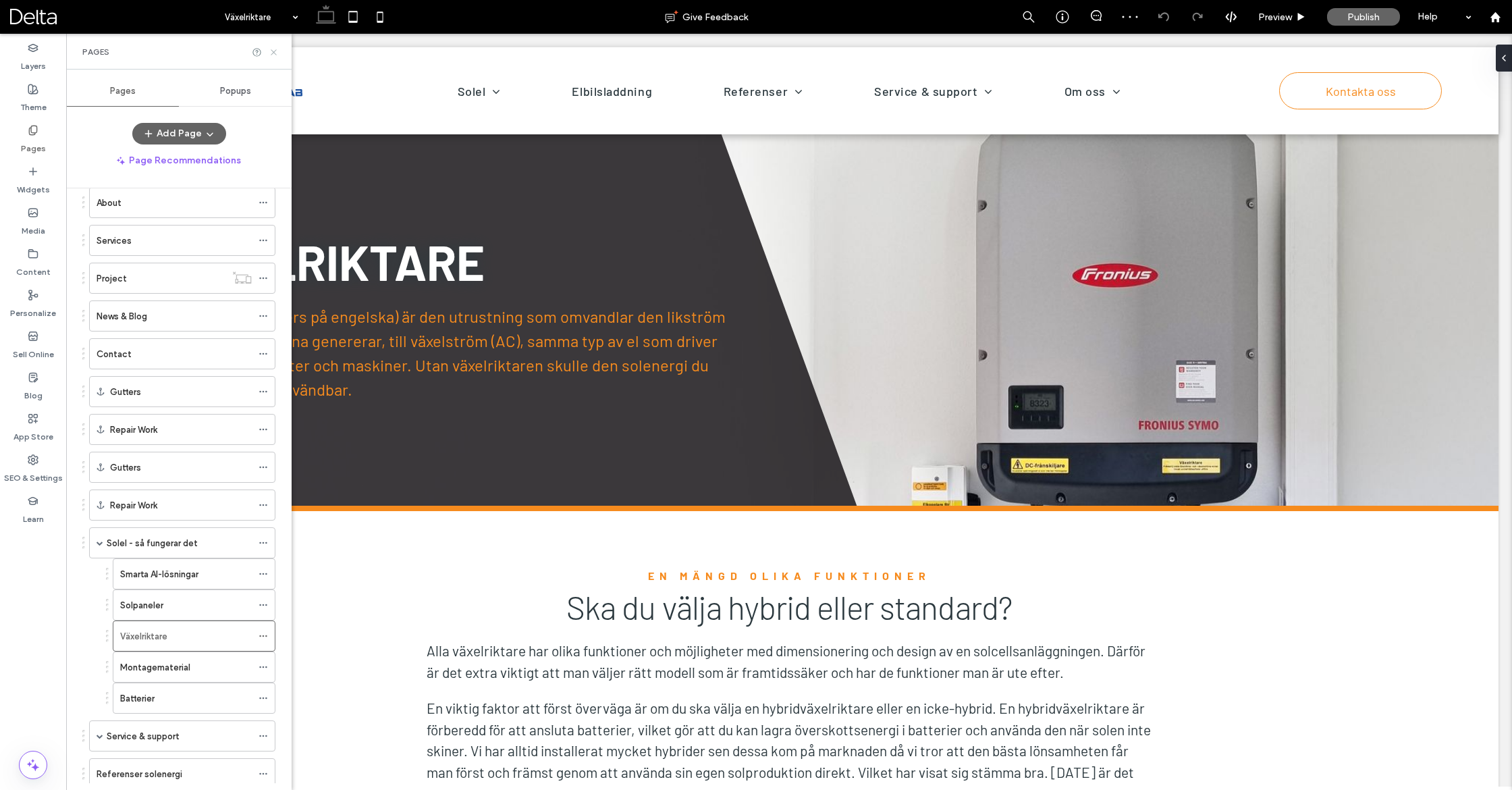
drag, startPoint x: 272, startPoint y: 48, endPoint x: 202, endPoint y: 14, distance: 77.8
click at [272, 48] on icon at bounding box center [273, 52] width 10 height 10
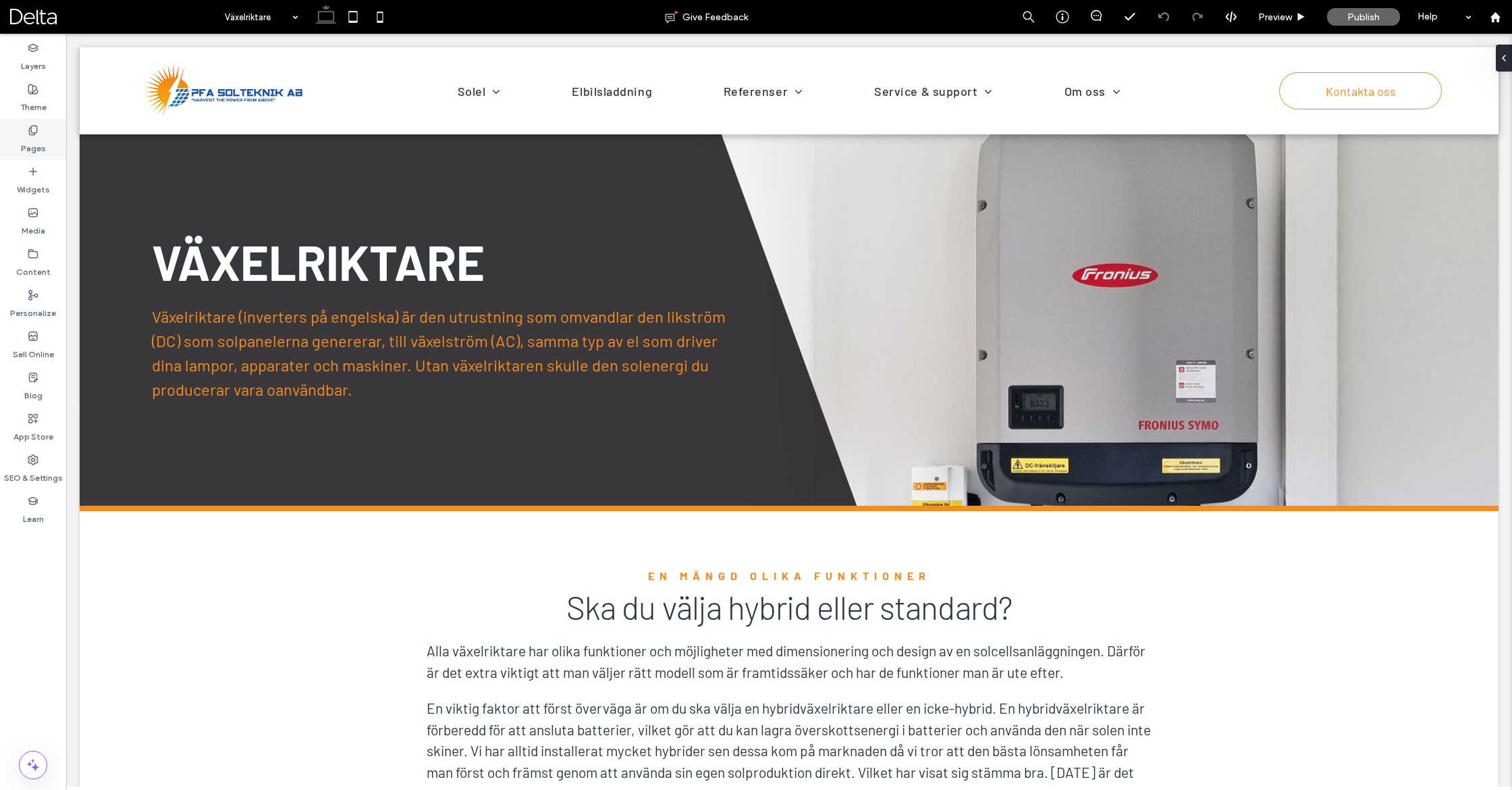
click at [31, 152] on label "Pages" at bounding box center [33, 145] width 25 height 19
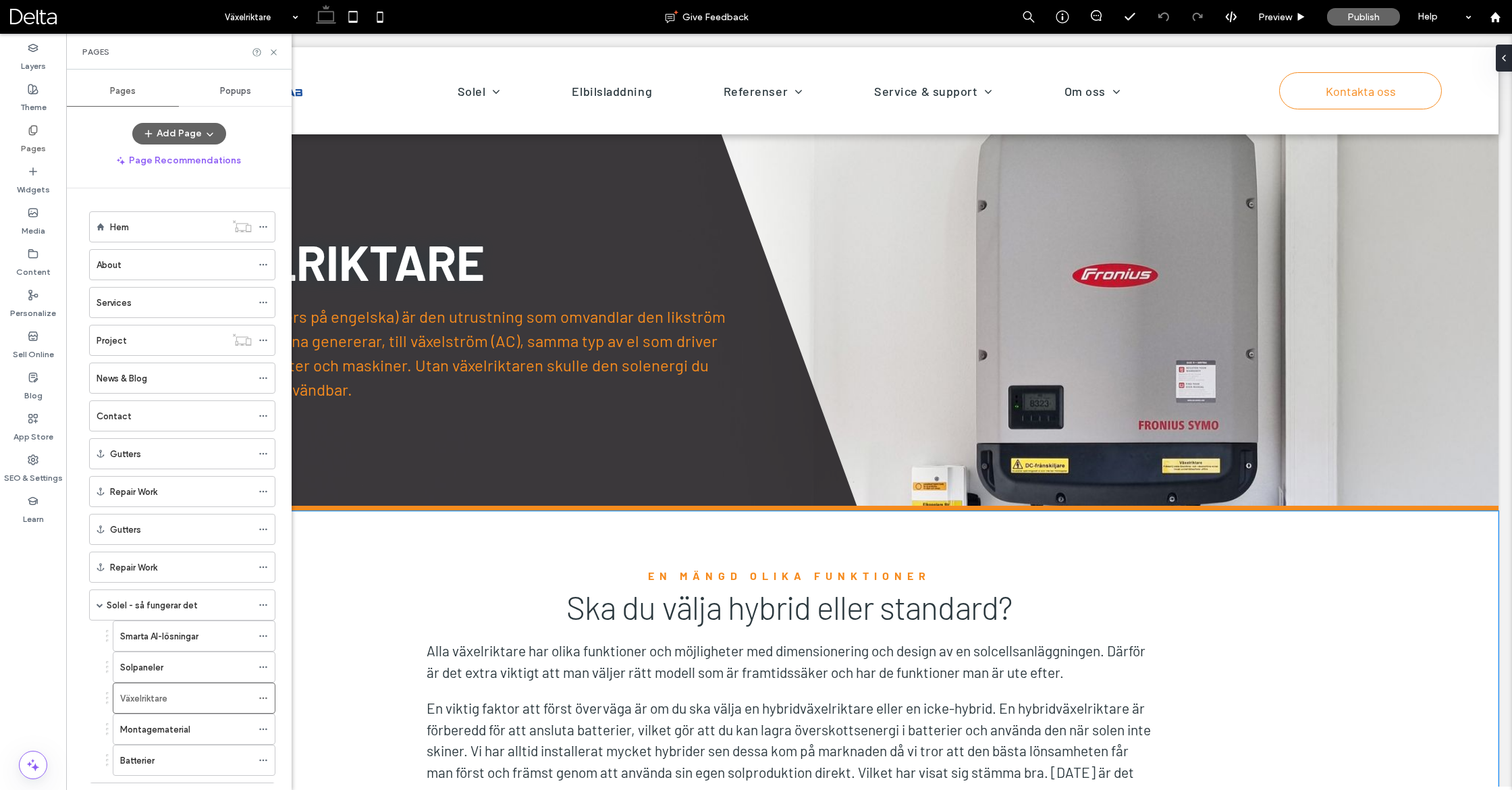
click at [345, 590] on div "en mängd olika funktioner Ska du välja hybrid eller standard? Alla växelriktare…" at bounding box center [789, 764] width 1419 height 507
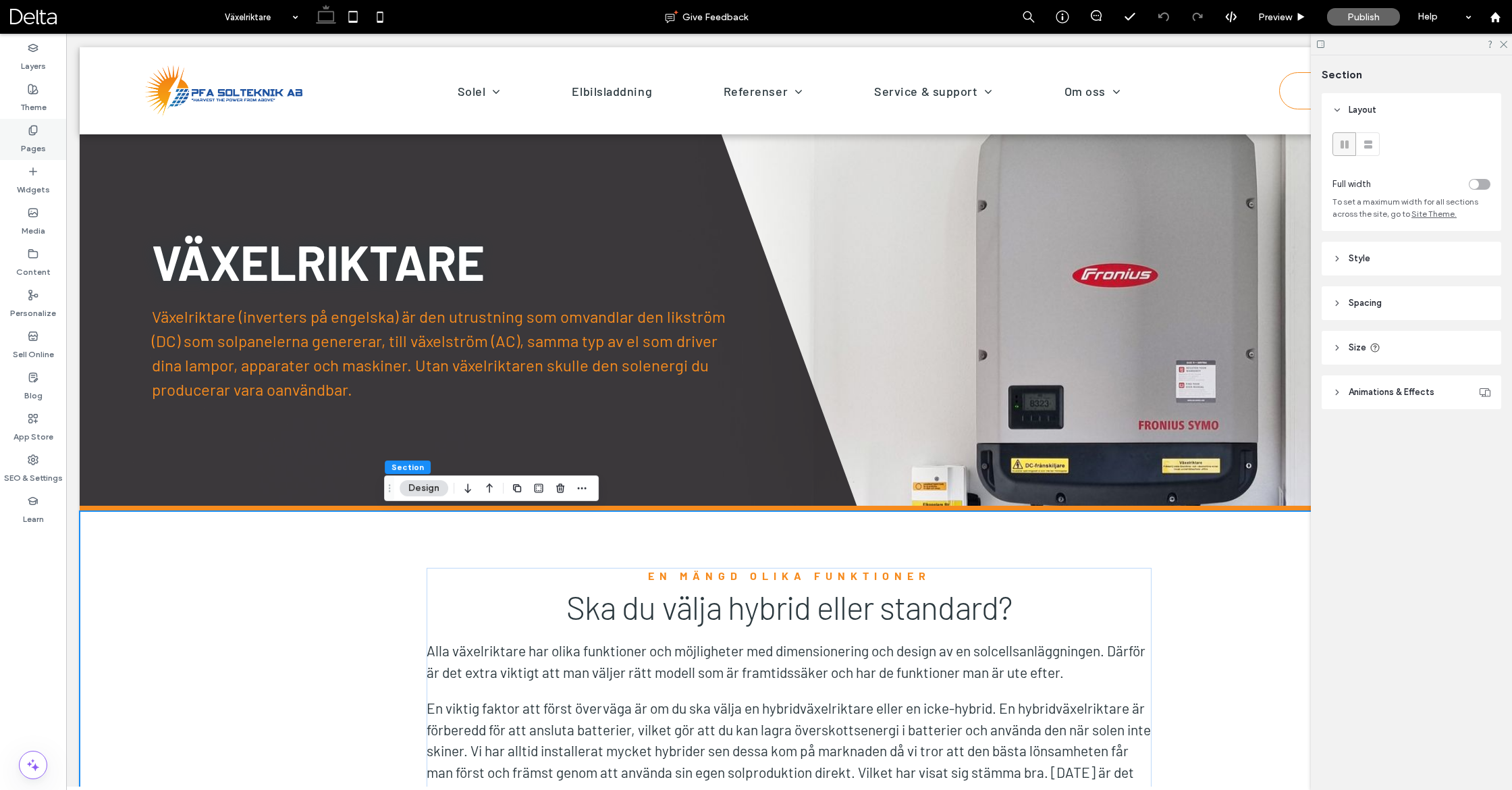
click at [38, 142] on label "Pages" at bounding box center [33, 145] width 25 height 19
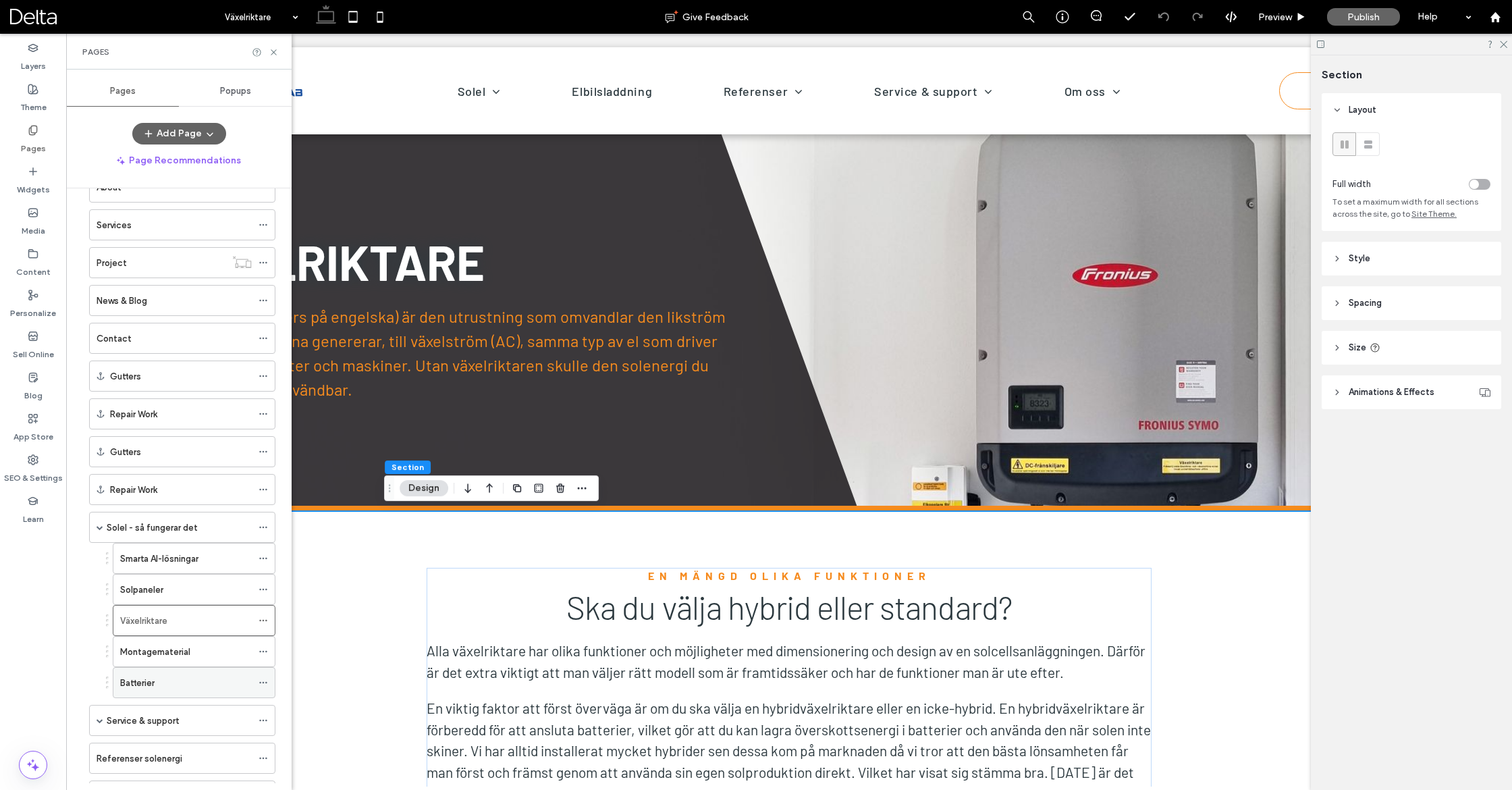
scroll to position [127, 0]
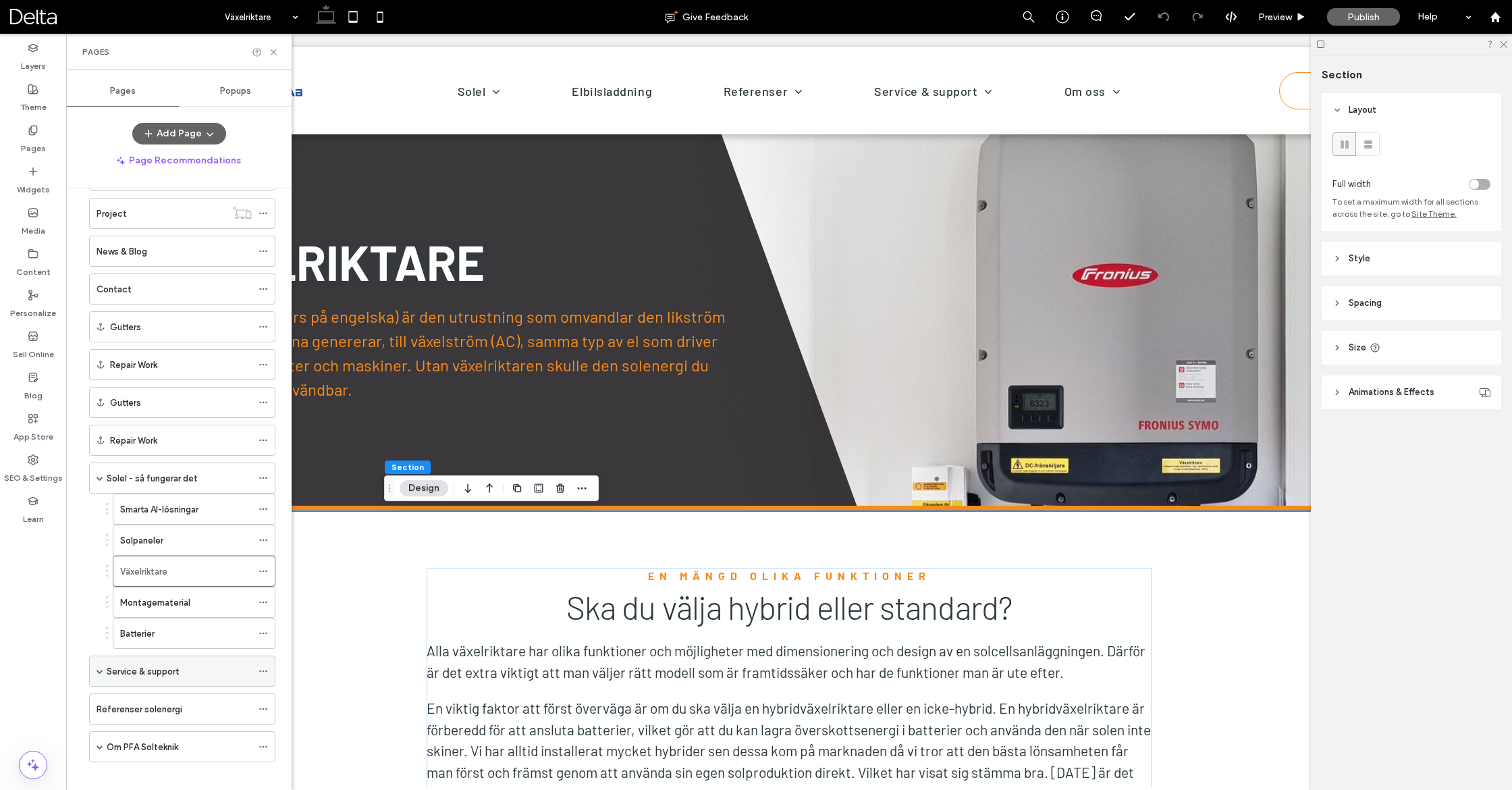
click at [137, 661] on label "Service & support" at bounding box center [143, 671] width 72 height 23
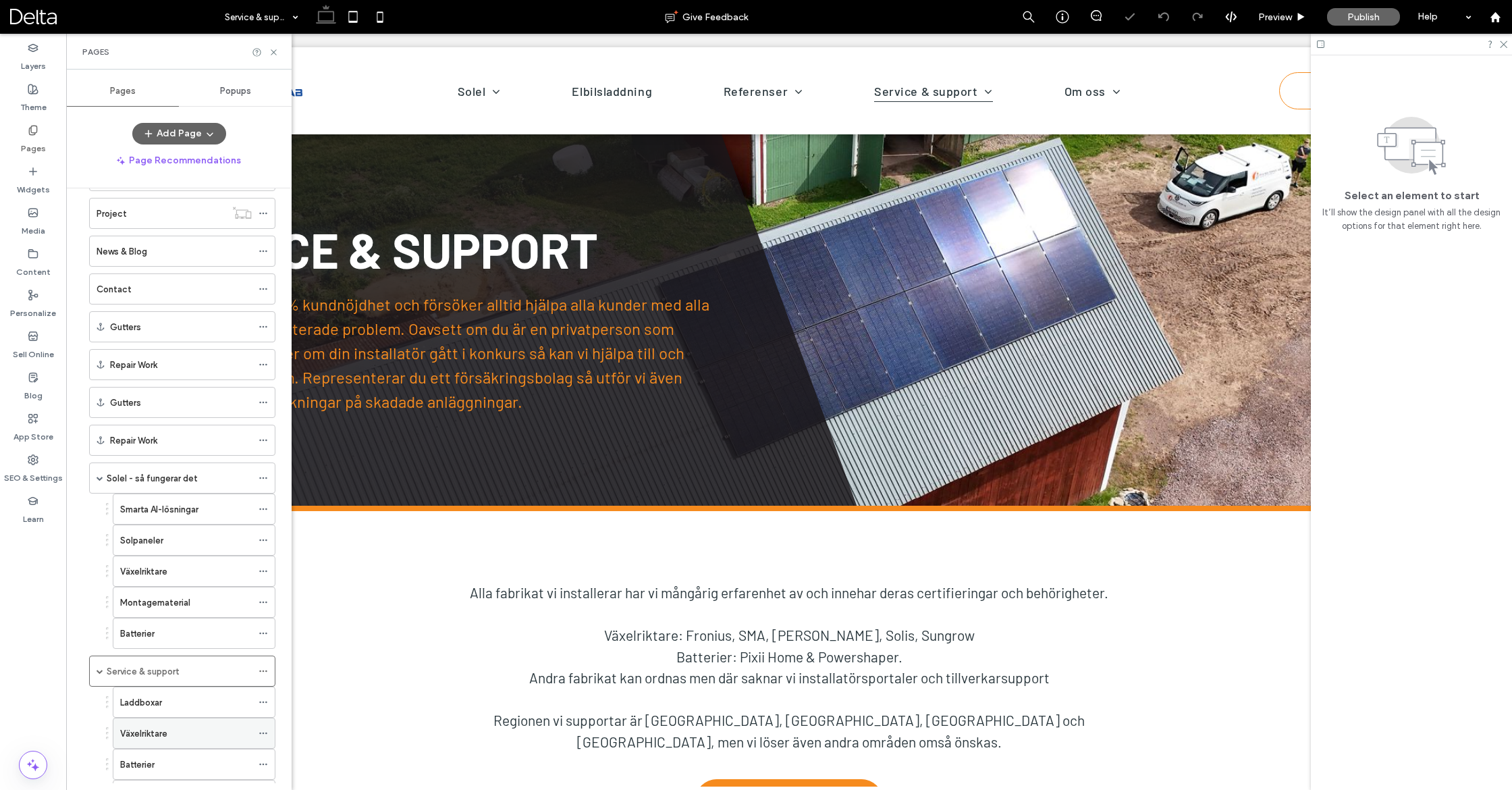
click at [165, 724] on label "Växelriktare" at bounding box center [144, 733] width 47 height 23
click at [273, 48] on icon at bounding box center [273, 52] width 10 height 10
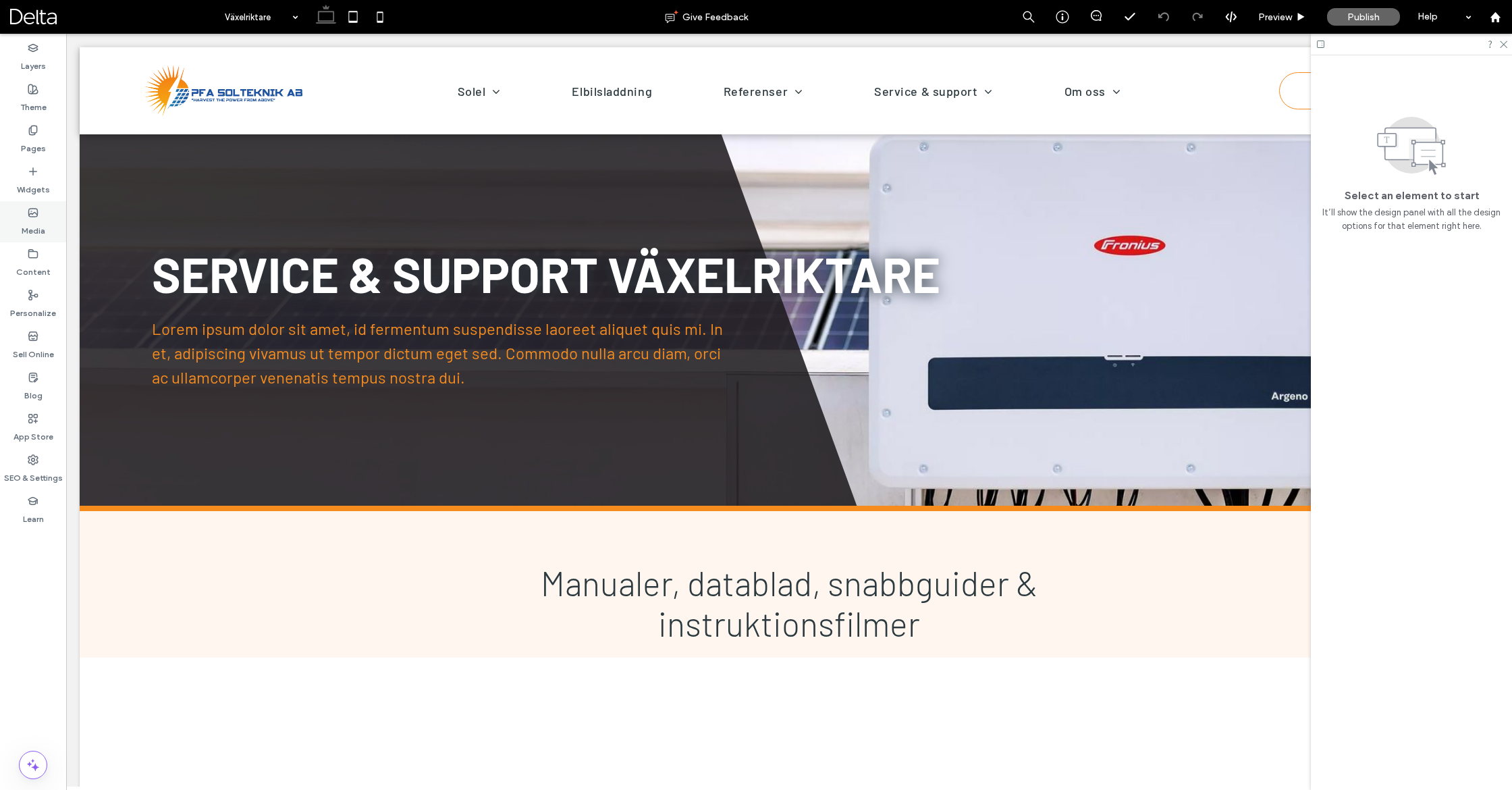
click at [31, 202] on div "Media" at bounding box center [33, 221] width 66 height 41
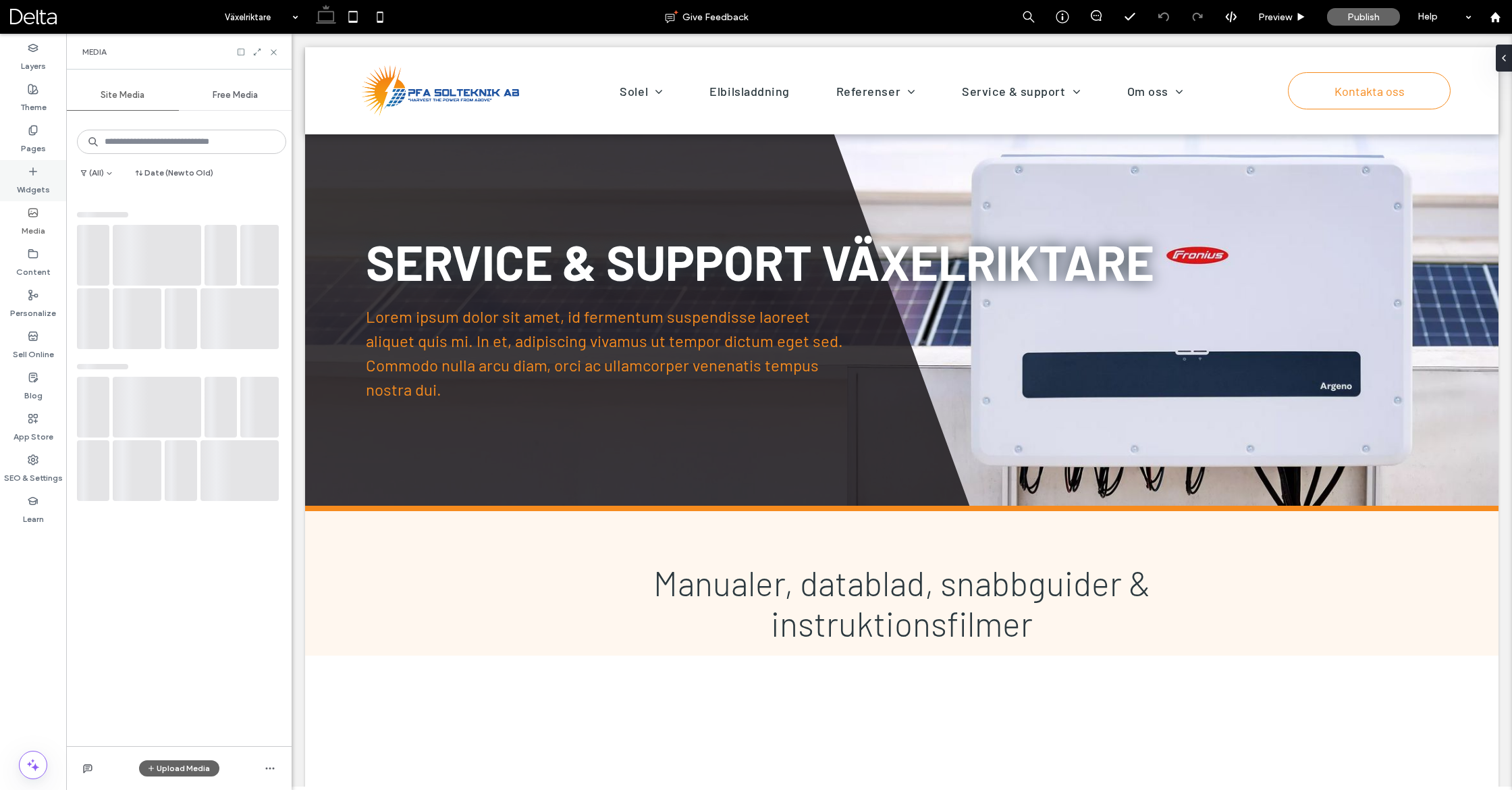
click at [36, 178] on label "Widgets" at bounding box center [33, 186] width 33 height 19
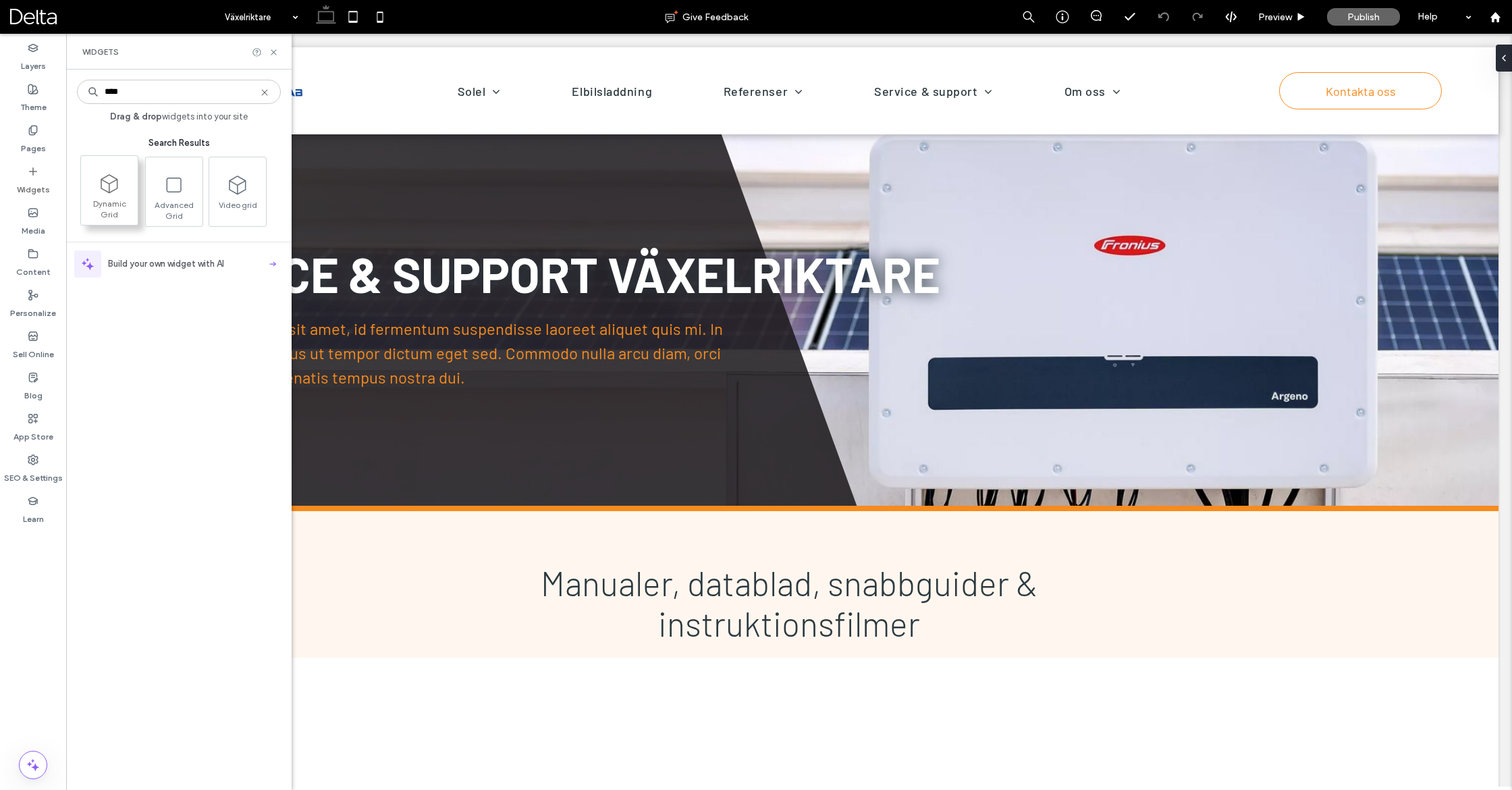
type input "****"
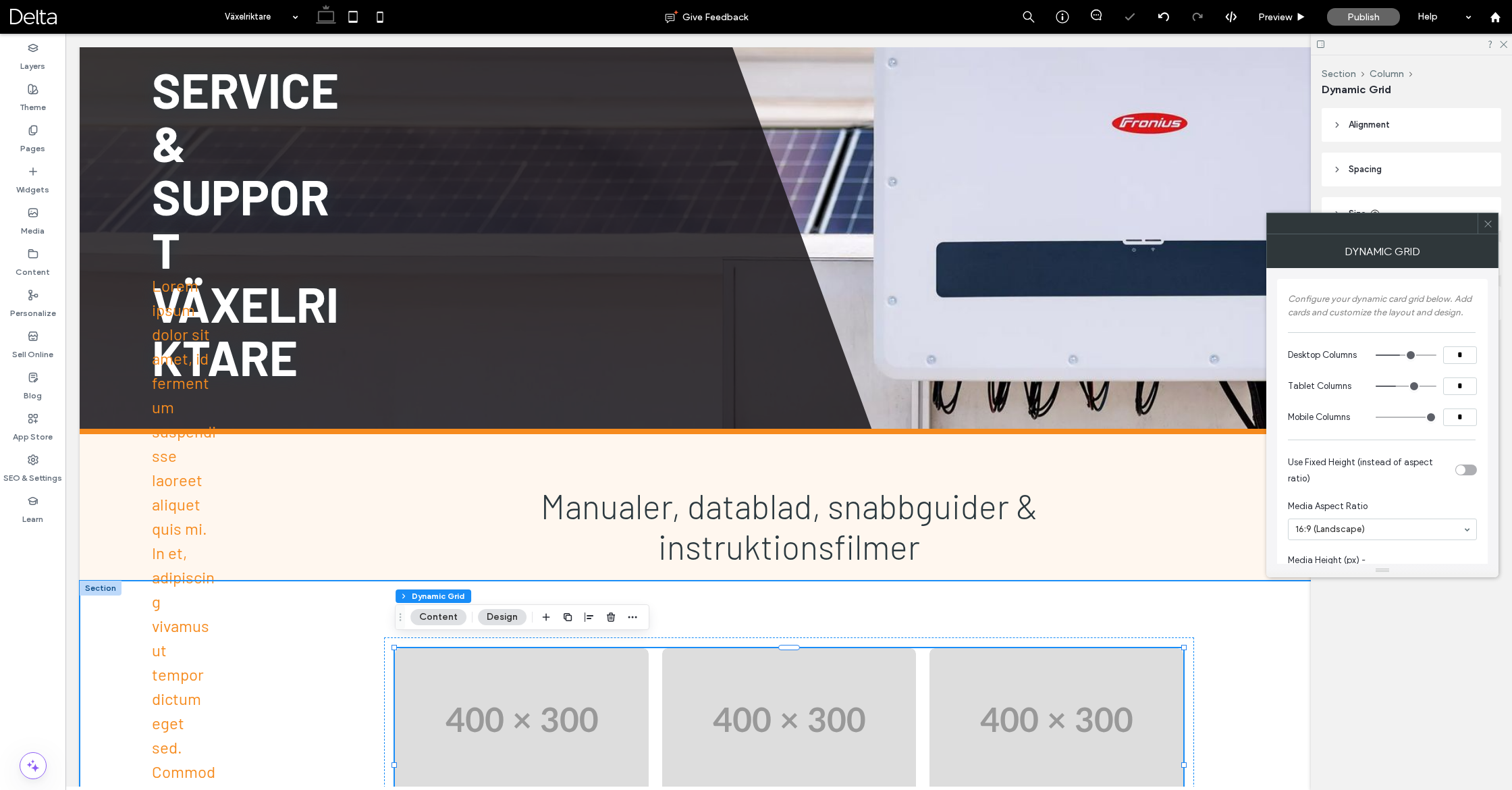
scroll to position [166, 0]
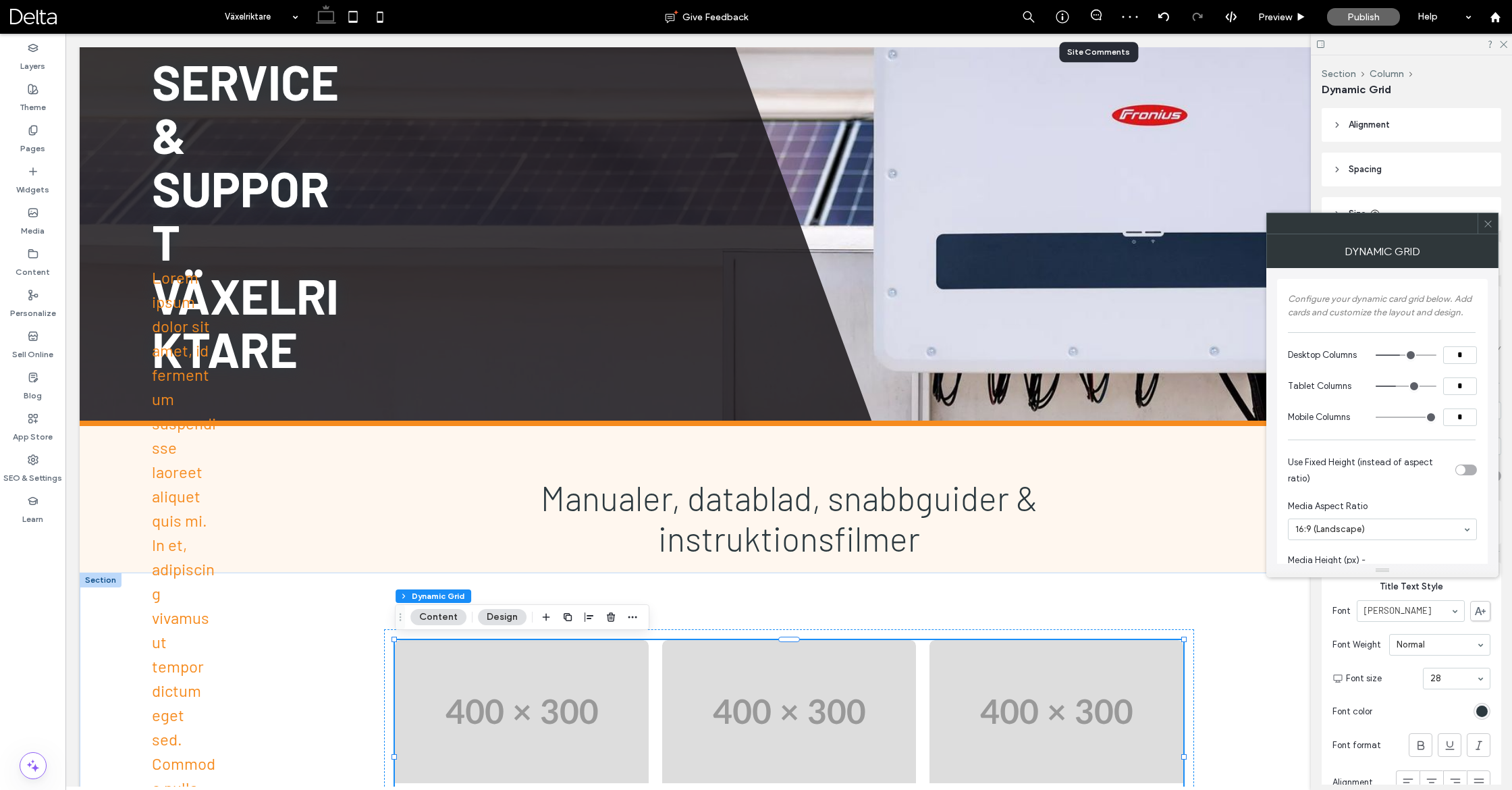
drag, startPoint x: 108, startPoint y: 187, endPoint x: 1111, endPoint y: 0, distance: 1020.3
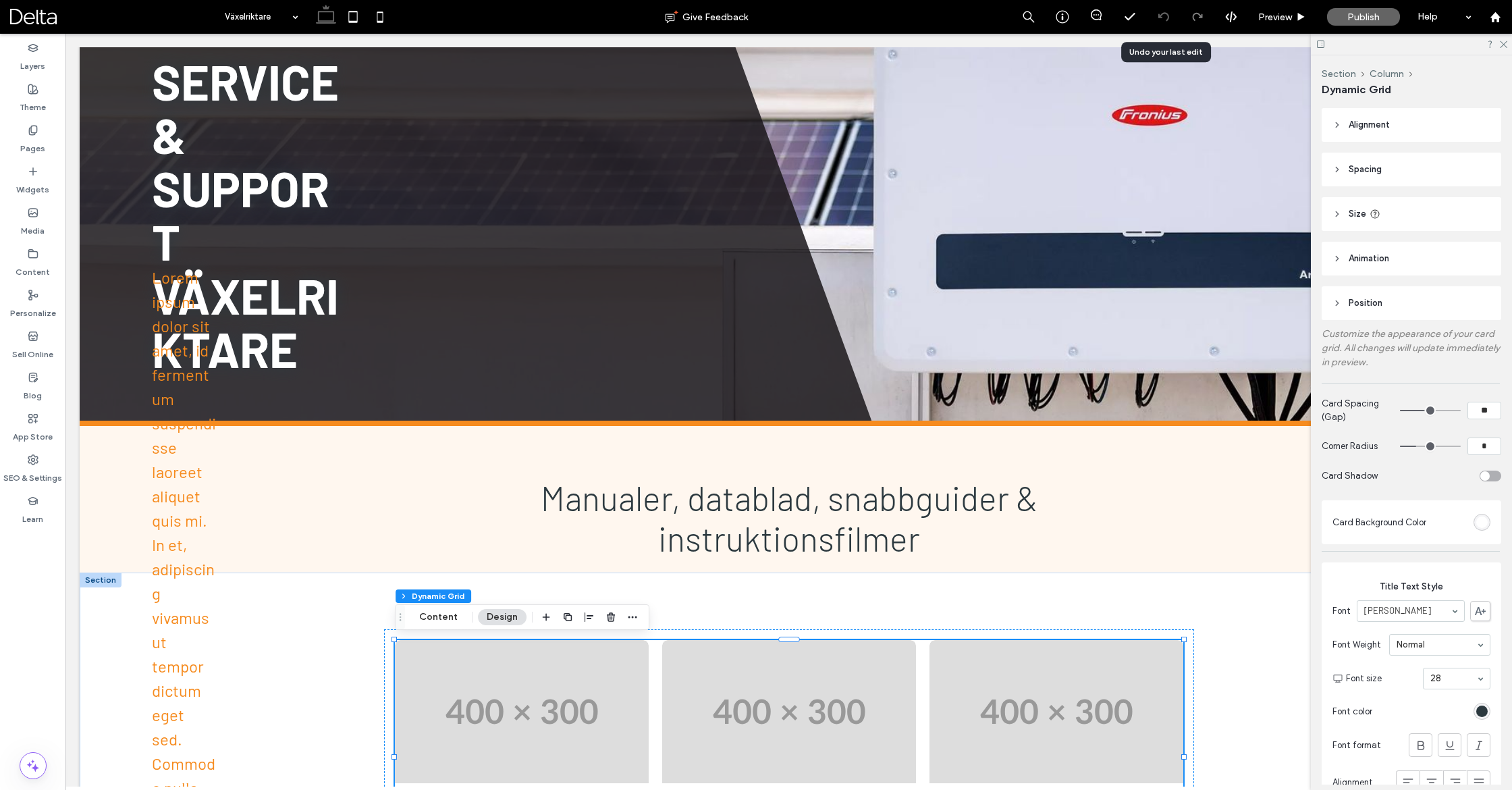
click at [1164, 18] on icon at bounding box center [1163, 16] width 10 height 10
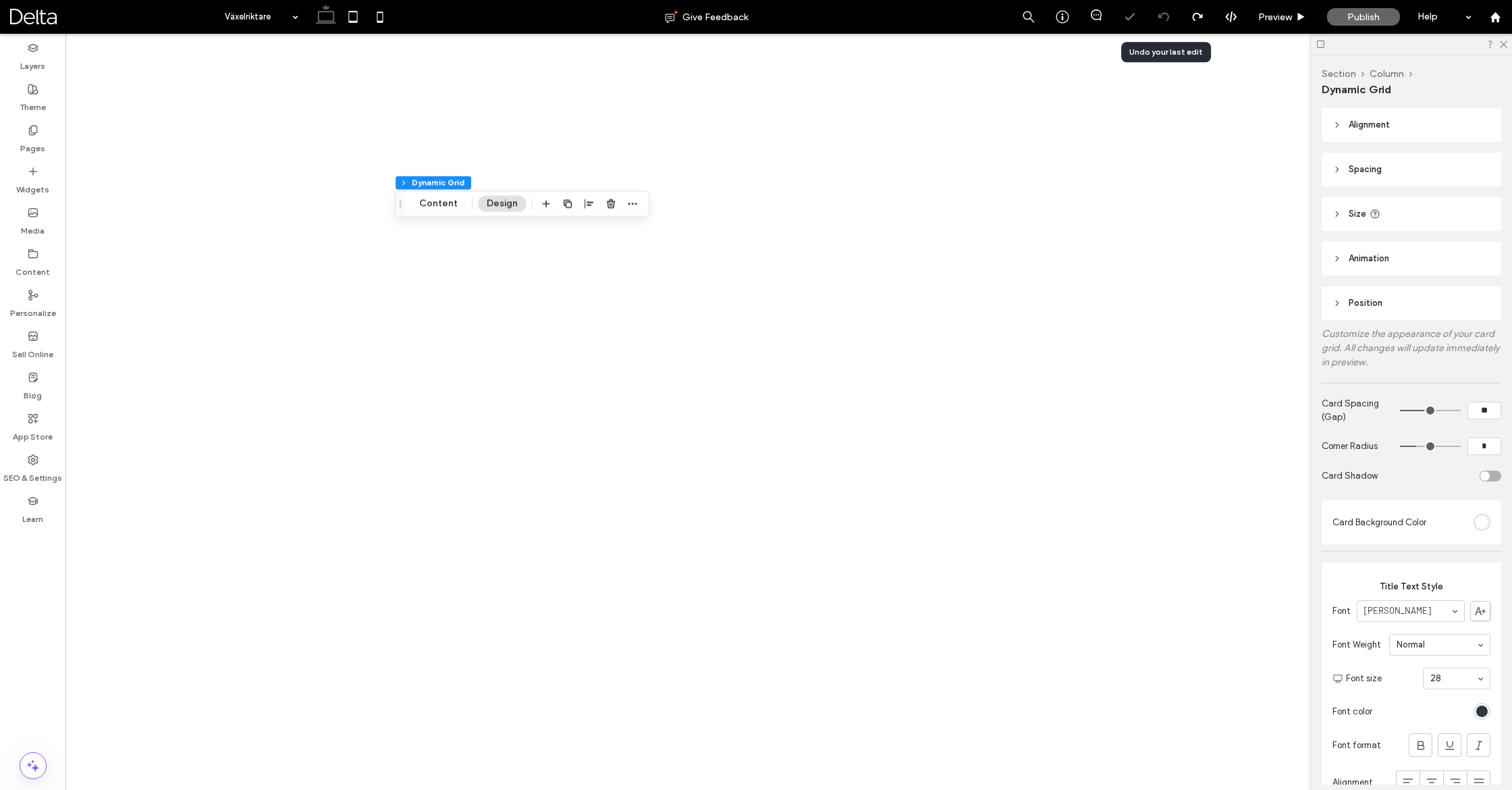
click at [1164, 18] on icon at bounding box center [1163, 16] width 10 height 10
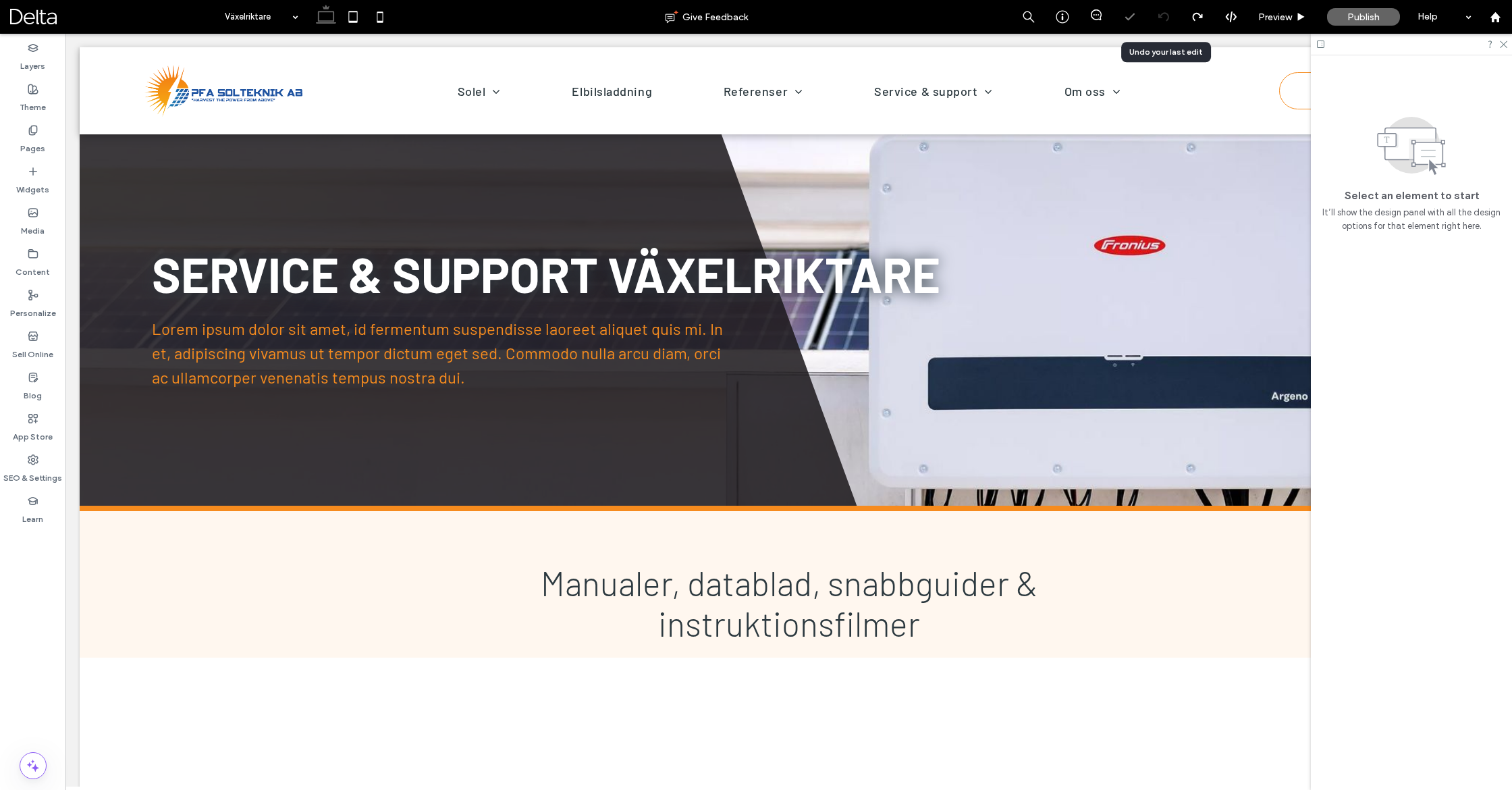
scroll to position [0, 0]
click at [1495, 17] on use at bounding box center [1494, 16] width 10 height 10
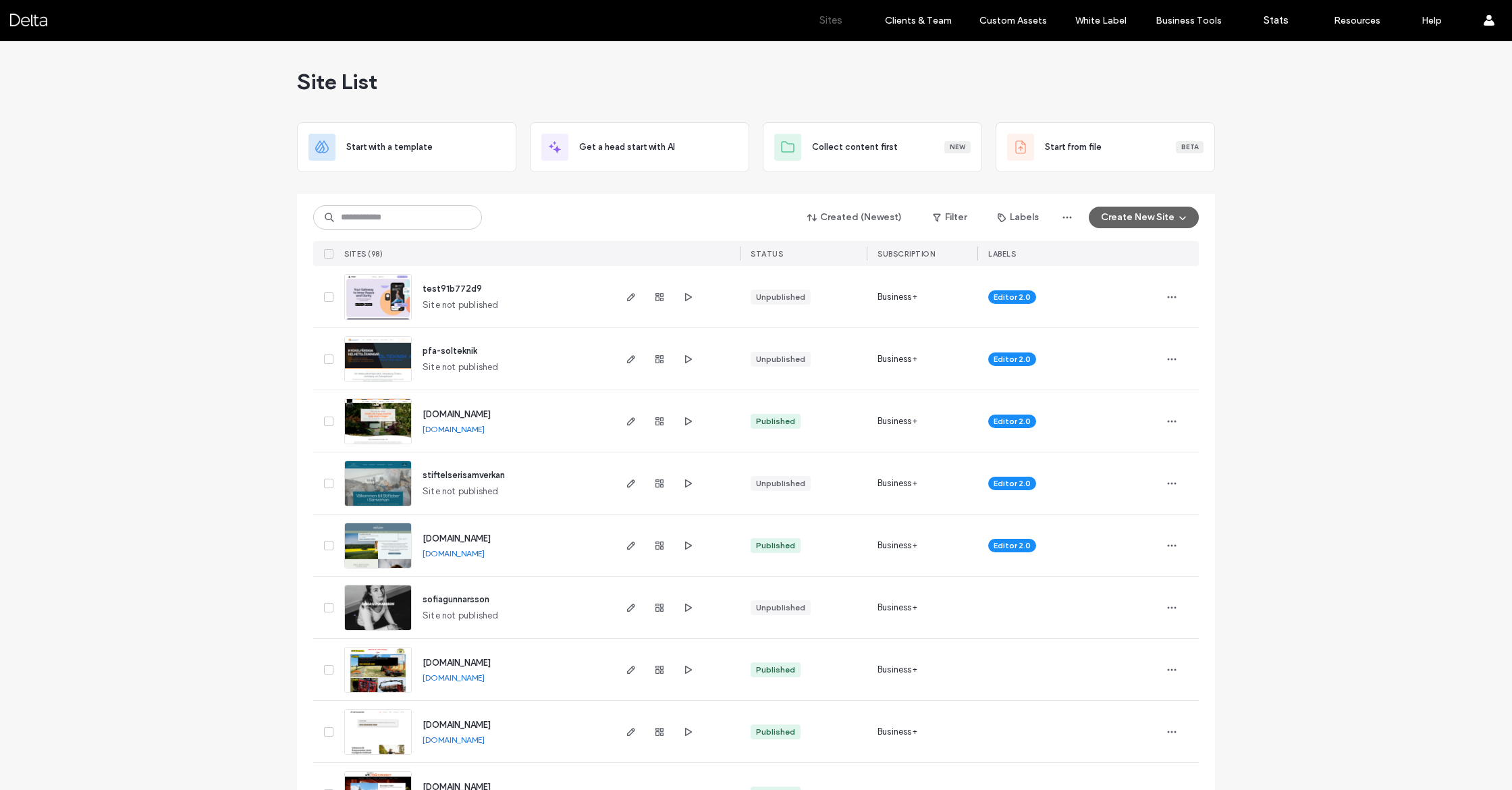
click at [382, 351] on img at bounding box center [378, 383] width 66 height 92
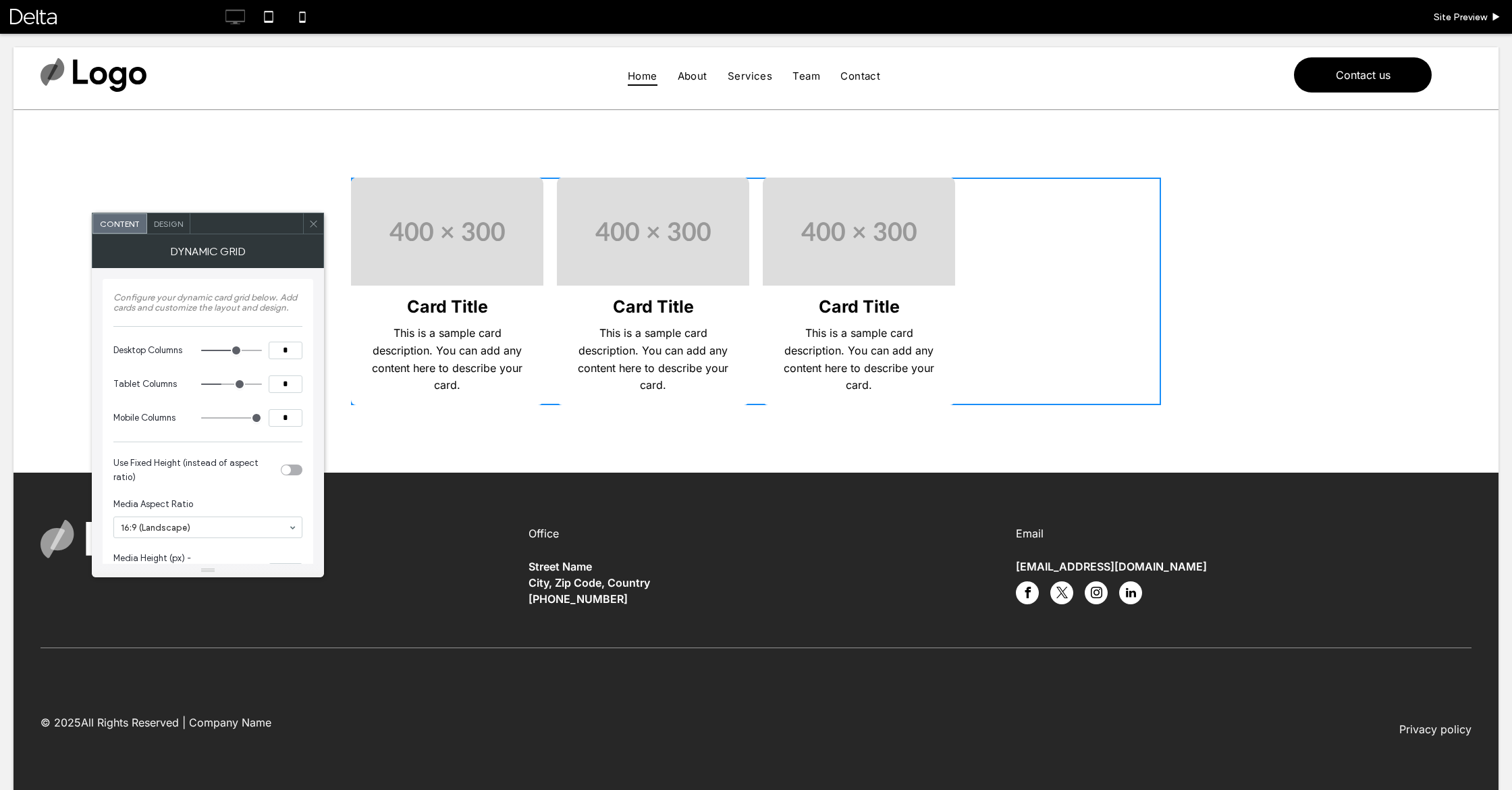
type input "*"
click at [227, 350] on input "range" at bounding box center [231, 350] width 61 height 2
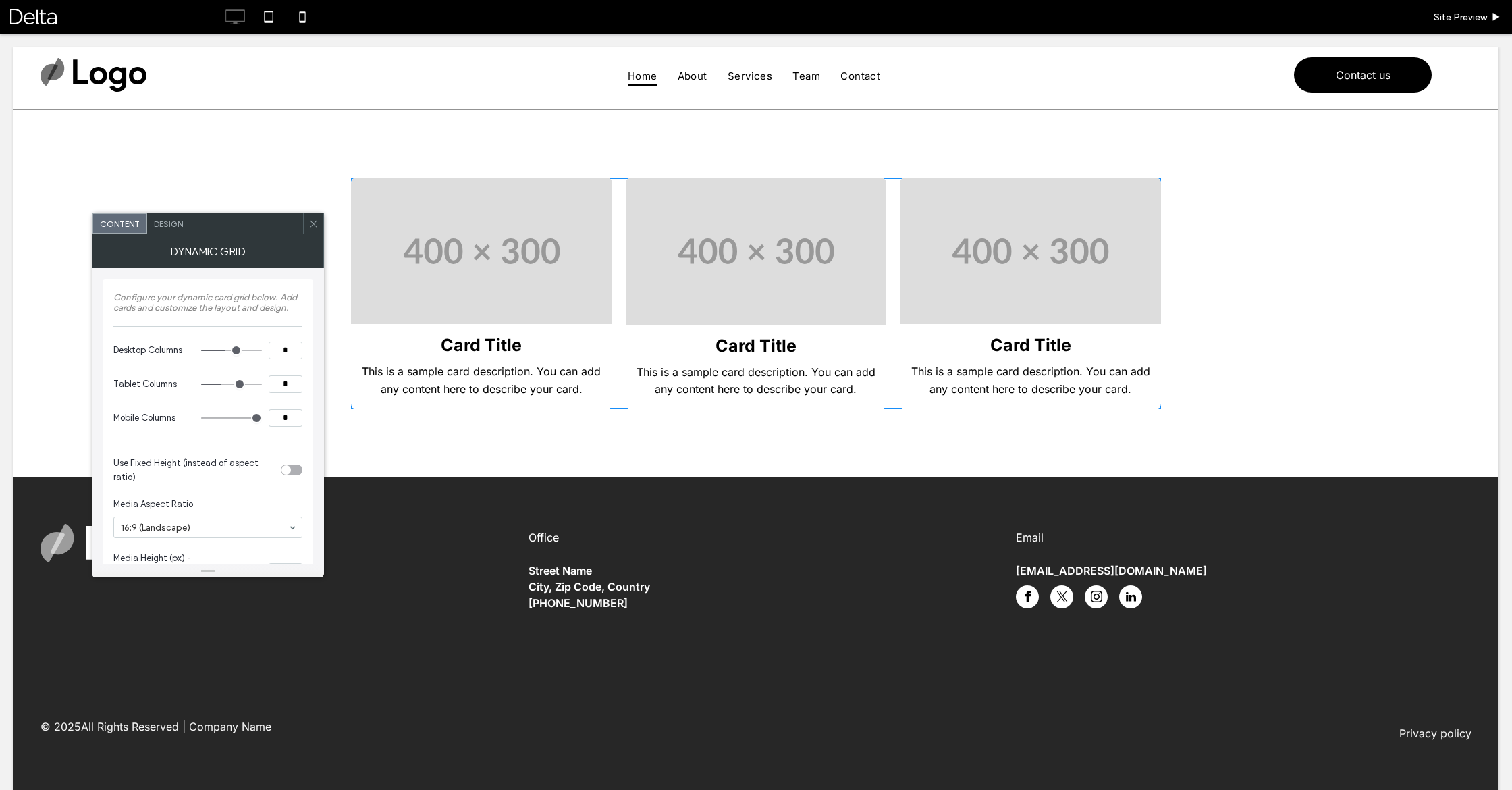
click at [314, 227] on icon at bounding box center [313, 223] width 10 height 10
